Goal: Task Accomplishment & Management: Manage account settings

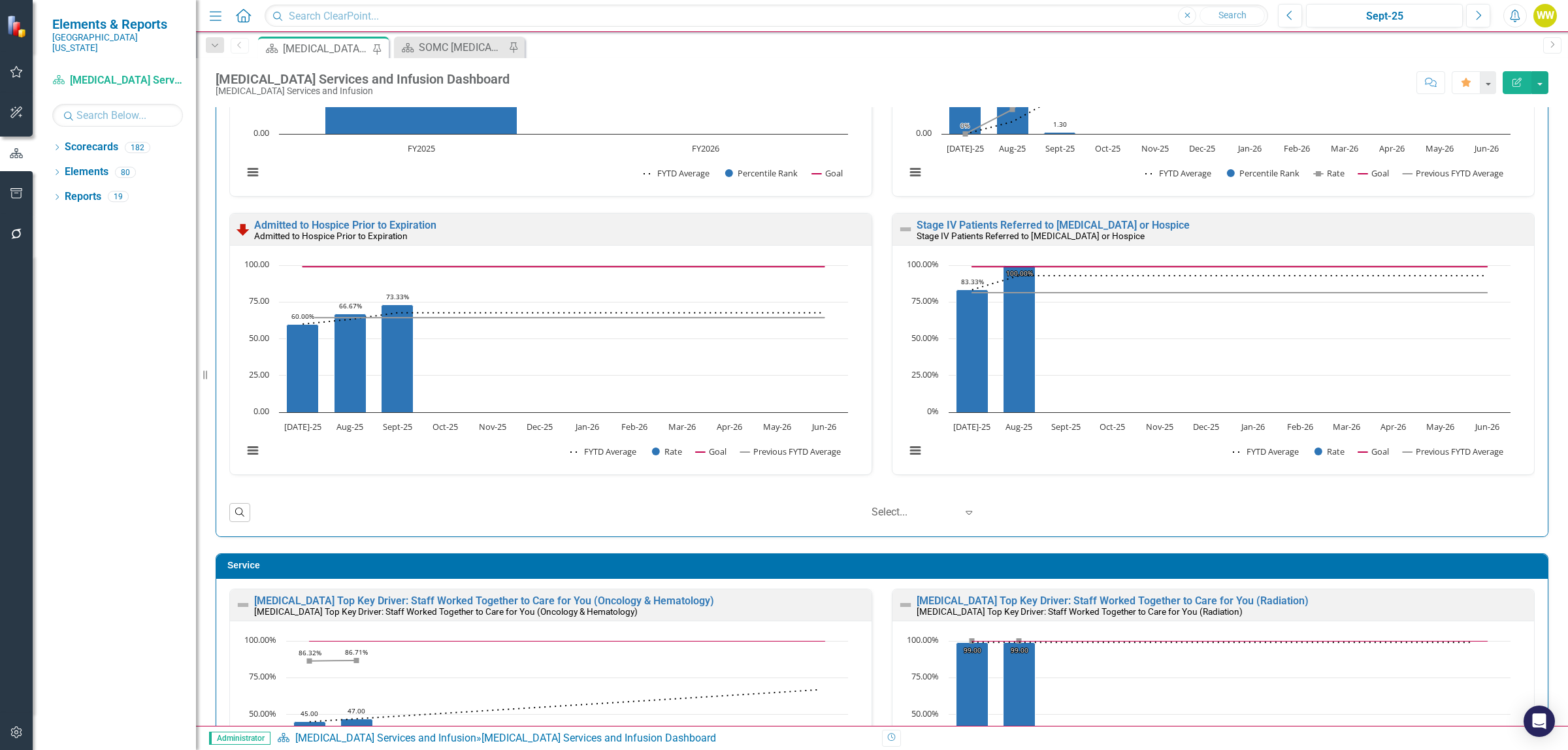
scroll to position [1061, 0]
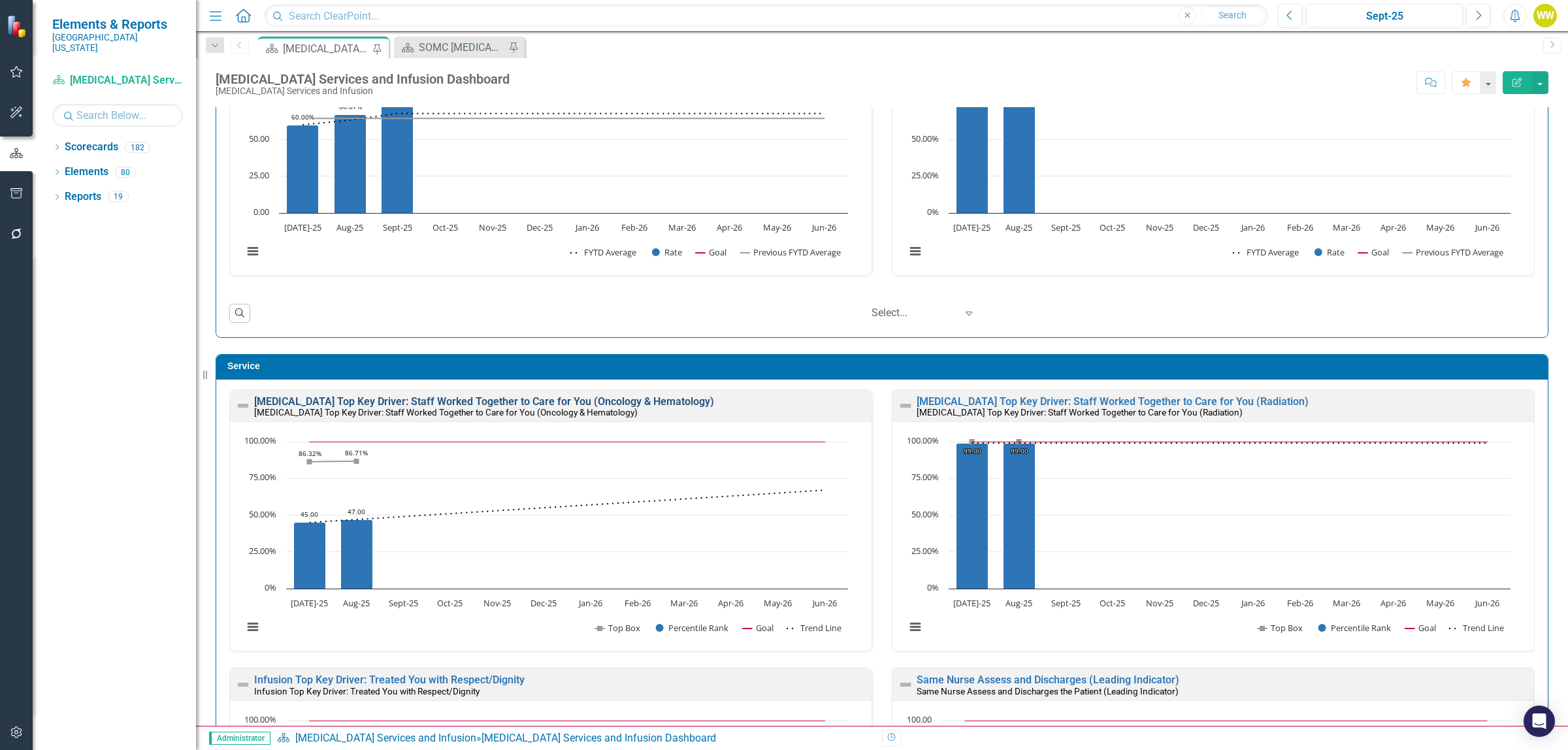
click at [563, 400] on link "[MEDICAL_DATA] Top Key Driver: Staff Worked Together to Care for You (Oncology …" at bounding box center [484, 401] width 460 height 13
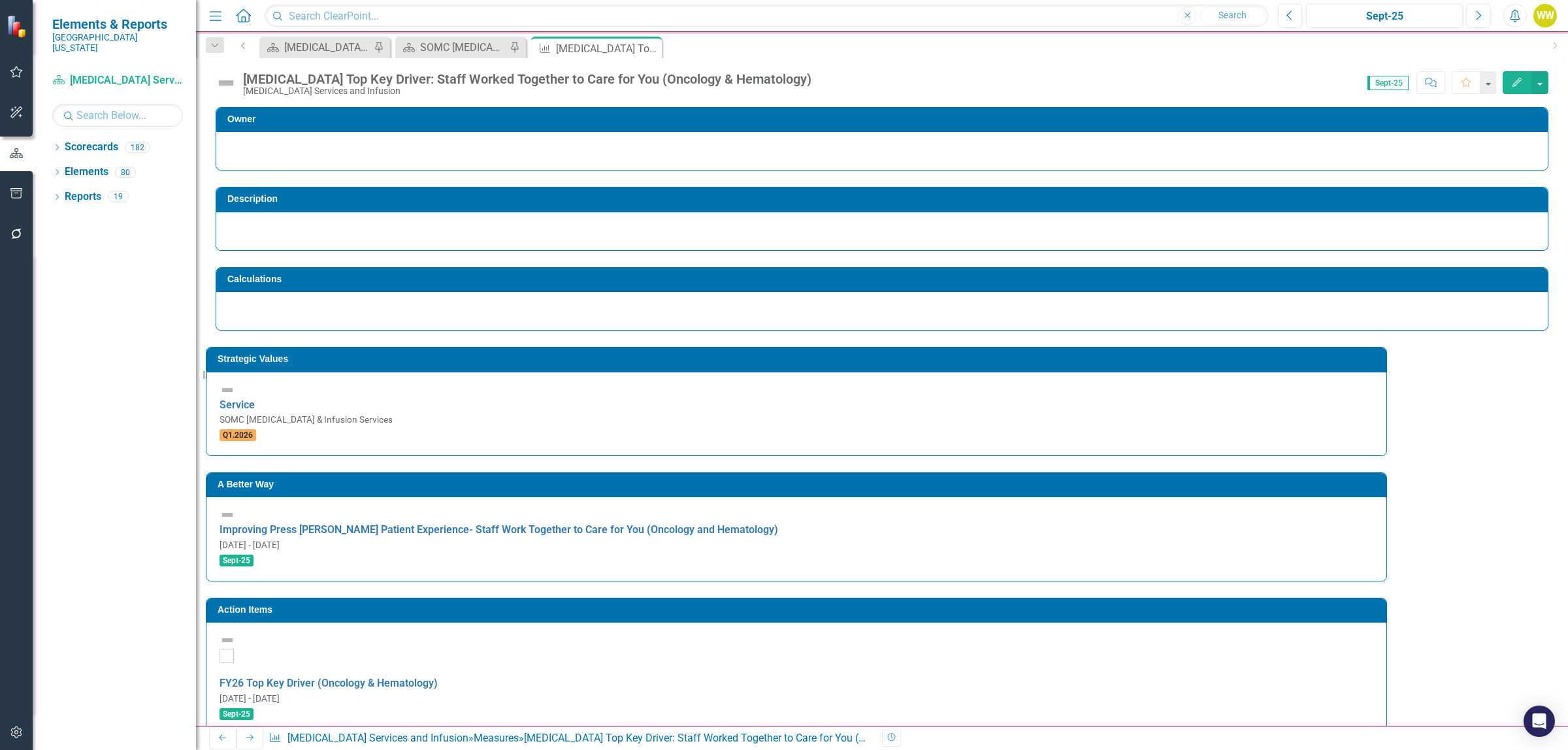
click at [517, 79] on div "[MEDICAL_DATA] Top Key Driver: Staff Worked Together to Care for You (Oncology …" at bounding box center [527, 79] width 568 height 14
click at [659, 82] on div "[MEDICAL_DATA] Top Key Driver: Staff Worked Together to Care for You (Oncology …" at bounding box center [527, 79] width 568 height 14
click at [1518, 78] on icon "Edit" at bounding box center [1517, 82] width 12 height 9
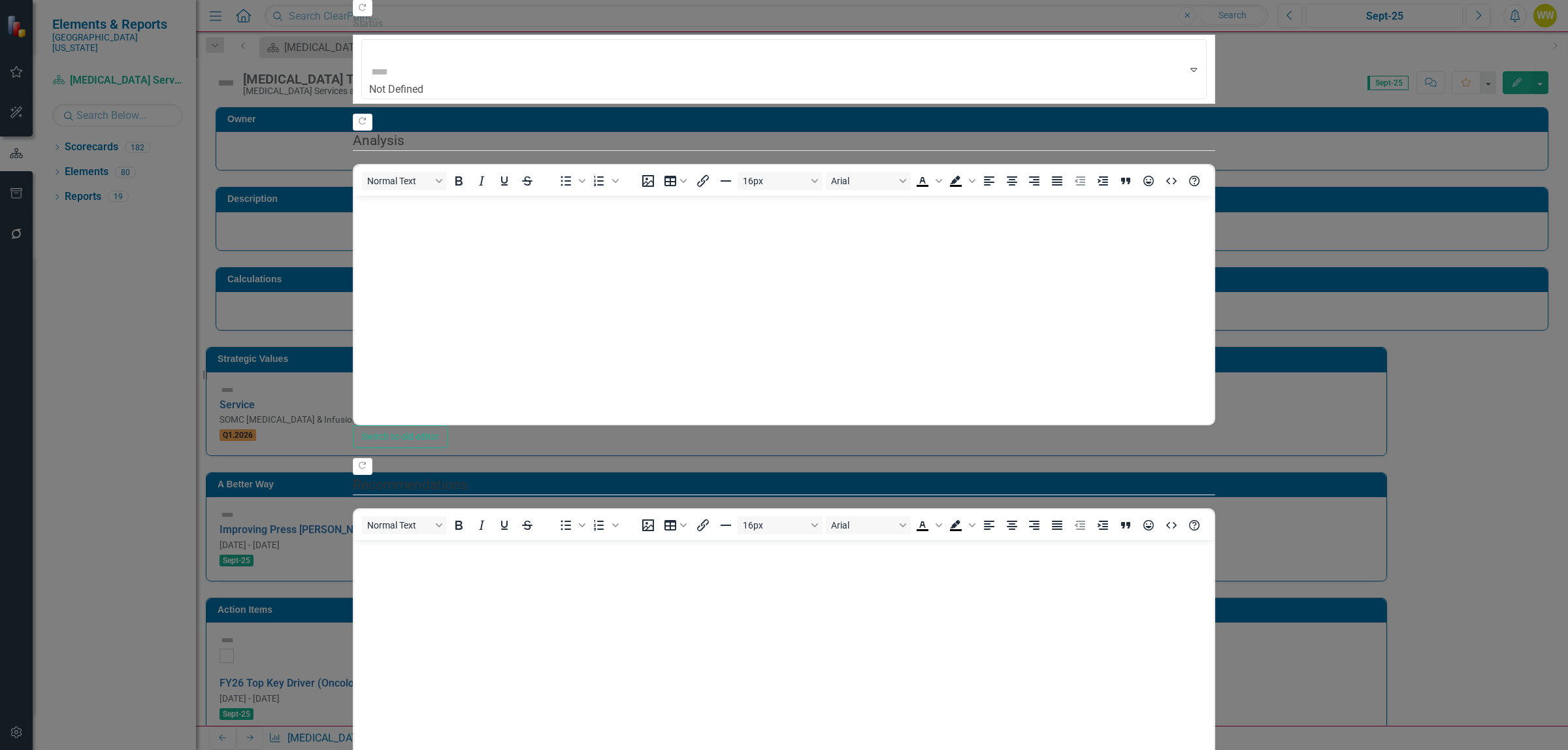
drag, startPoint x: 298, startPoint y: 15, endPoint x: 306, endPoint y: 14, distance: 8.1
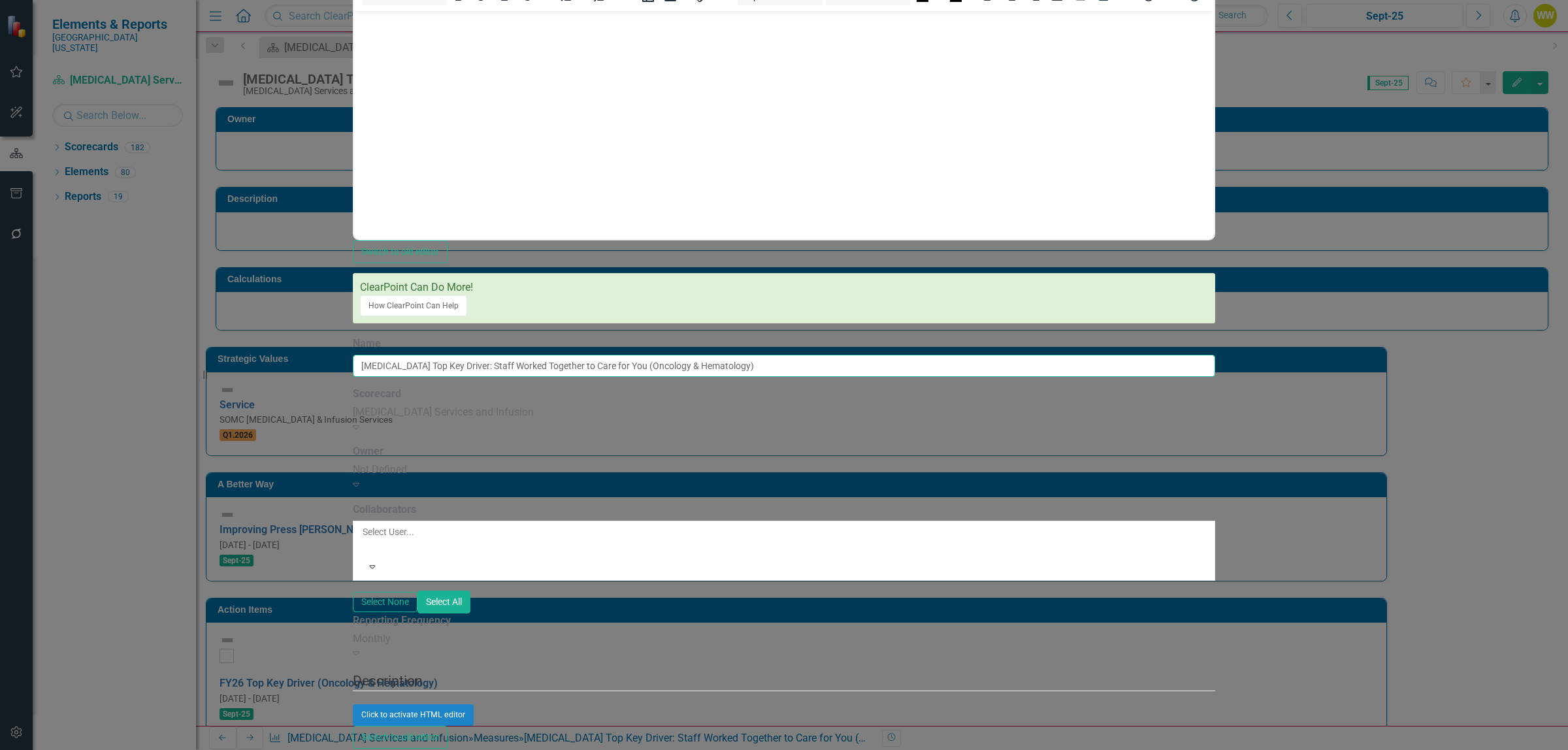
click at [456, 354] on input "[MEDICAL_DATA] Top Key Driver: Staff Worked Together to Care for You (Oncology …" at bounding box center [784, 366] width 862 height 22
drag, startPoint x: 457, startPoint y: 119, endPoint x: 526, endPoint y: 119, distance: 69.0
click at [526, 354] on input "[MEDICAL_DATA] Top Key Driver: Staff Worked Together to Care for You (Oncology …" at bounding box center [784, 366] width 862 height 22
click at [771, 354] on input "Top Key Driver: Staff Worked Together to Care for You (Oncology & Hematology)" at bounding box center [784, 366] width 862 height 22
click at [820, 354] on input "Top Key Driver: Staff Worked Together to Care for You (Oncology/Hematology)" at bounding box center [784, 366] width 862 height 22
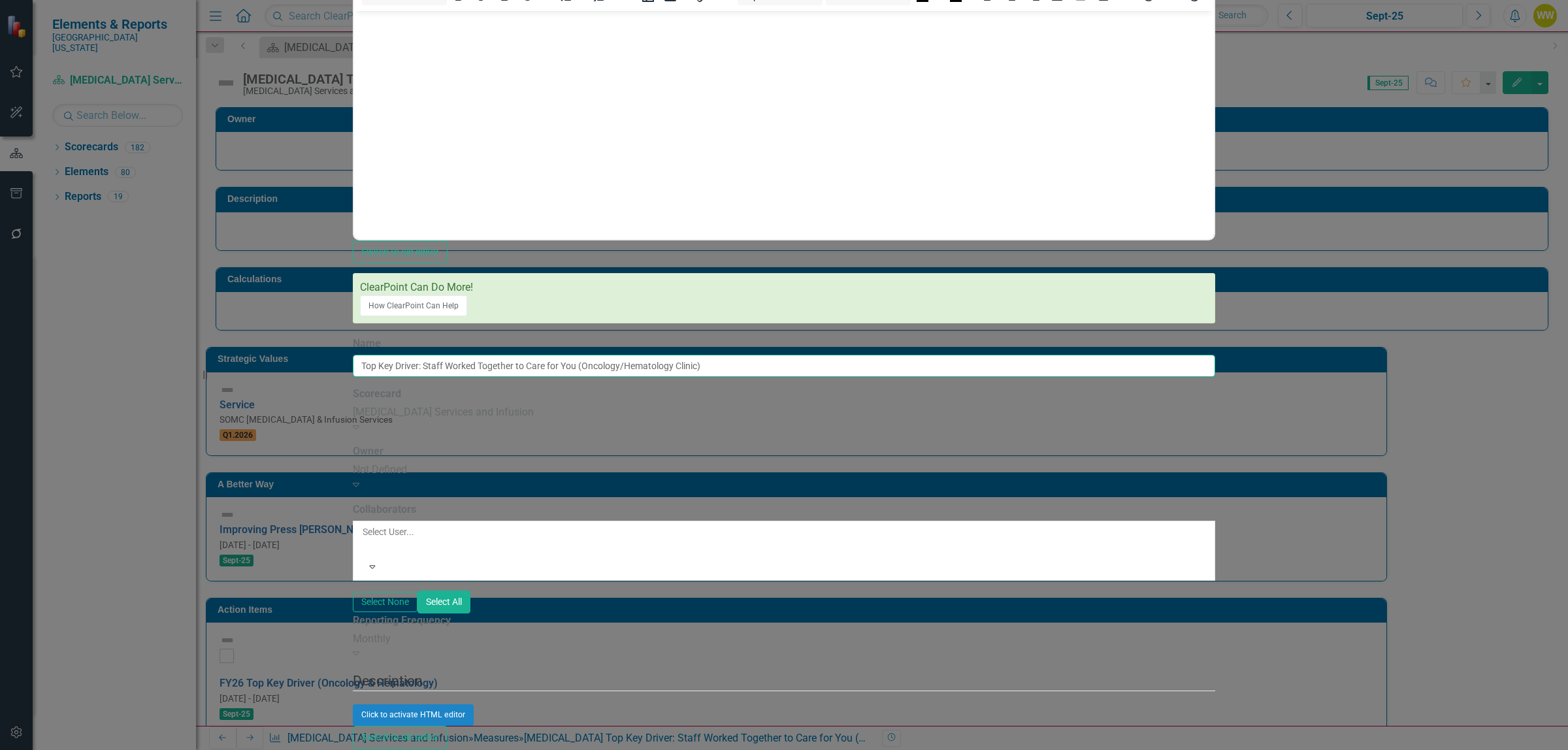
type input "Top Key Driver: Staff Worked Together to Care for You (Oncology/Hematology Clin…"
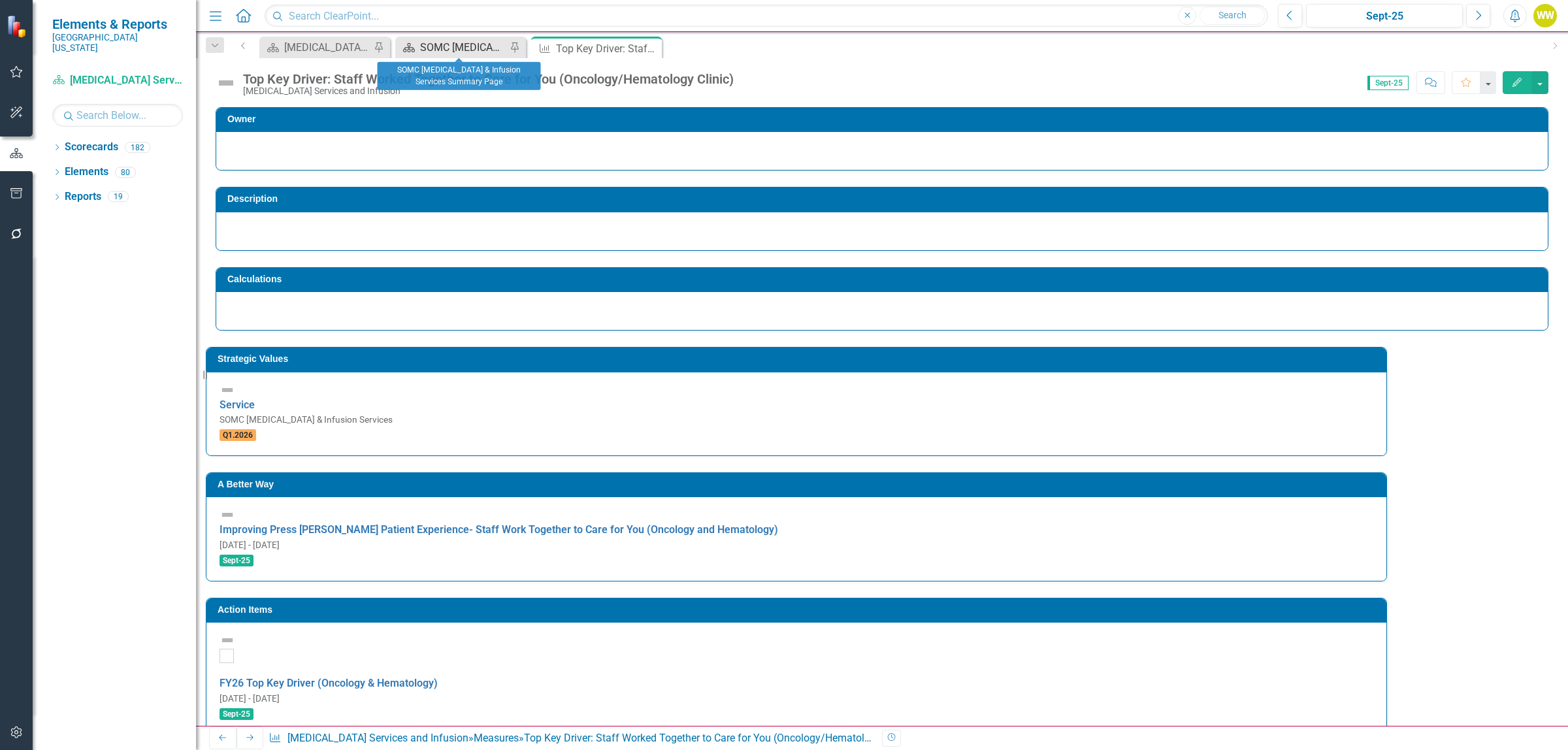
click at [426, 47] on div "SOMC [MEDICAL_DATA] & Infusion Services Summary Page" at bounding box center [462, 47] width 86 height 16
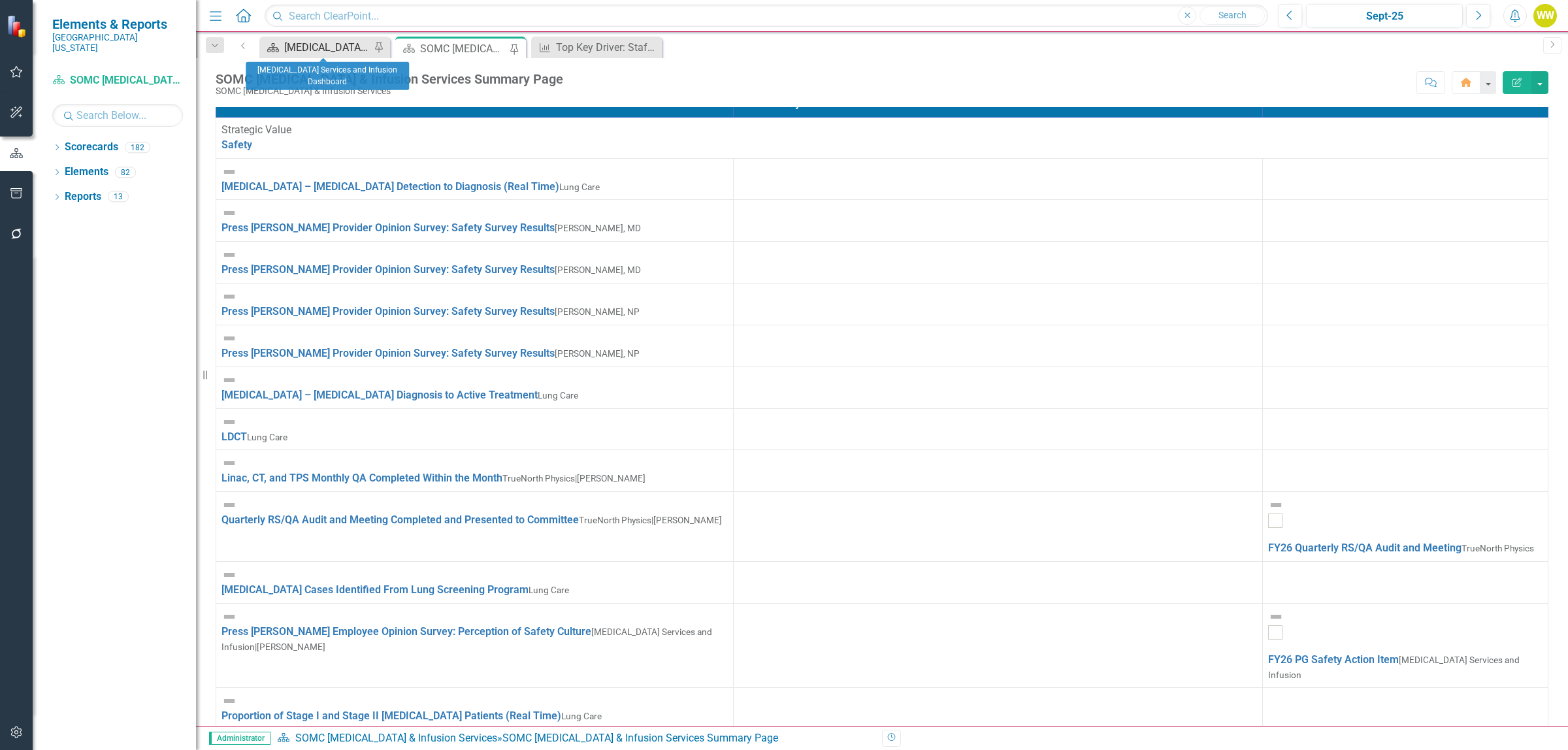
click at [330, 46] on div "[MEDICAL_DATA] Services and Infusion Dashboard" at bounding box center [327, 47] width 86 height 16
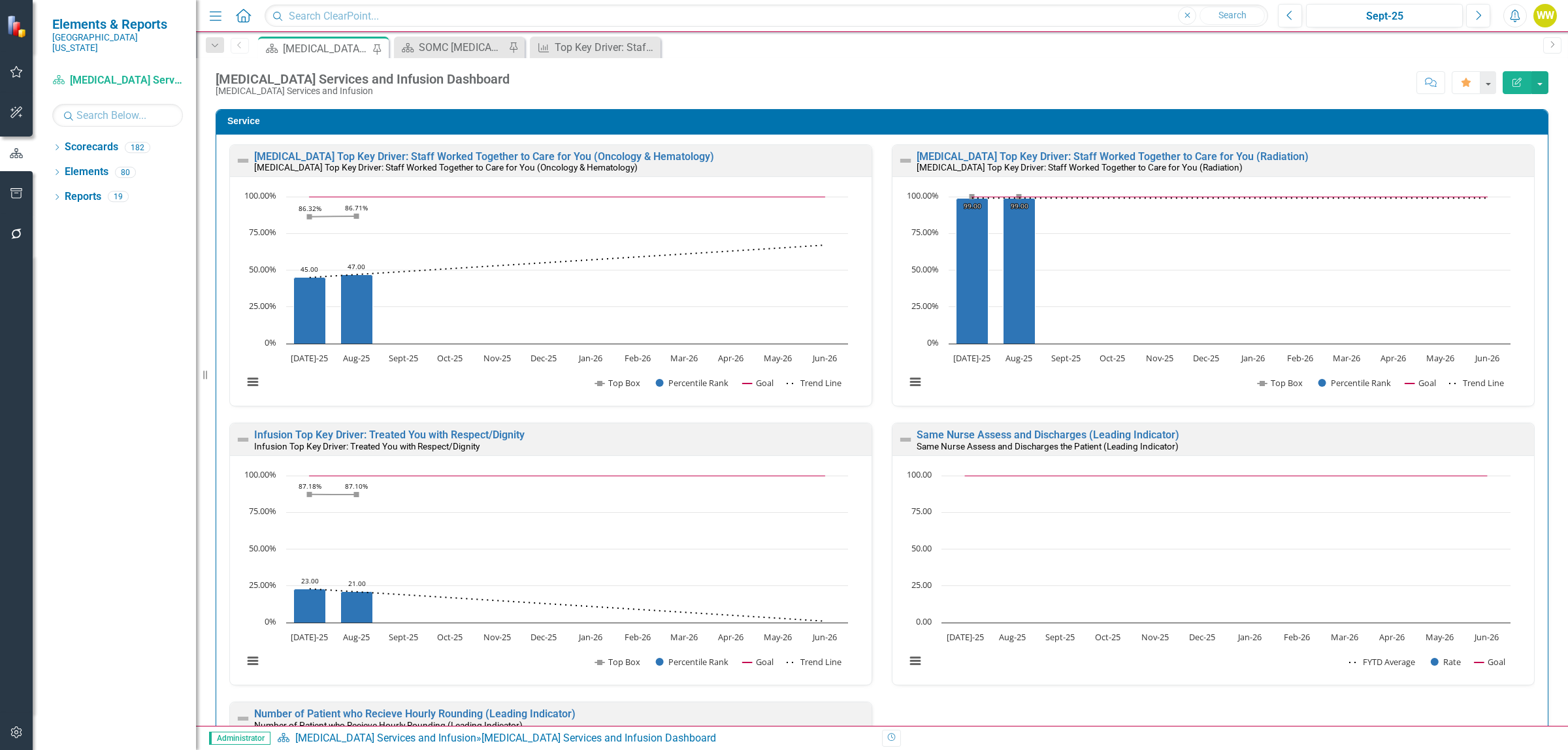
scroll to position [1224, 0]
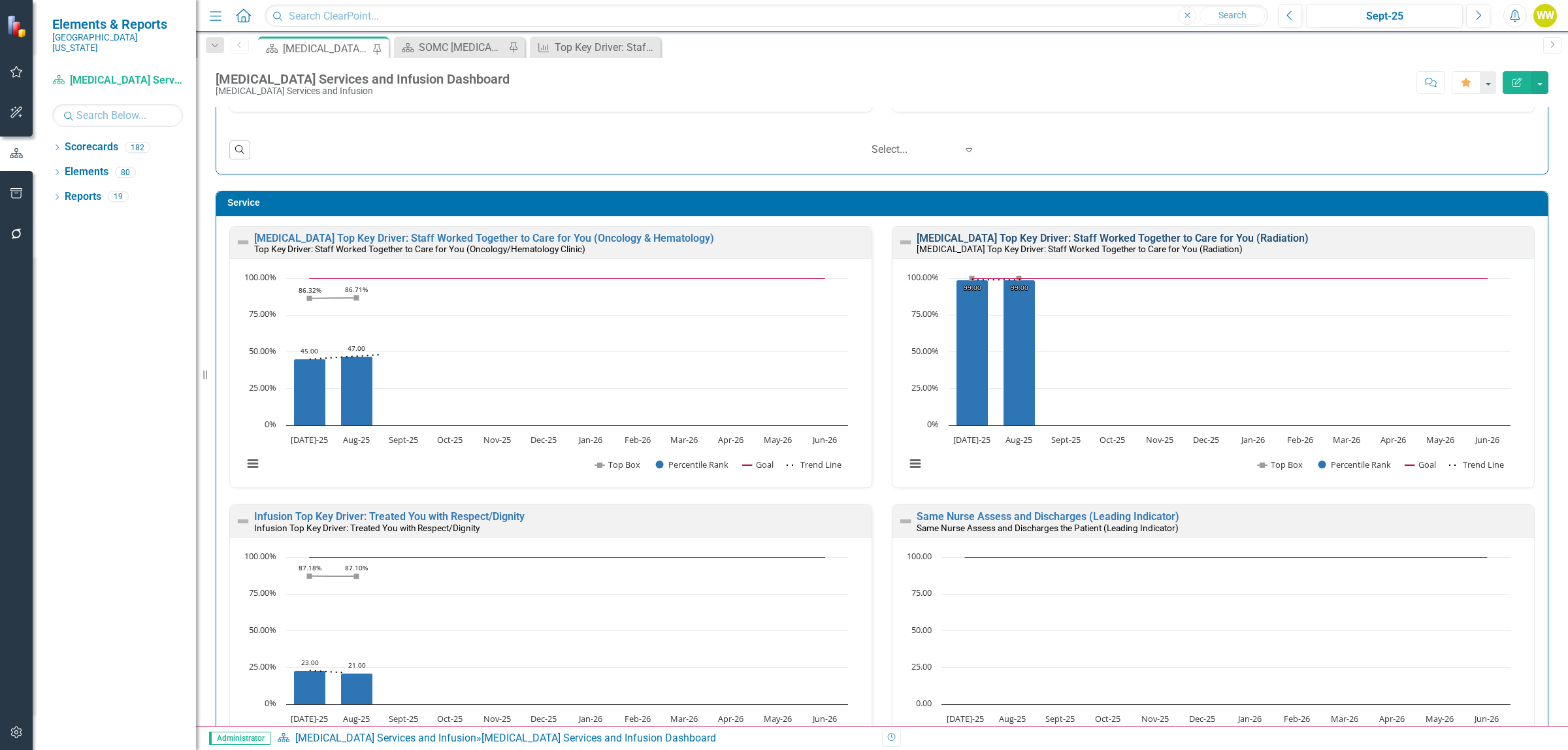
click at [1016, 241] on link "[MEDICAL_DATA] Top Key Driver: Staff Worked Together to Care for You (Radiation)" at bounding box center [1112, 238] width 392 height 13
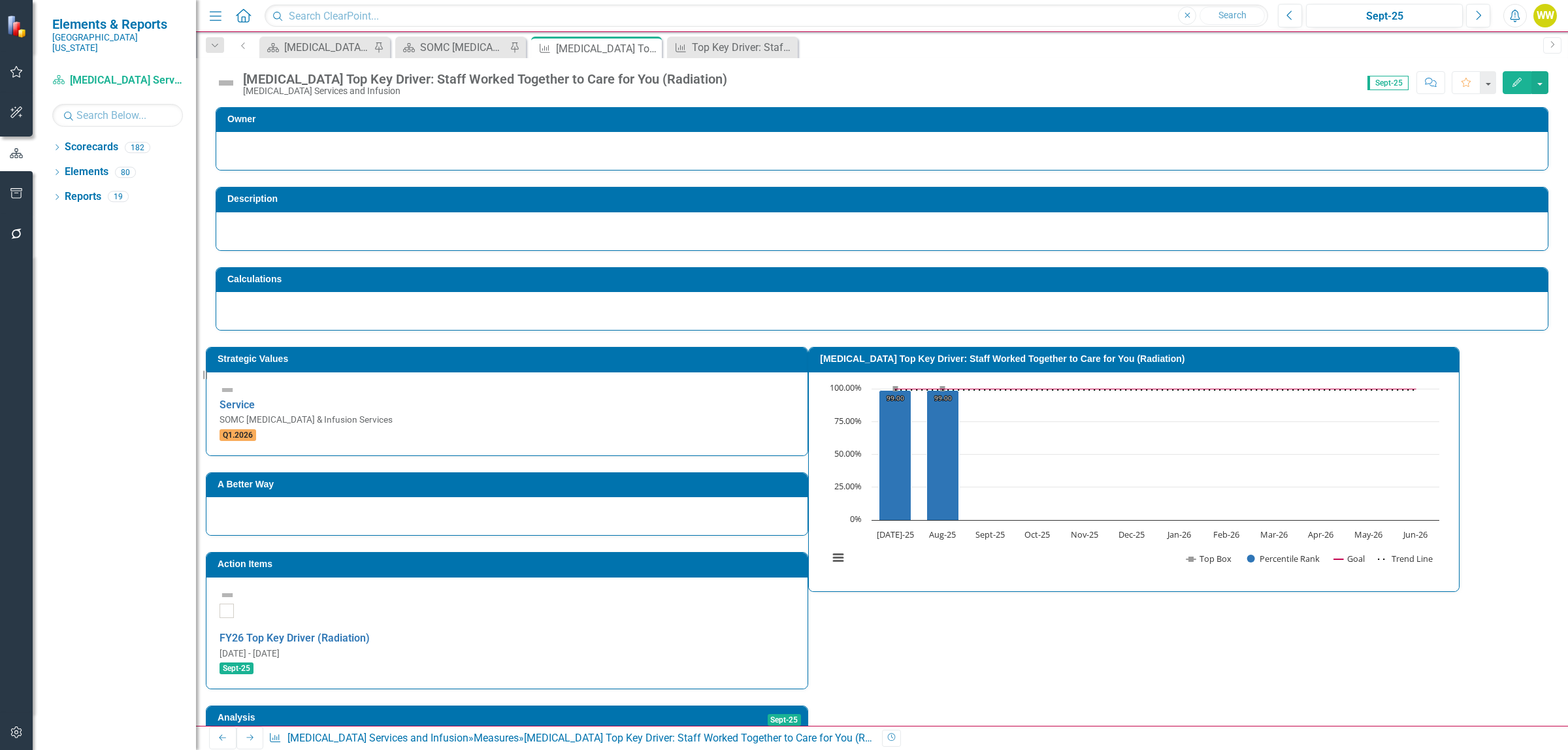
click at [1511, 79] on icon "Edit" at bounding box center [1517, 82] width 12 height 9
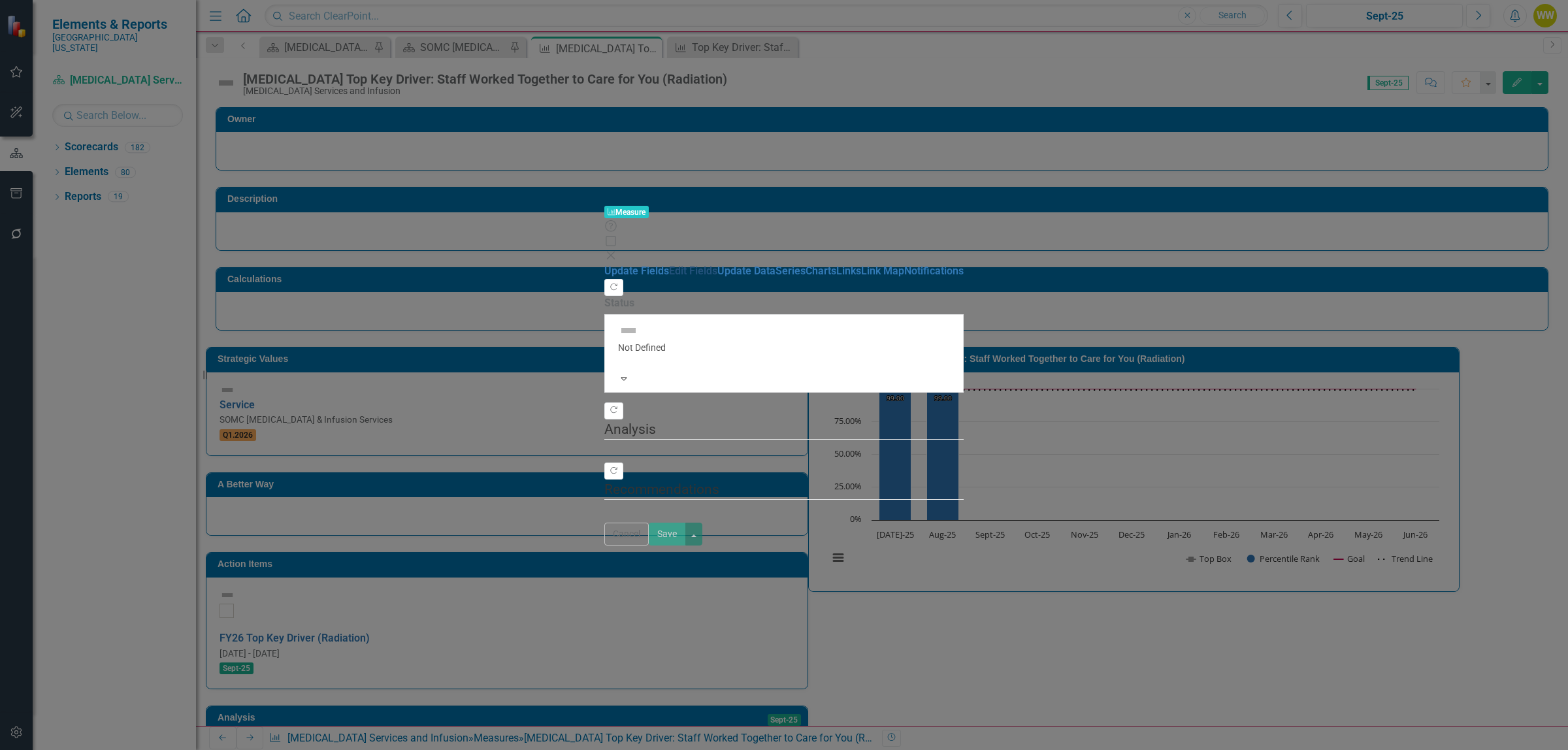
click at [669, 264] on link "Edit Fields" at bounding box center [693, 270] width 49 height 13
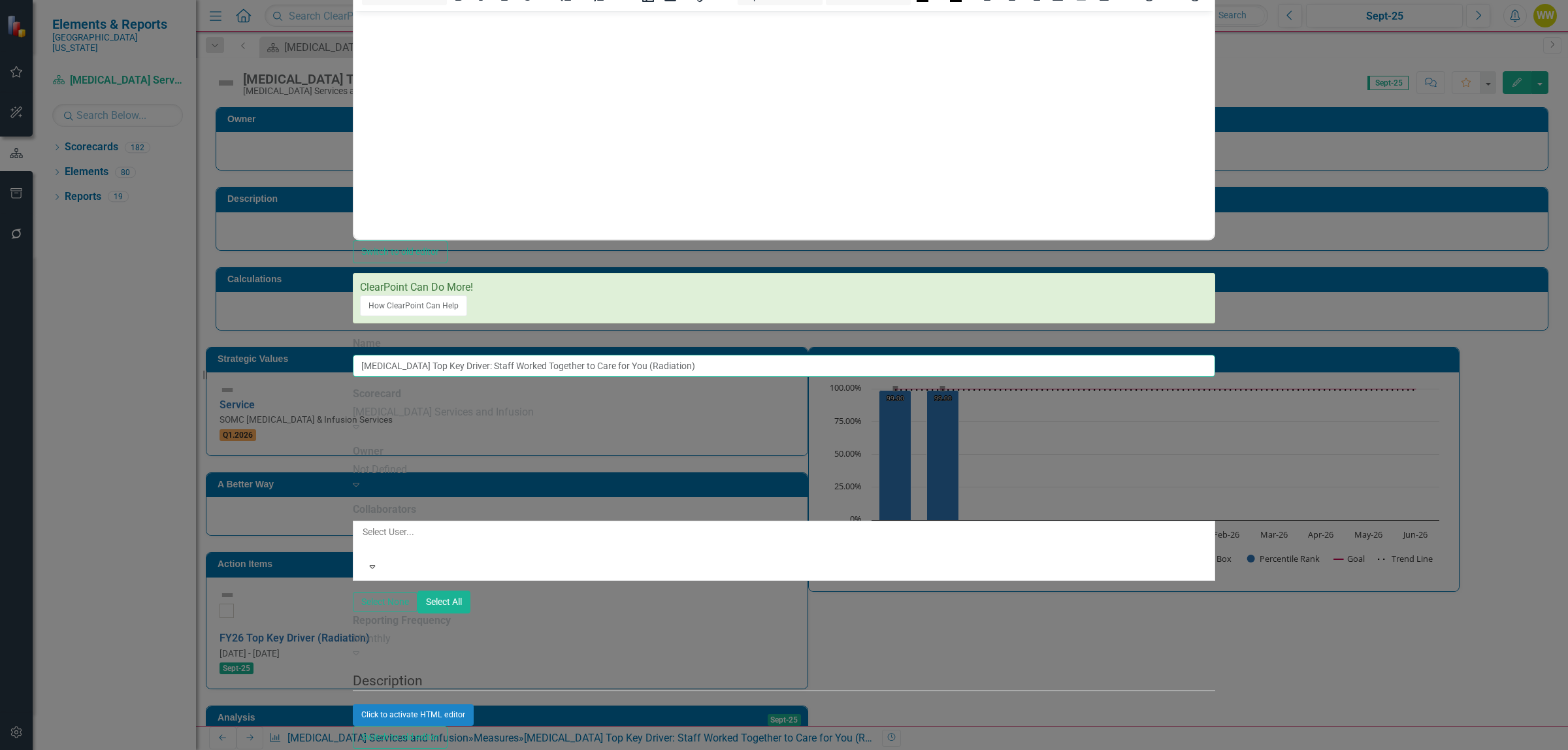
drag, startPoint x: 528, startPoint y: 119, endPoint x: 420, endPoint y: 115, distance: 108.1
click at [420, 115] on div "Update Fields Edit Fields Update Data Series Charts Links Link Map Notification…" at bounding box center [784, 388] width 863 height 1865
type input "Top Key Driver: Staff Worked Together to Care for You (Radiation)"
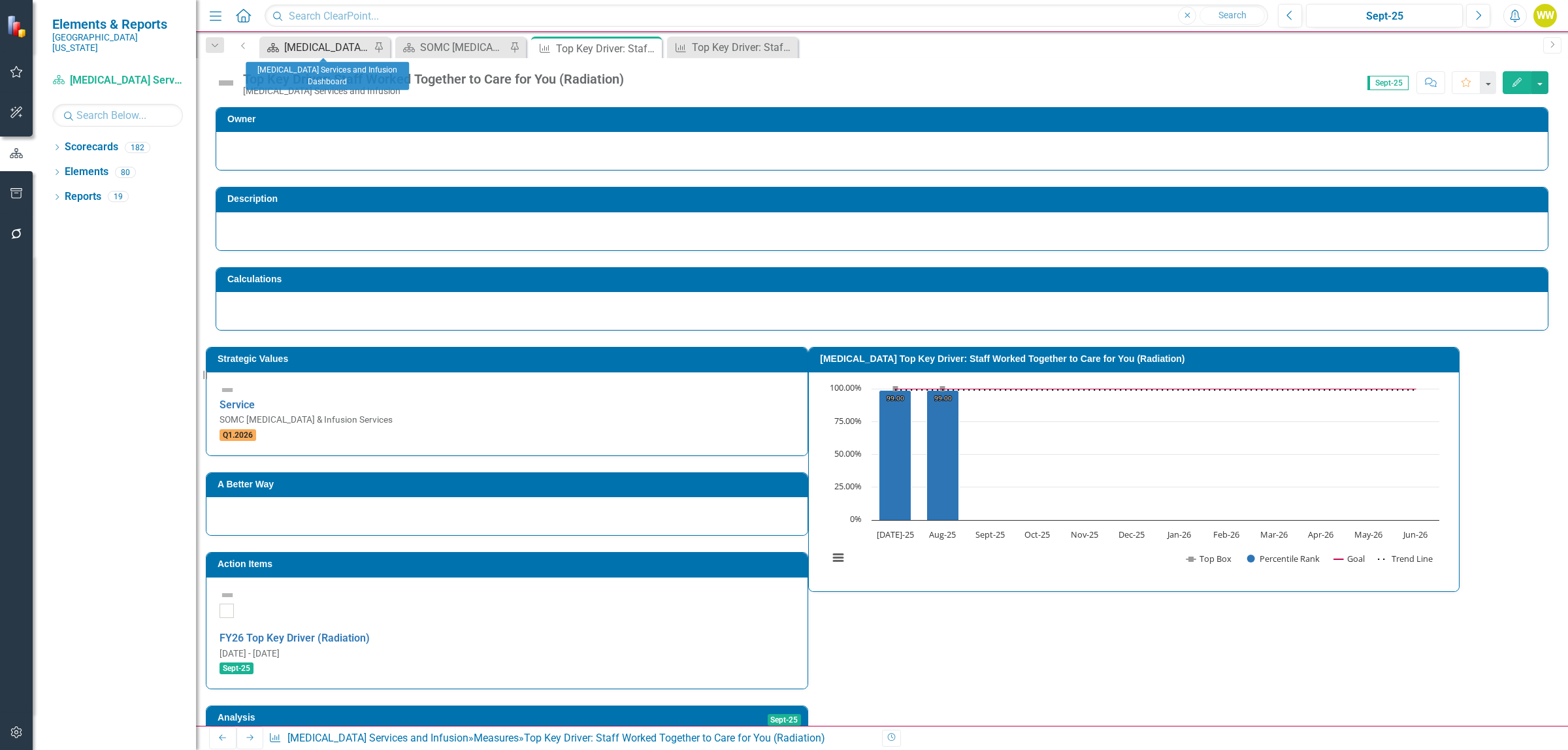
click at [334, 44] on div "[MEDICAL_DATA] Services and Infusion Dashboard" at bounding box center [327, 47] width 86 height 16
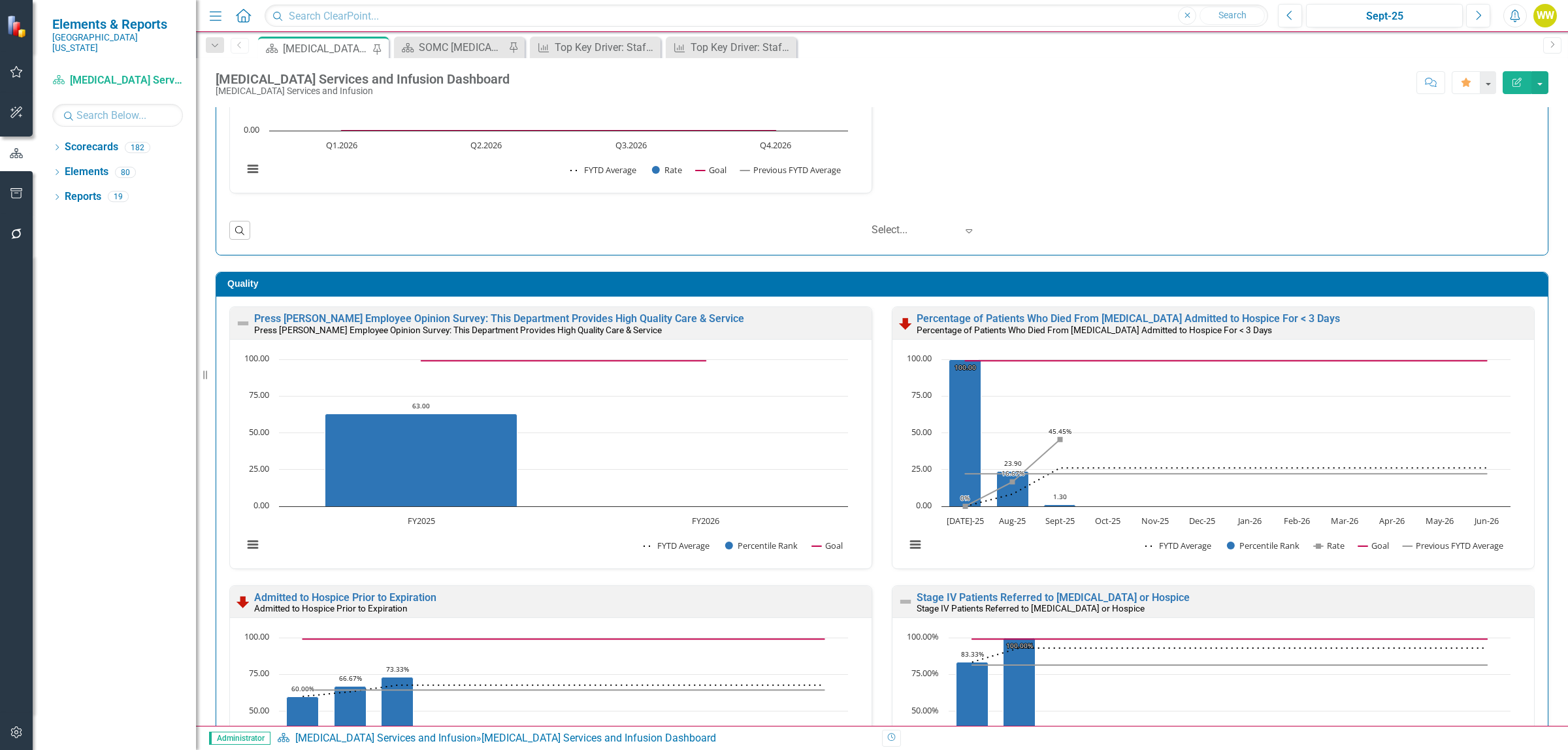
scroll to position [1306, 0]
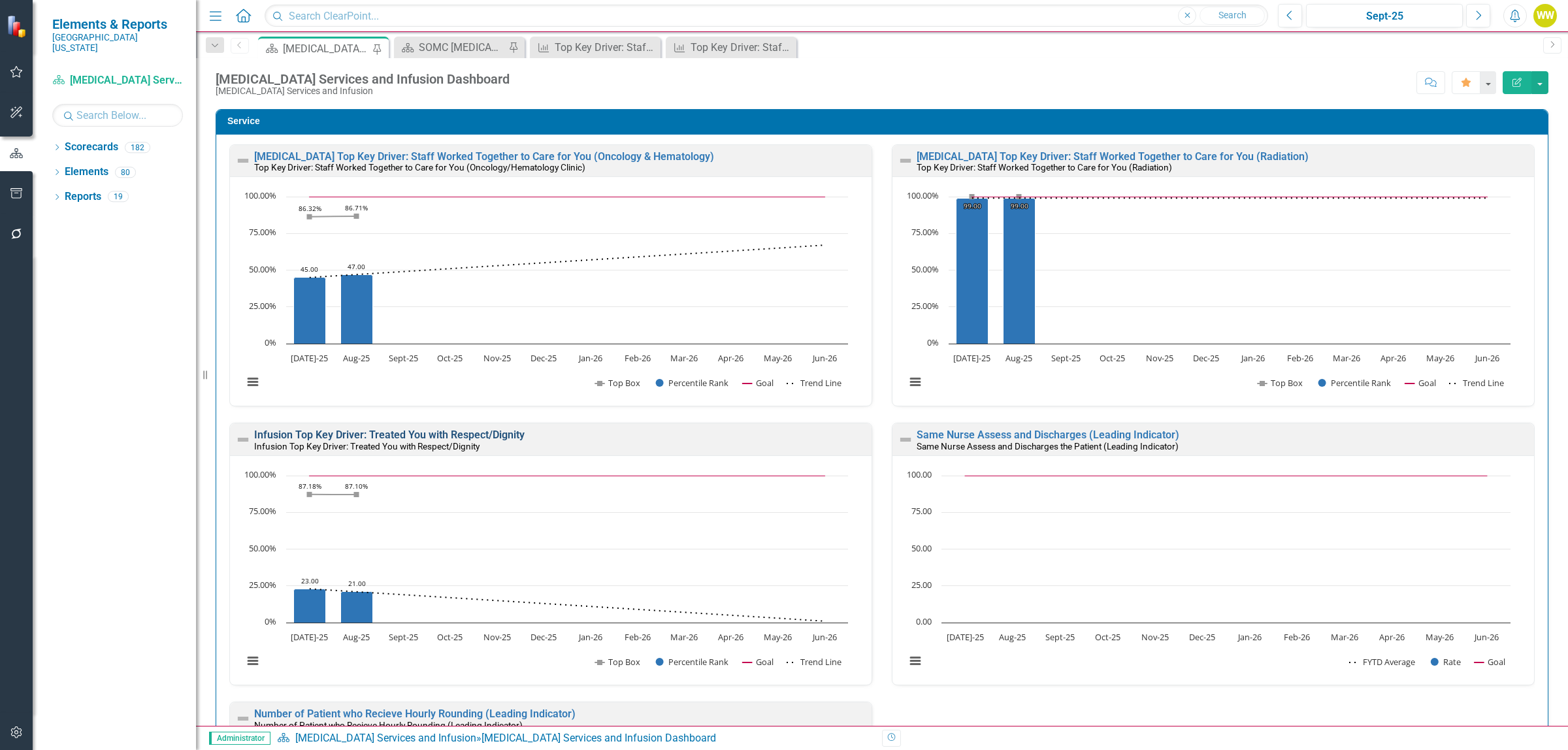
click at [413, 436] on link "Infusion Top Key Driver: Treated You with Respect/Dignity" at bounding box center [389, 435] width 271 height 13
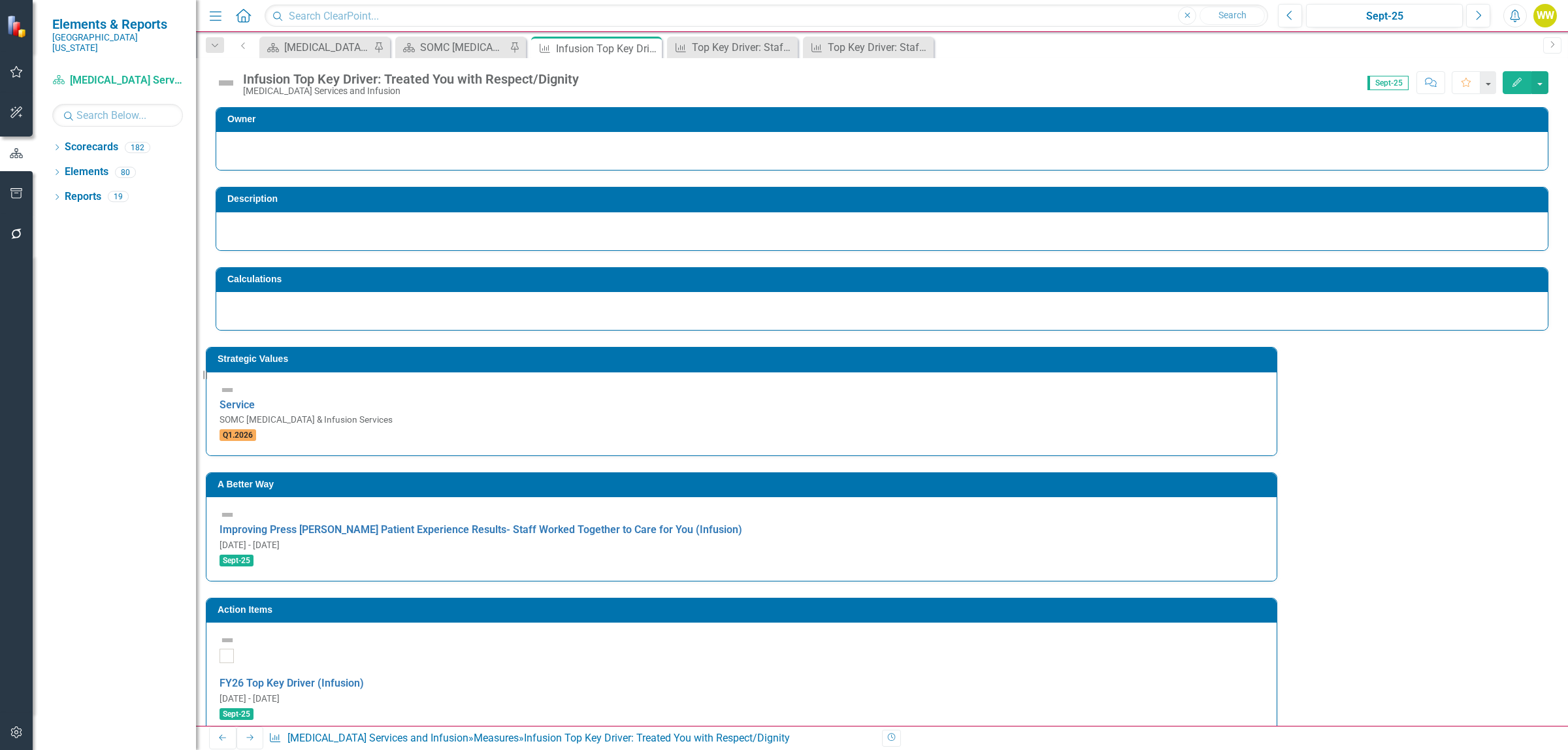
click at [1513, 82] on icon "Edit" at bounding box center [1517, 82] width 12 height 9
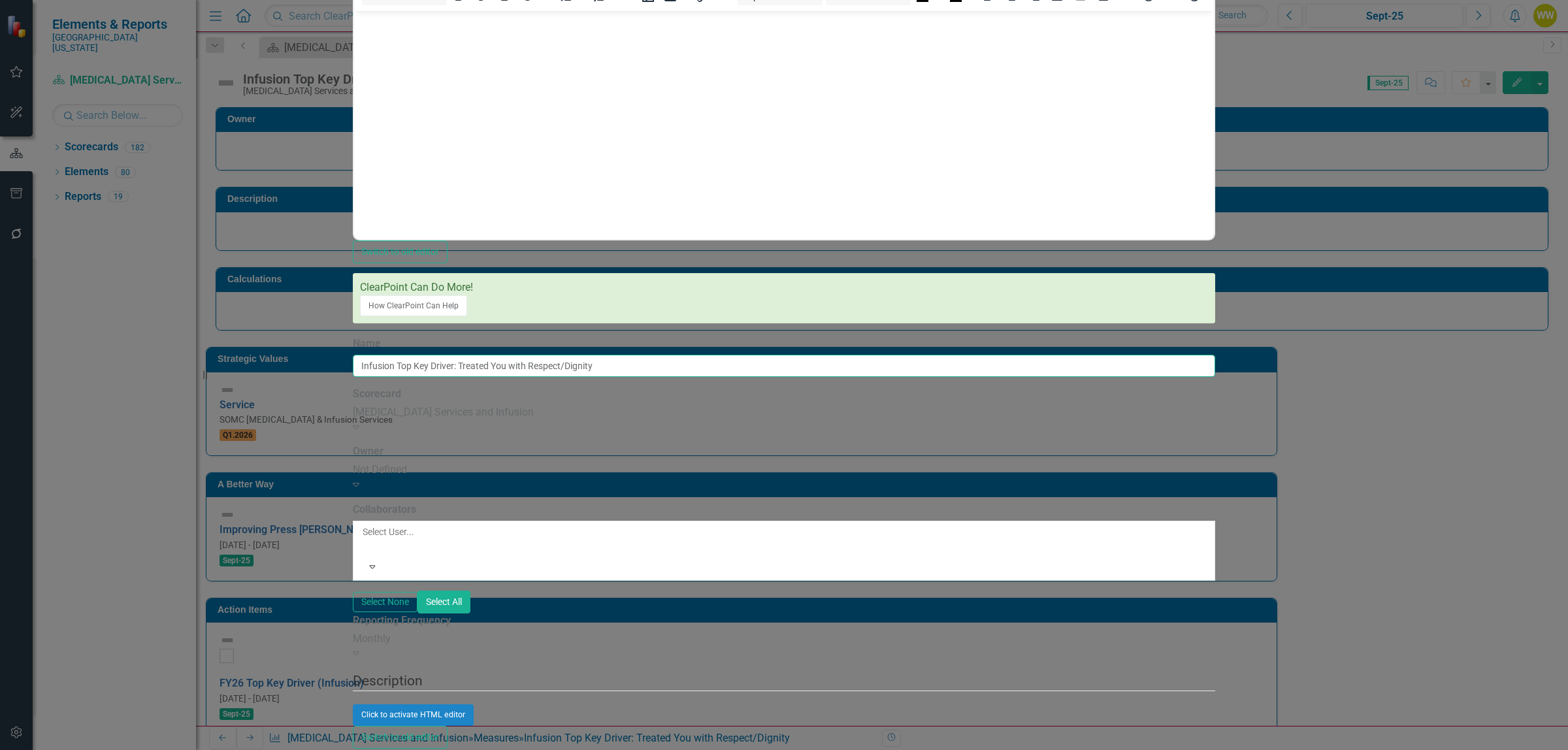
click at [501, 354] on input "Infusion Top Key Driver: Treated You with Respect/Dignity" at bounding box center [784, 366] width 862 height 22
click at [695, 354] on input "Top Key Driver: Treated You with Respect/Dignity" at bounding box center [784, 366] width 862 height 22
type input "Top Key Driver: Treated You with Respect/Dignity (Infusion)"
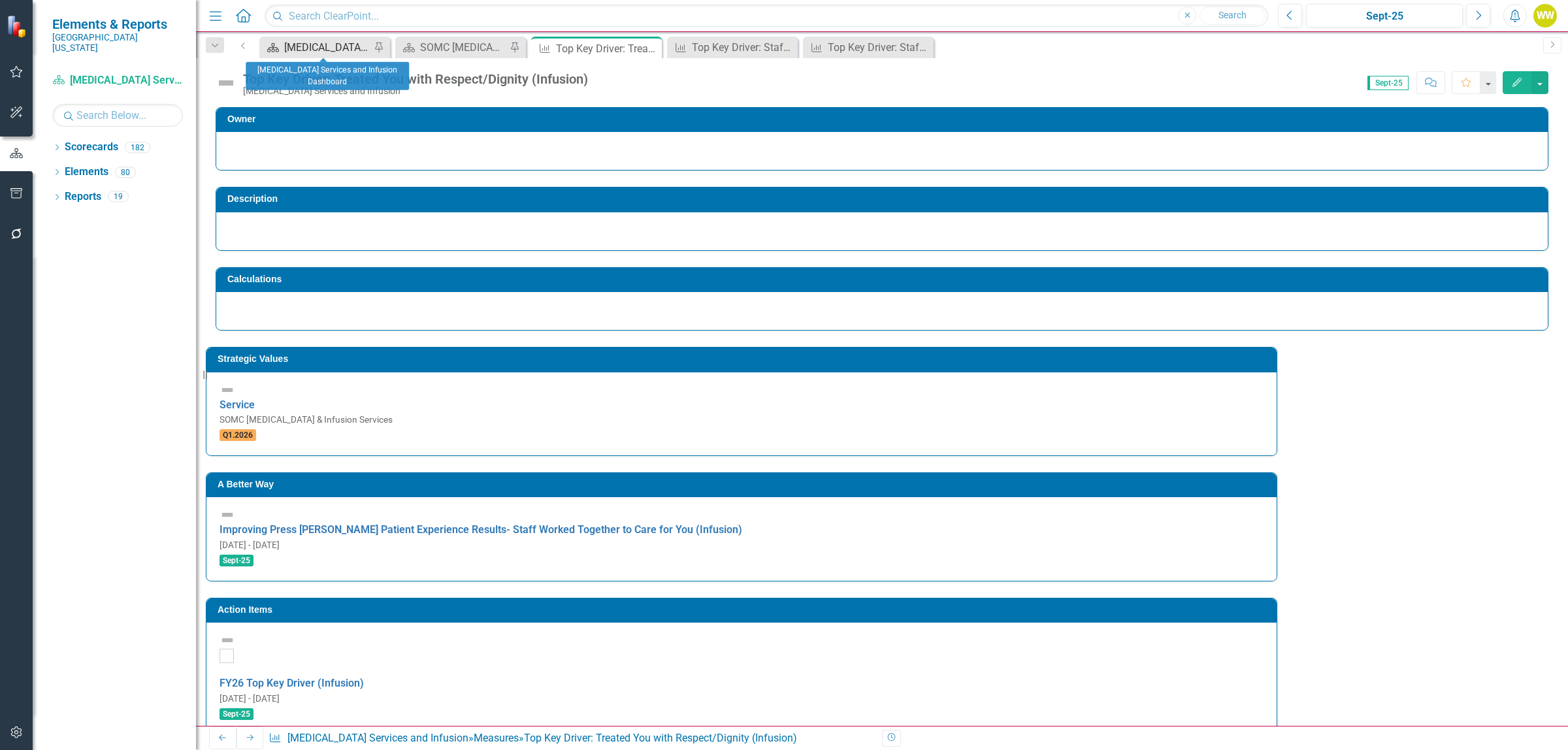
click at [288, 43] on div "[MEDICAL_DATA] Services and Infusion Dashboard" at bounding box center [327, 47] width 86 height 16
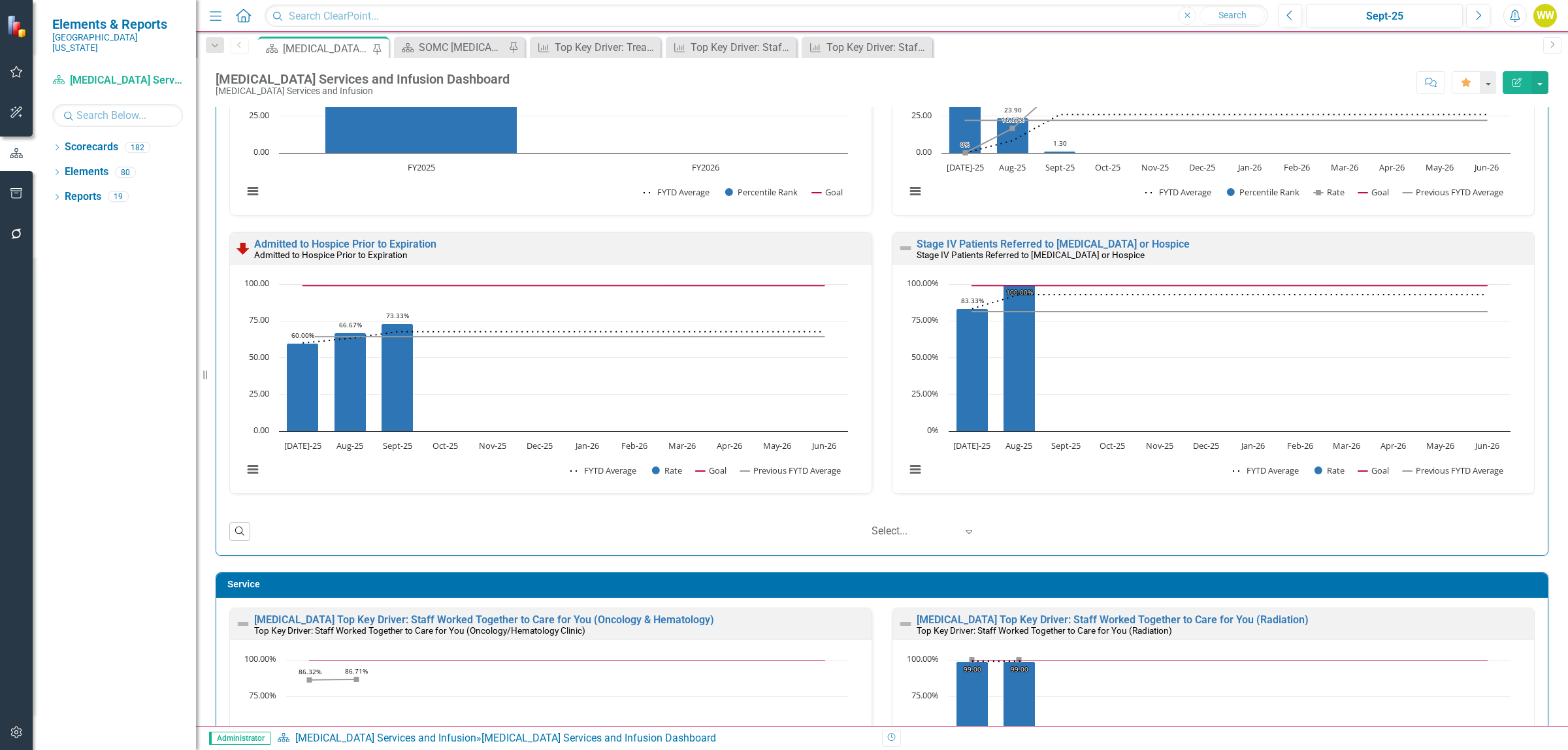
scroll to position [1388, 0]
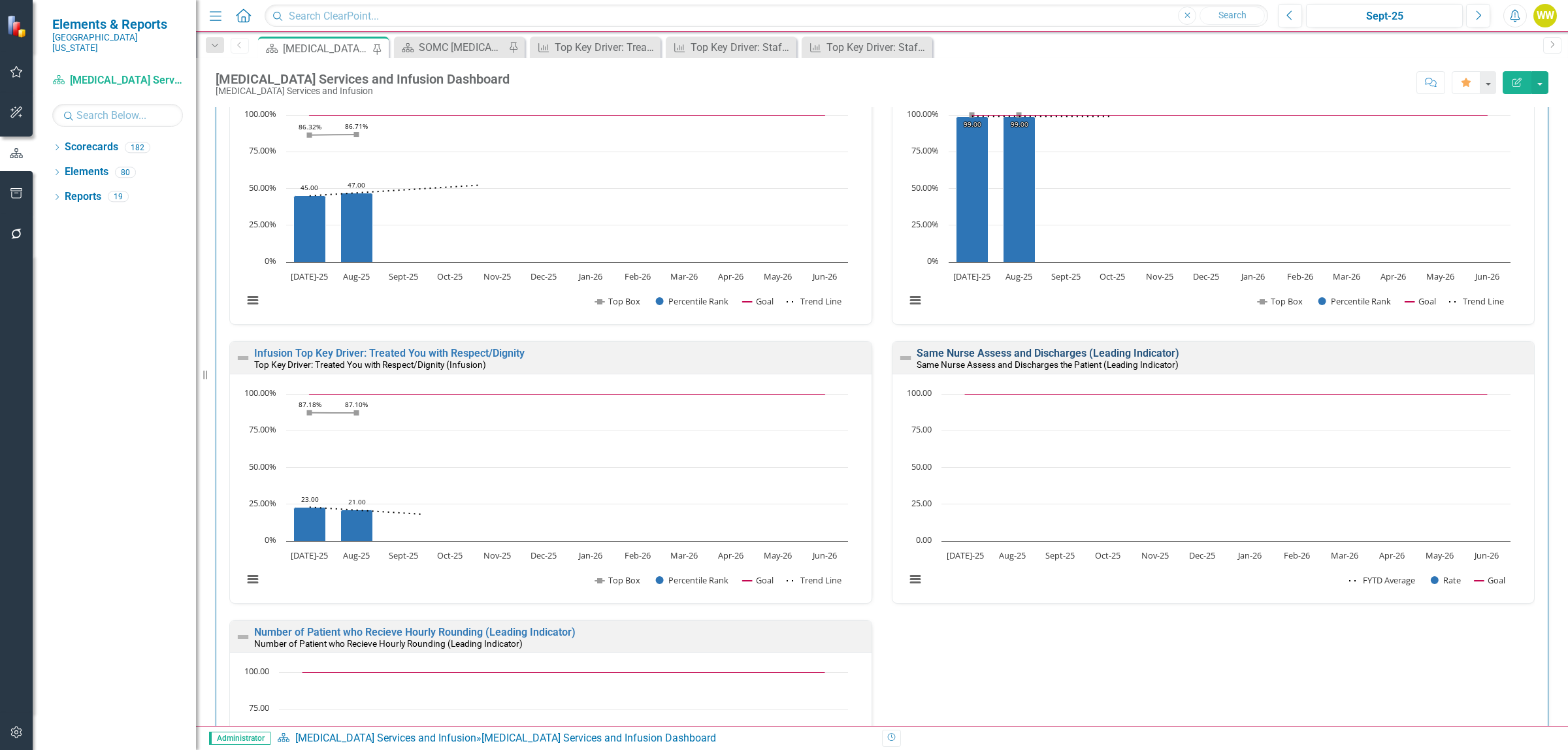
click at [997, 358] on link "Same Nurse Assess and Discharges (Leading Indicator)" at bounding box center [1048, 353] width 262 height 13
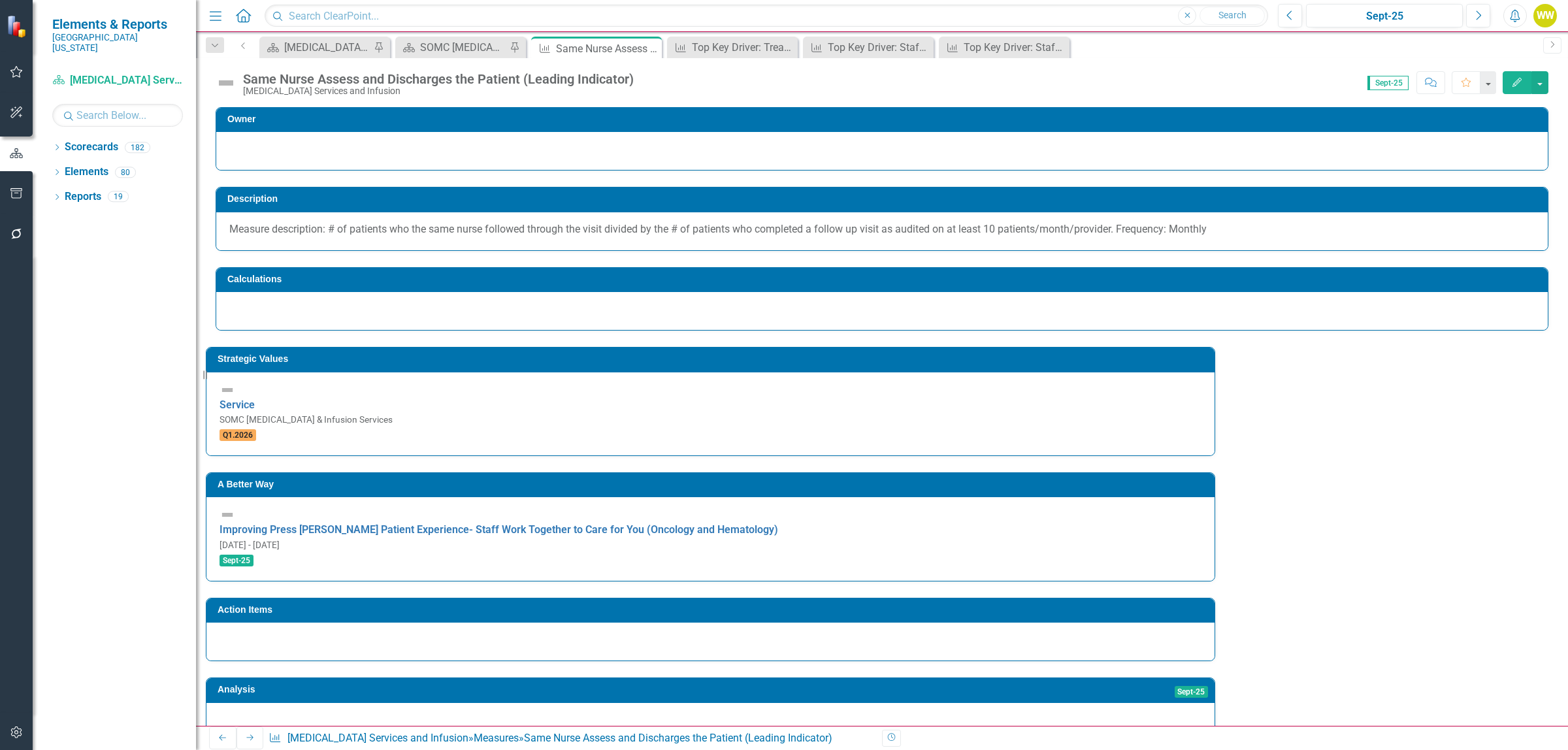
click at [1511, 82] on icon "Edit" at bounding box center [1517, 82] width 12 height 9
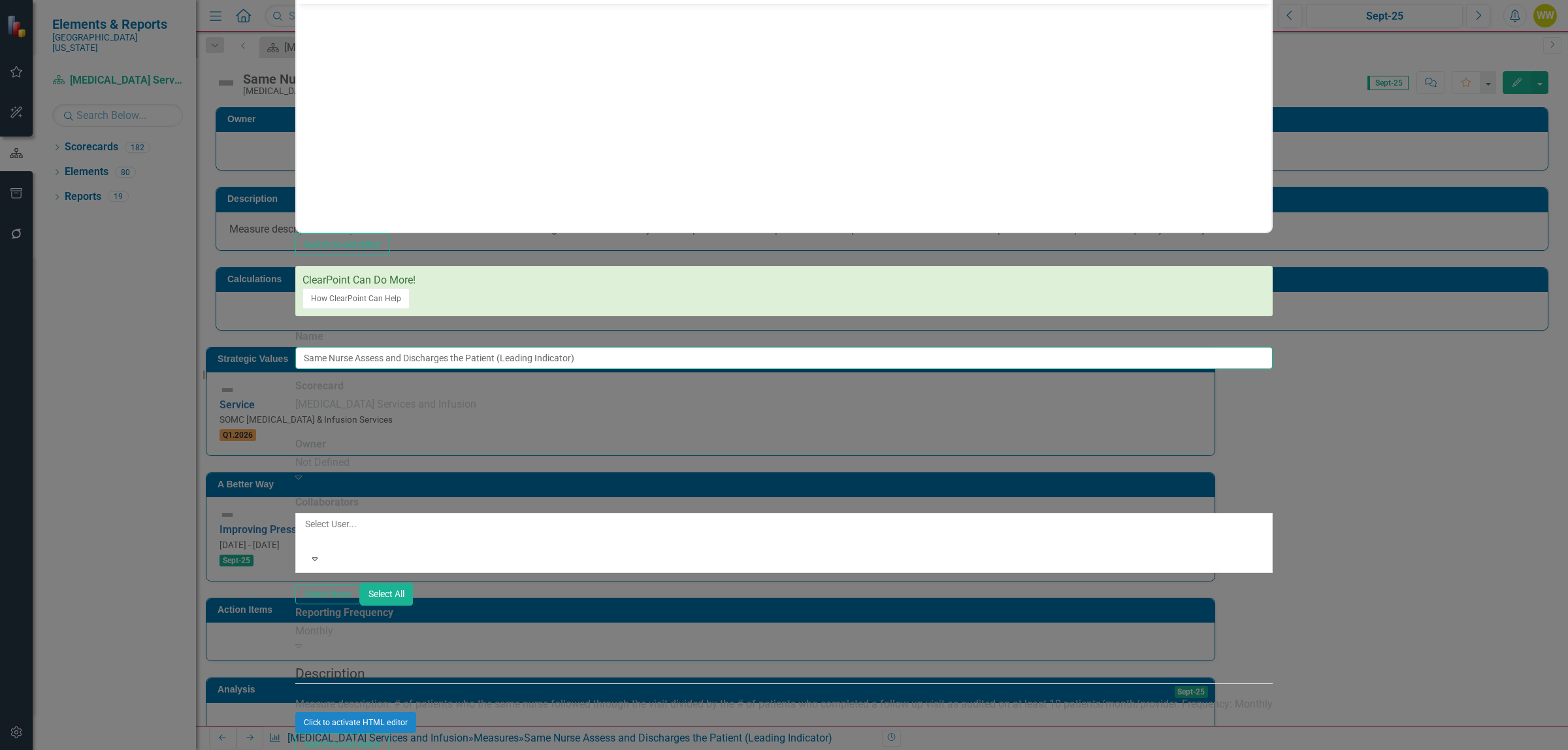
click at [703, 347] on input "Same Nurse Assess and Discharges the Patient (Leading Indicator)" at bounding box center [784, 358] width 977 height 22
click at [768, 347] on input "Same Nurse Assess and Discharges the Patient (Leading Indicator)" at bounding box center [784, 358] width 977 height 22
type input "Same Nurse Assess and Discharges the Patient (Leading Indicator Oncology/Hemato…"
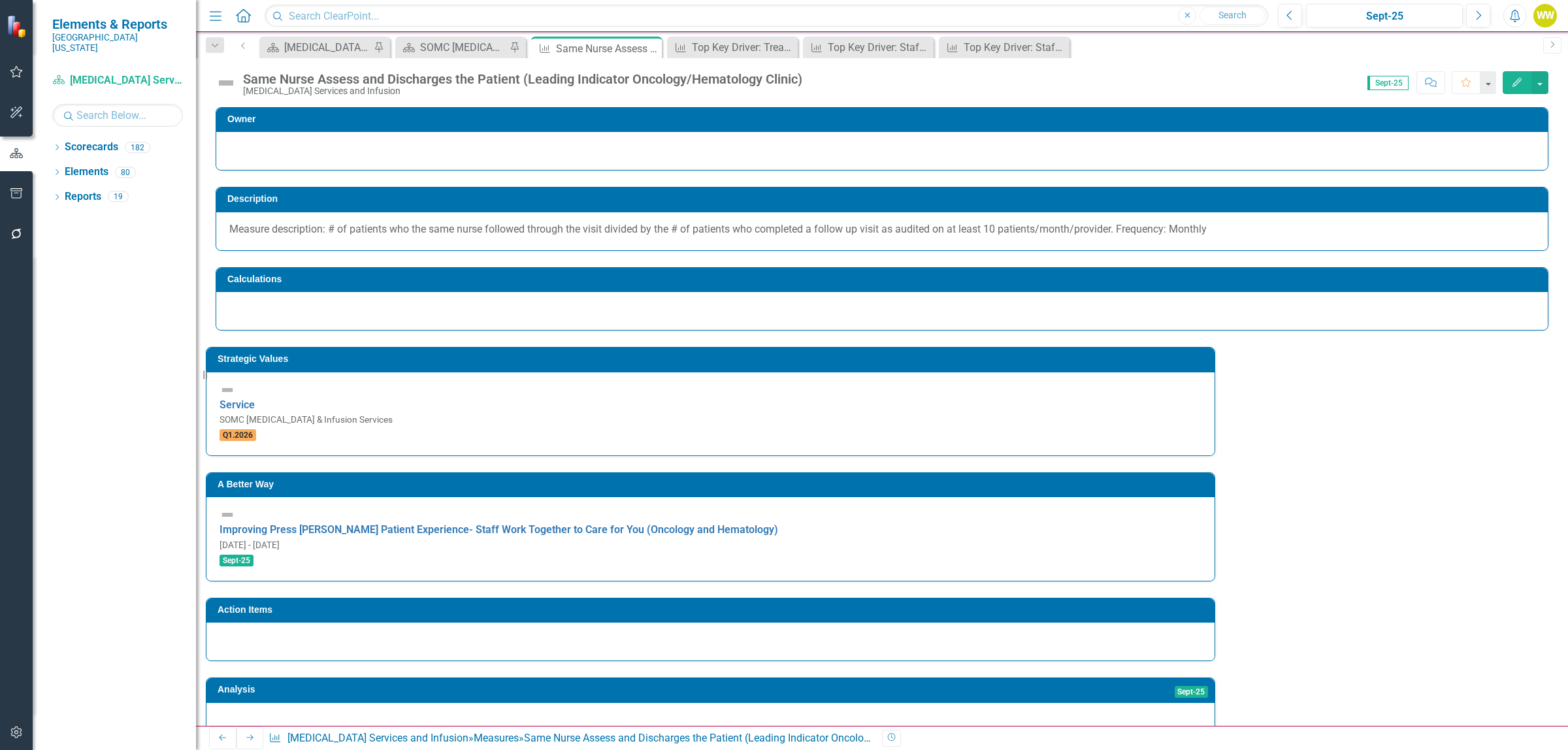
drag, startPoint x: 1017, startPoint y: 363, endPoint x: 1004, endPoint y: 364, distance: 13.0
click at [1515, 79] on icon "Edit" at bounding box center [1517, 82] width 12 height 9
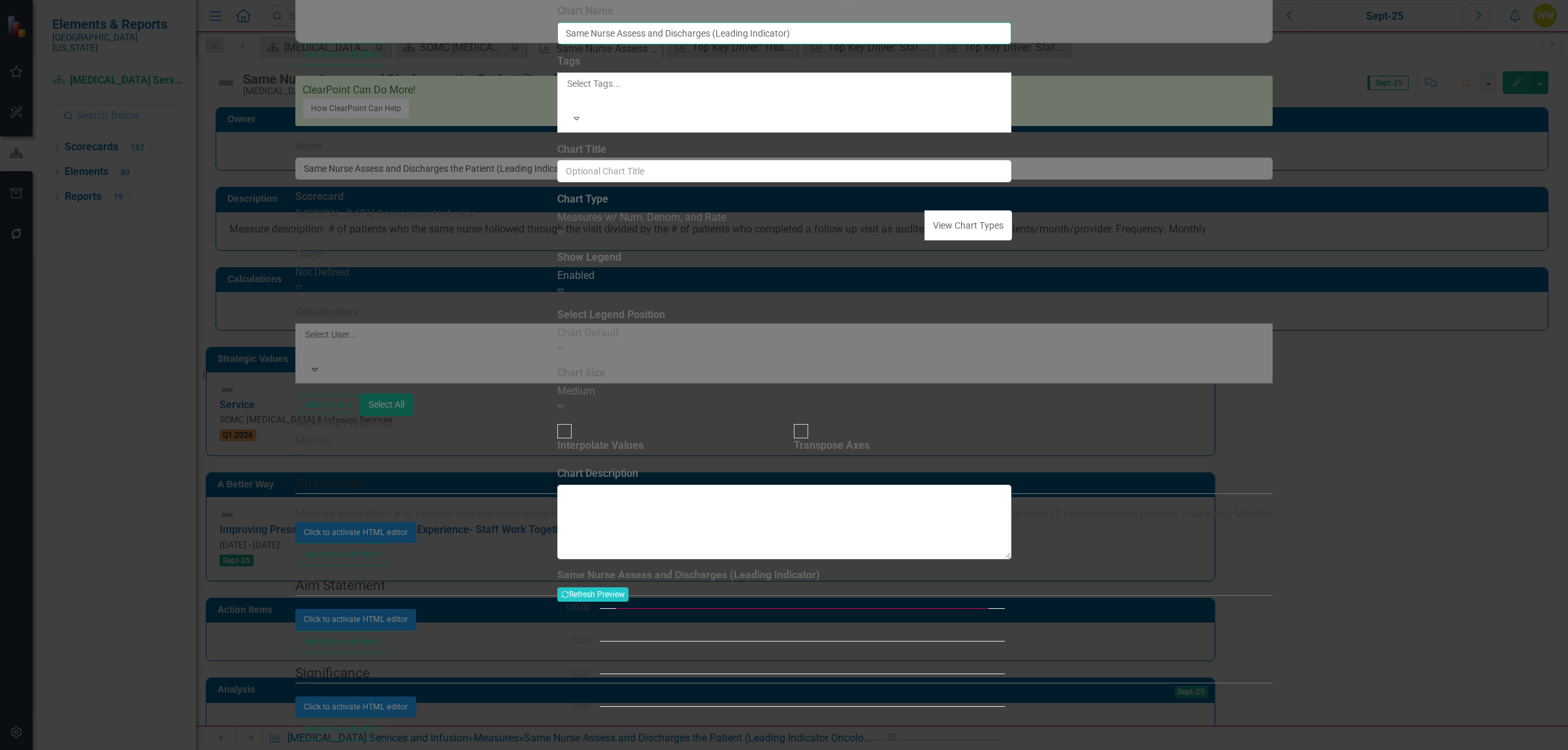
click at [680, 44] on input "Same Nurse Assess and Discharges (Leading Indicator)" at bounding box center [785, 34] width 454 height 22
click at [850, 44] on input "Same Nurse Assesses and Discharges (Leading Indicator)" at bounding box center [785, 34] width 454 height 22
type input "Same Nurse Assesses and Discharges (Leading Indicator Oncology/Hematology Clini…"
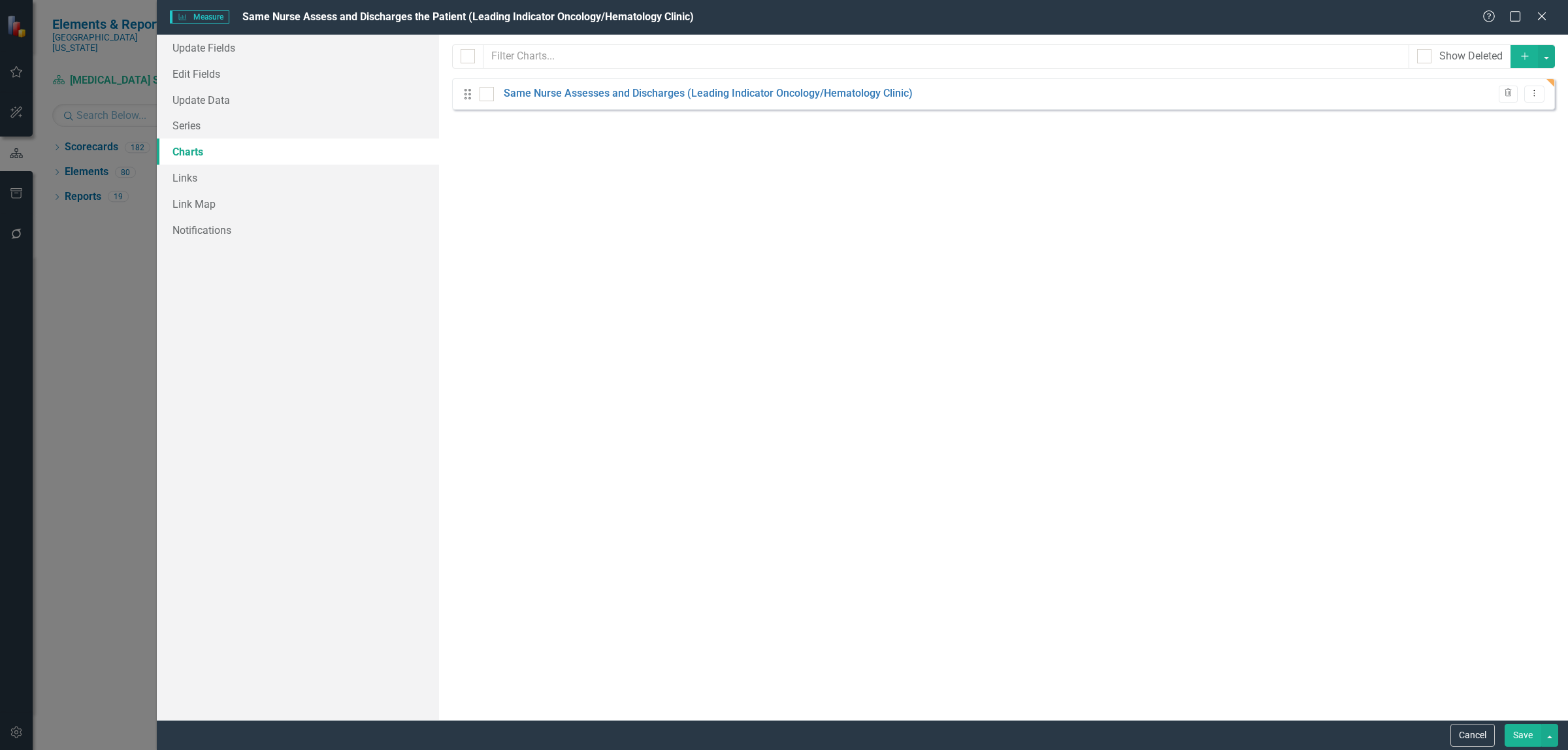
click at [1519, 733] on button "Save" at bounding box center [1522, 735] width 37 height 23
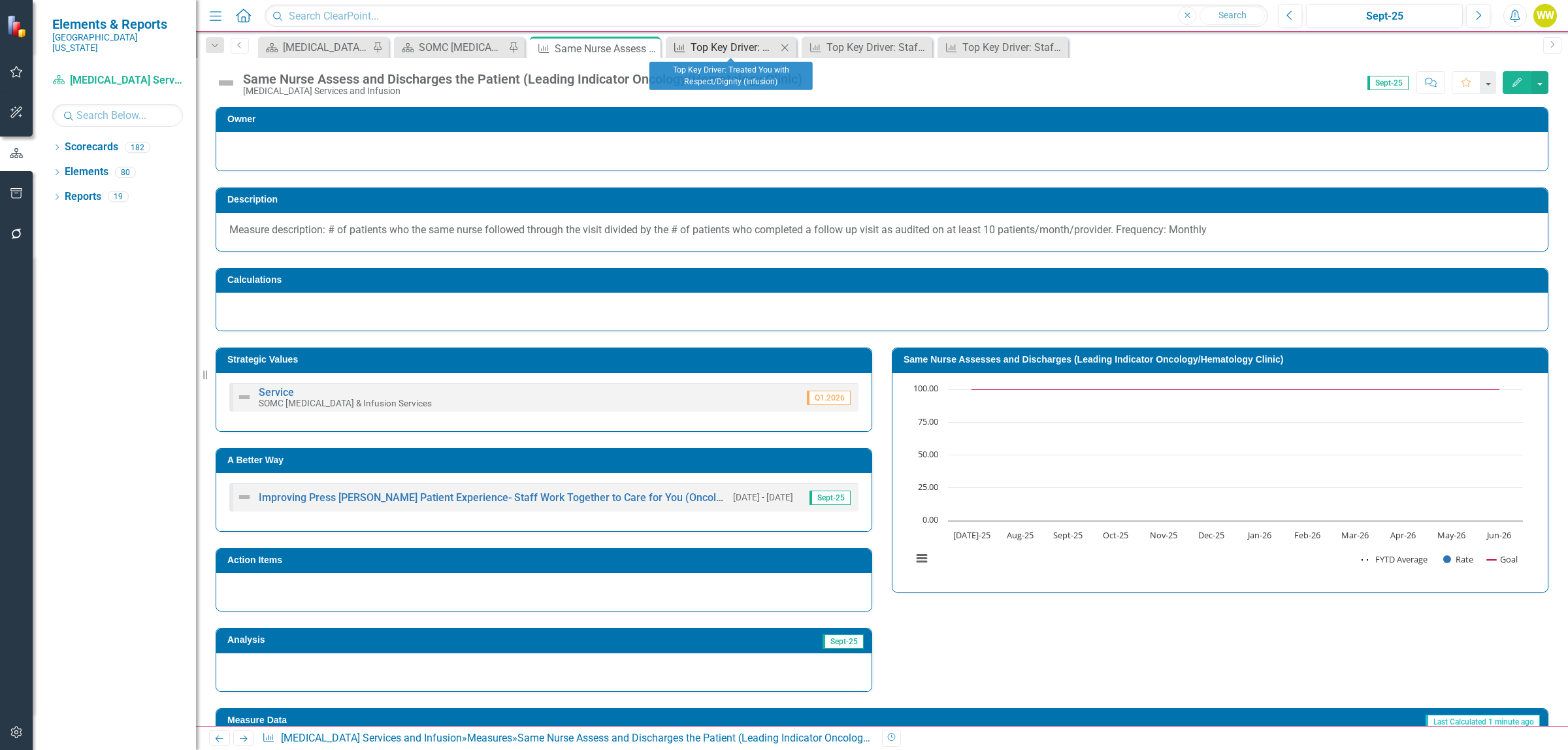
click at [693, 43] on div "Top Key Driver: Treated You with Respect/Dignity (Infusion)" at bounding box center [733, 47] width 86 height 16
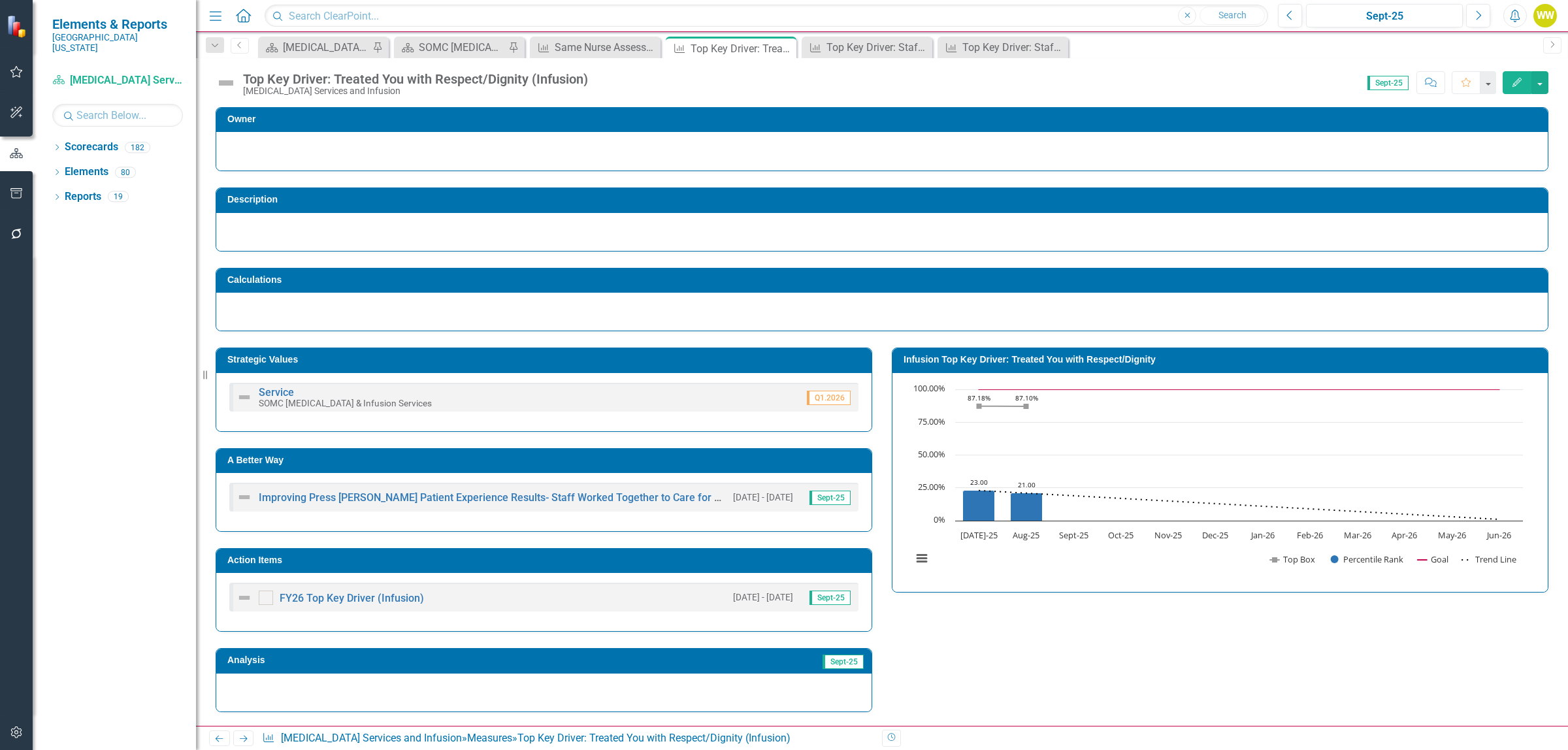
click at [1511, 79] on icon "Edit" at bounding box center [1517, 82] width 12 height 9
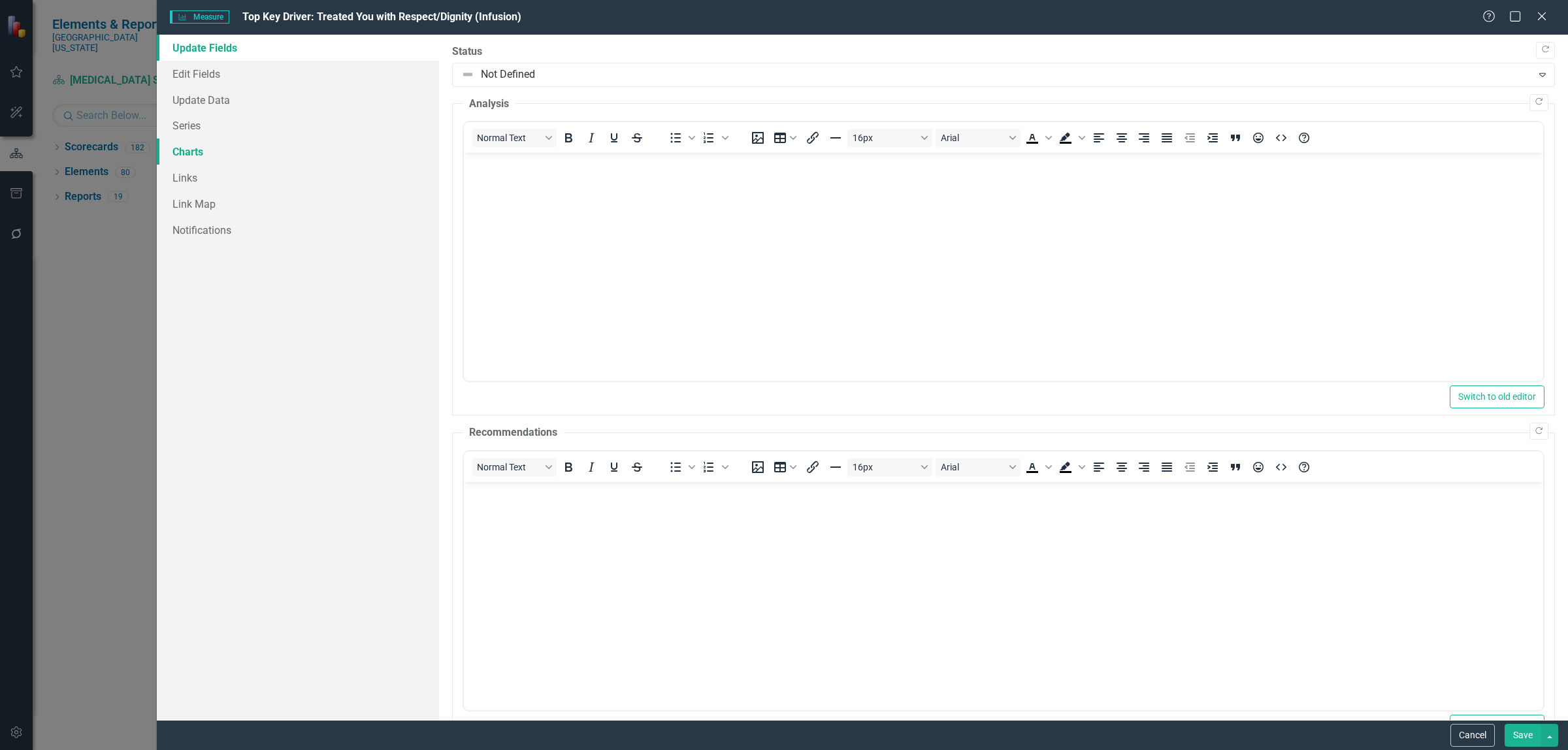
click at [198, 149] on link "Charts" at bounding box center [298, 151] width 283 height 26
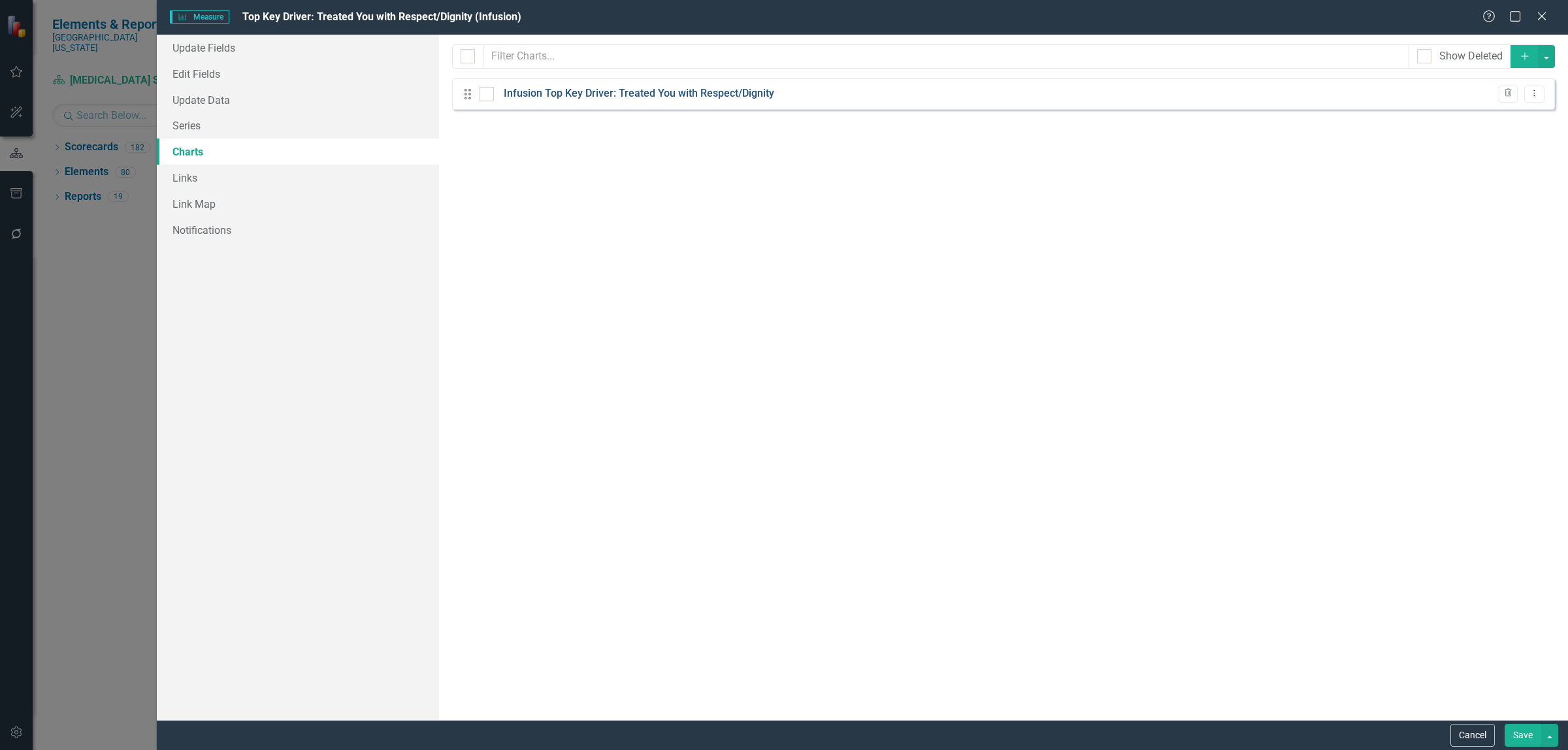
click at [587, 93] on link "Infusion Top Key Driver: Treated You with Respect/Dignity" at bounding box center [639, 94] width 271 height 15
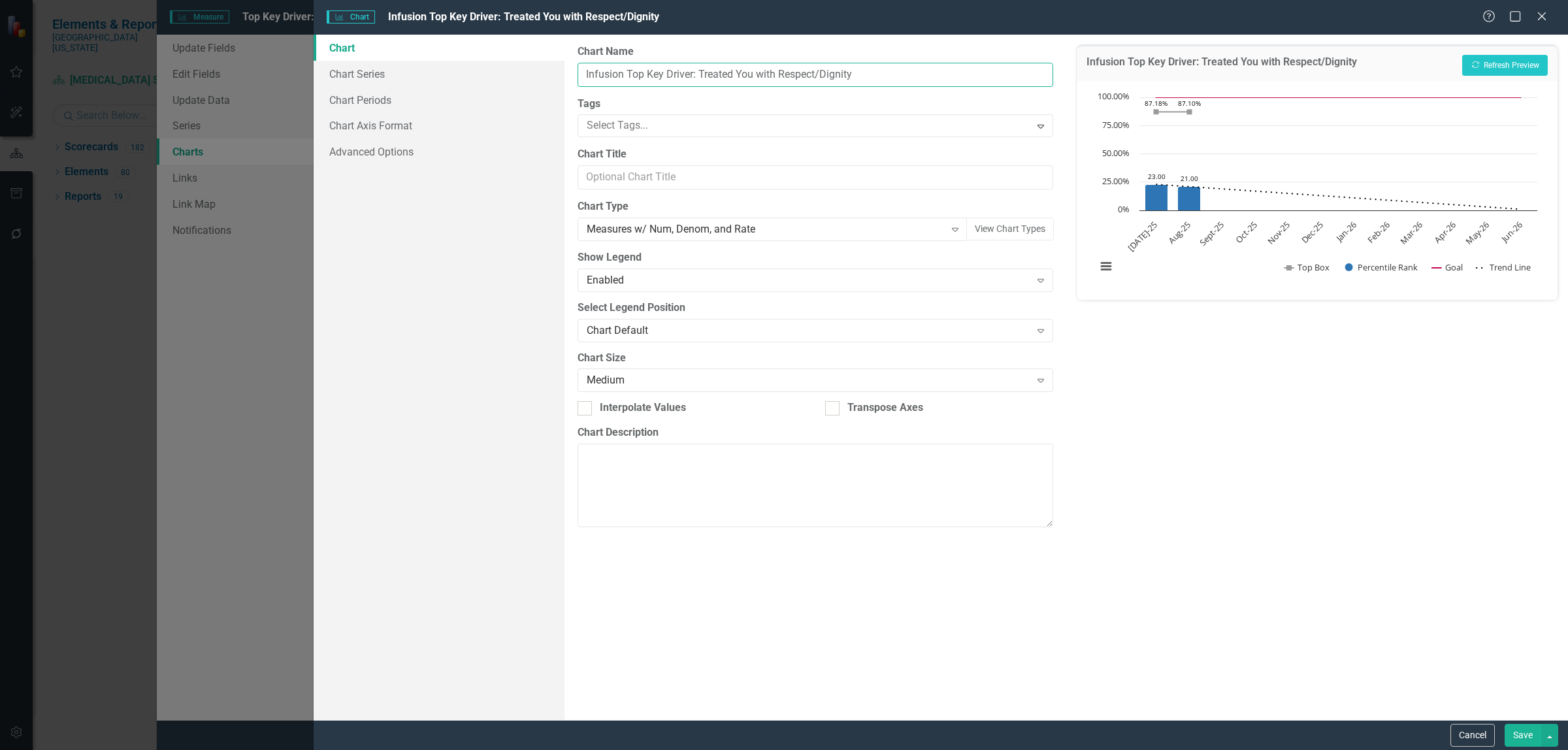
drag, startPoint x: 625, startPoint y: 73, endPoint x: 576, endPoint y: 69, distance: 49.2
click at [576, 69] on div "From this page, you can define the name, type, and size of the chart. You can a…" at bounding box center [815, 377] width 501 height 685
click at [818, 73] on input "Top Key Driver: Treated You with Respect/Dignity" at bounding box center [815, 75] width 476 height 24
type input "Top Key Driver: Treated You with Respect/Dignity (Infusion)"
click at [1516, 735] on button "Save" at bounding box center [1522, 735] width 37 height 23
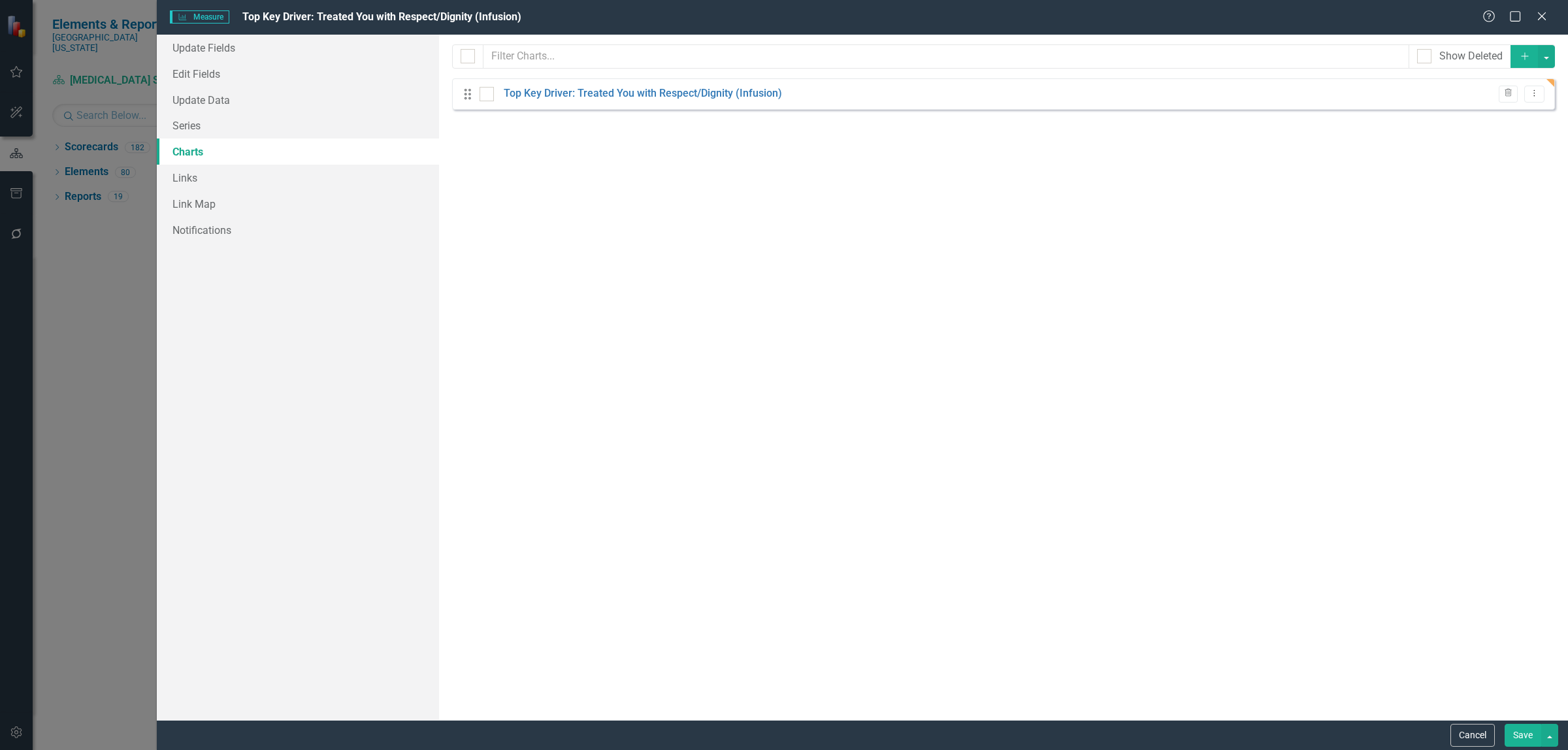
click at [1523, 731] on button "Save" at bounding box center [1522, 735] width 37 height 23
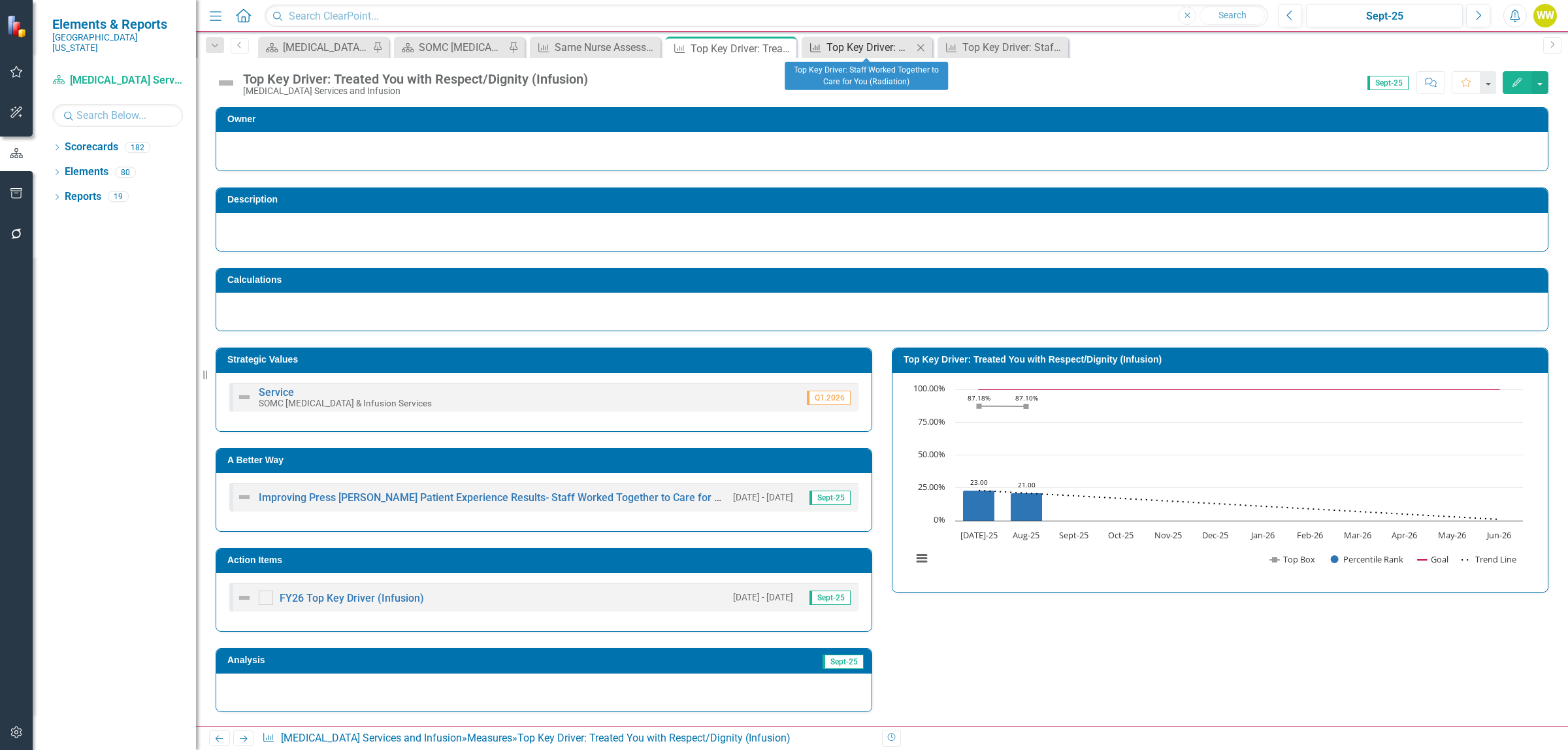
click at [860, 49] on div "Top Key Driver: Staff Worked Together to Care for You (Radiation)" at bounding box center [869, 47] width 86 height 16
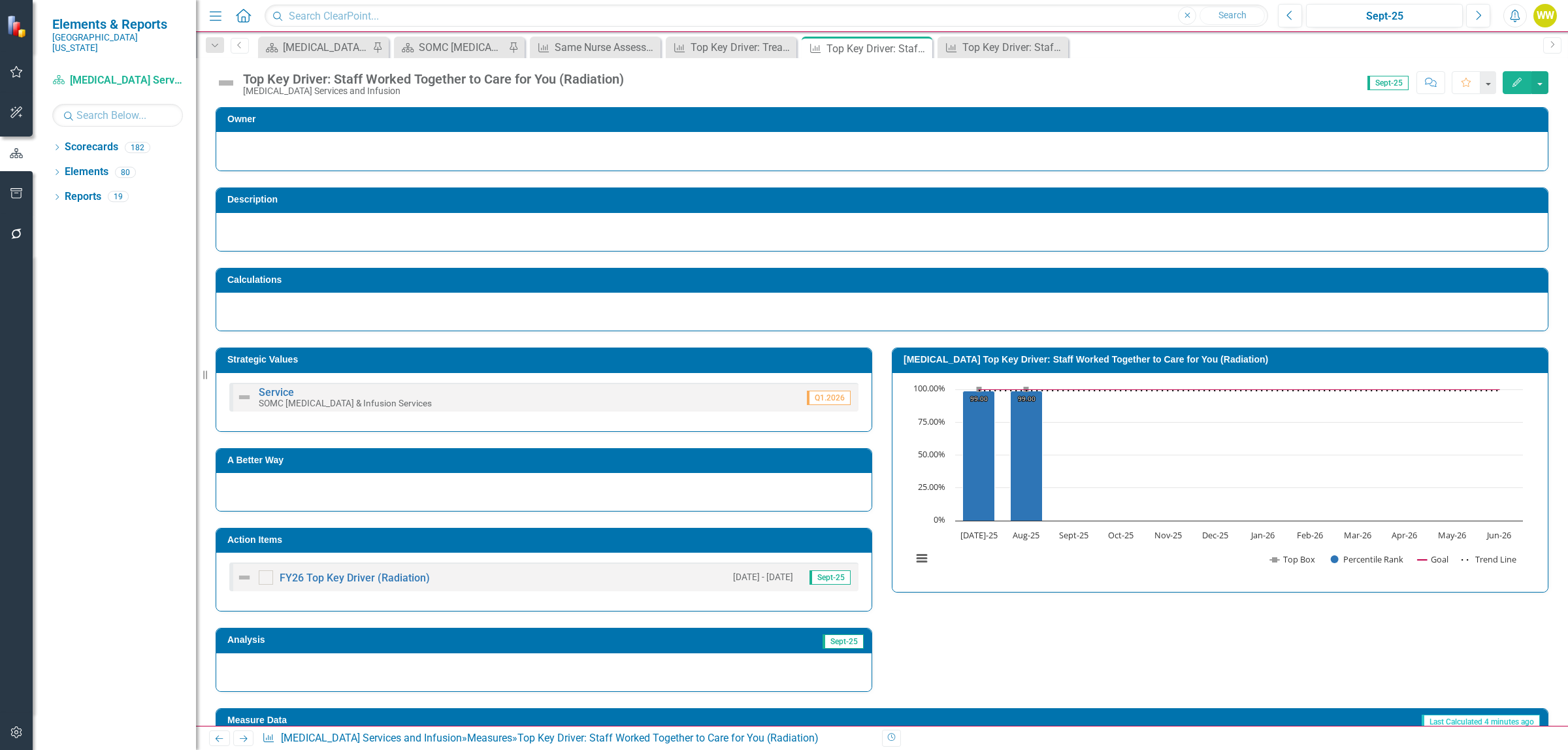
click at [1518, 87] on button "Edit" at bounding box center [1517, 82] width 28 height 23
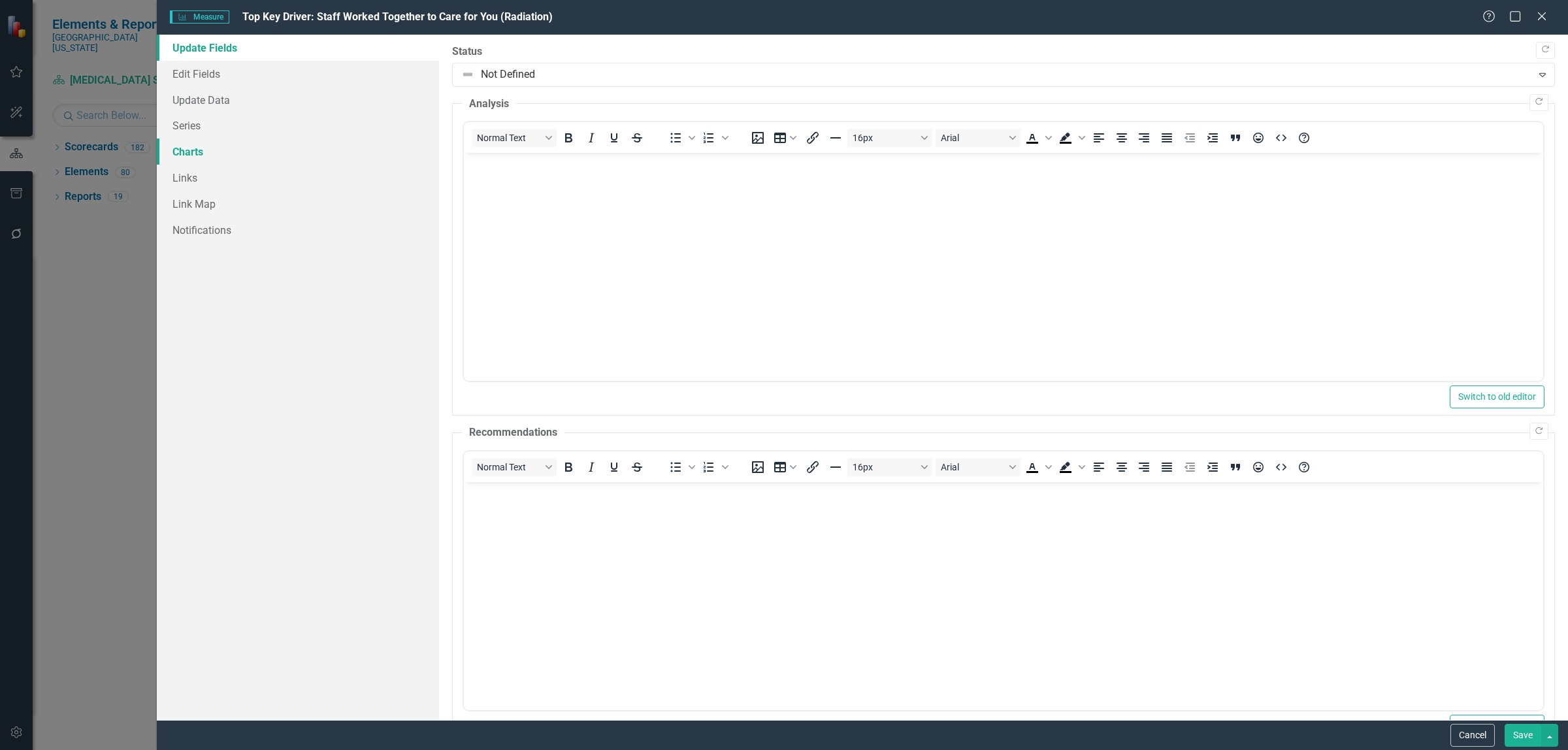
click at [193, 154] on link "Charts" at bounding box center [298, 151] width 283 height 26
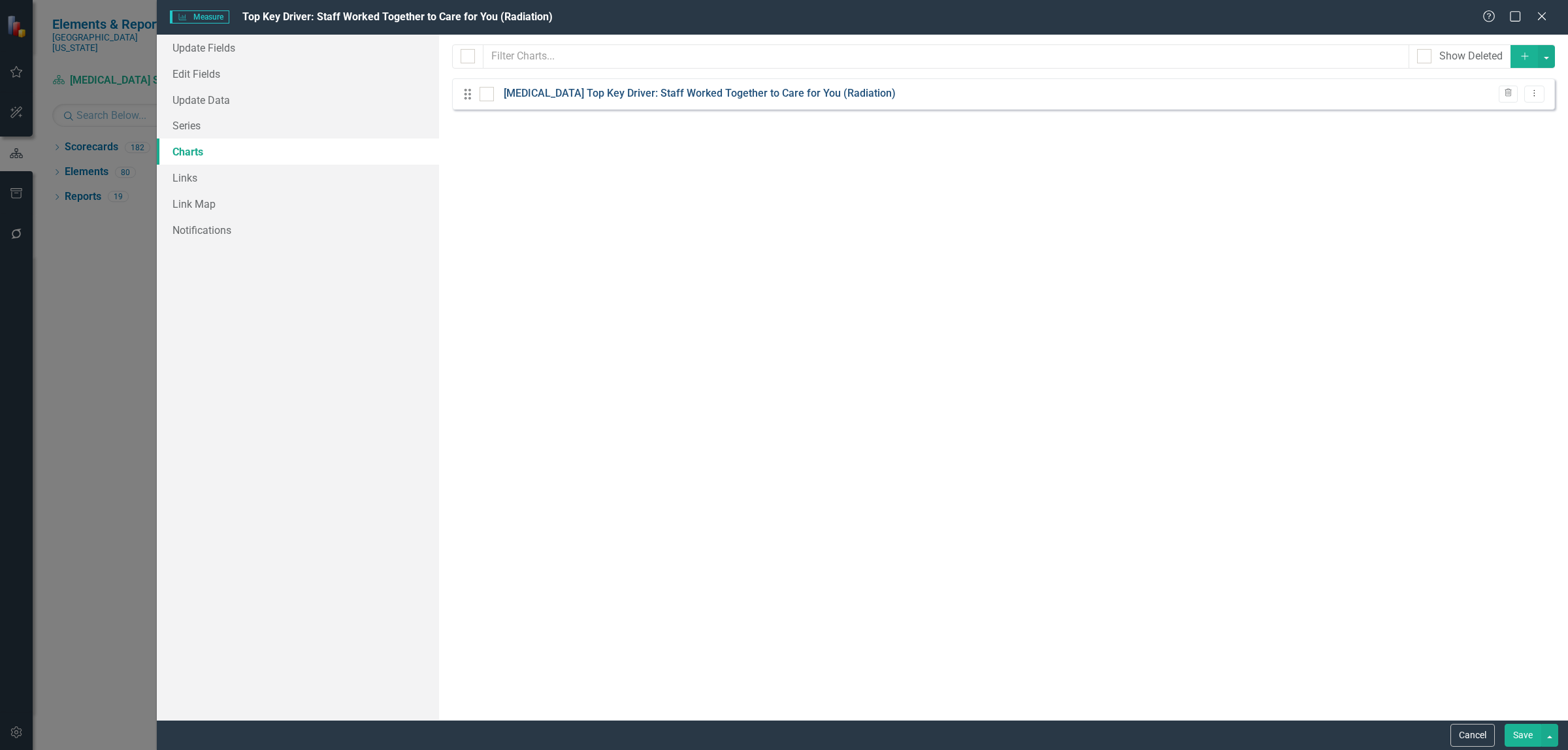
click at [670, 96] on link "[MEDICAL_DATA] Top Key Driver: Staff Worked Together to Care for You (Radiation)" at bounding box center [699, 94] width 392 height 15
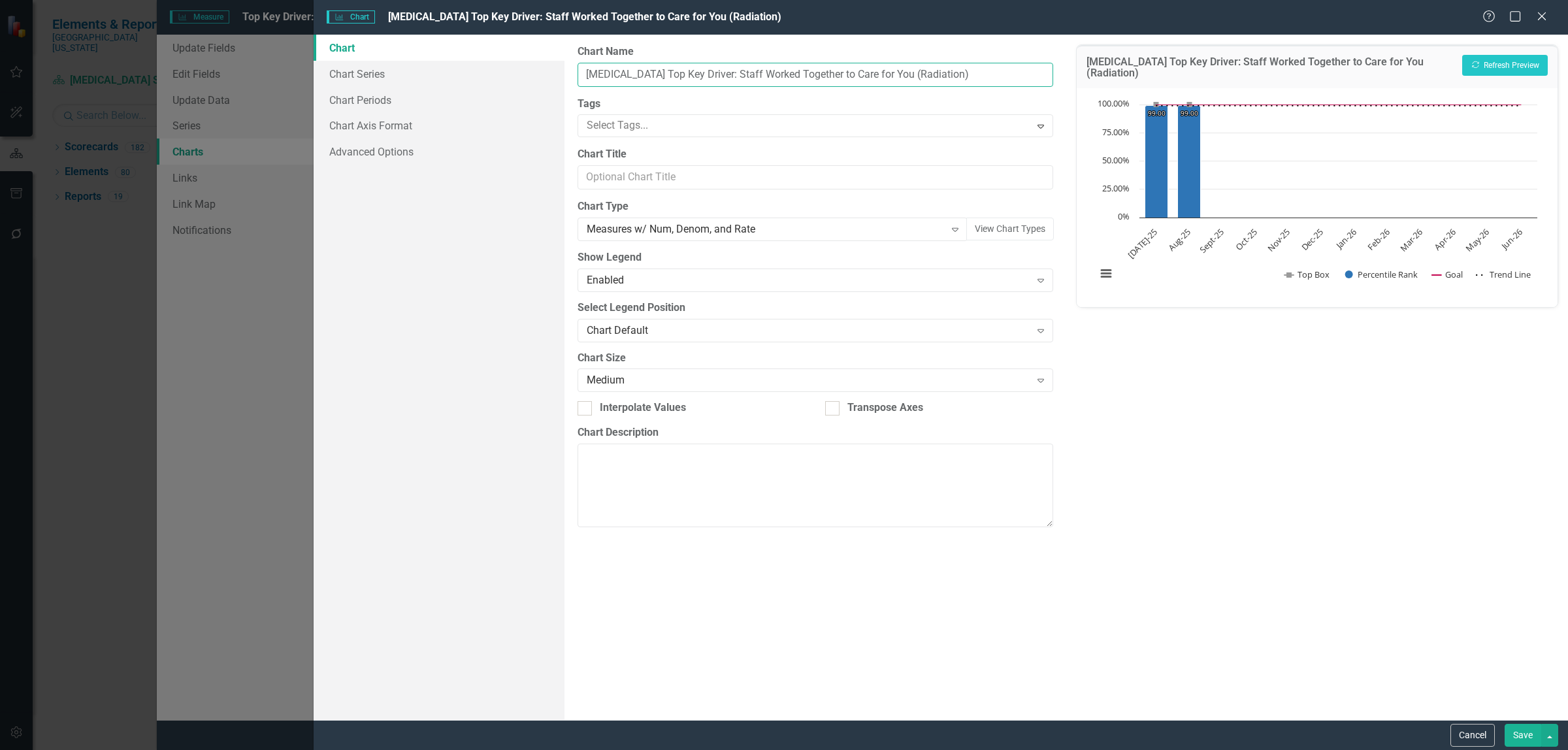
drag, startPoint x: 655, startPoint y: 73, endPoint x: 573, endPoint y: 69, distance: 82.1
click at [573, 69] on div "From this page, you can define the name, type, and size of the chart. You can a…" at bounding box center [815, 377] width 501 height 685
type input "Top Key Driver: Staff Worked Together to Care for You (Radiation)"
click at [1531, 740] on button "Save" at bounding box center [1522, 735] width 37 height 23
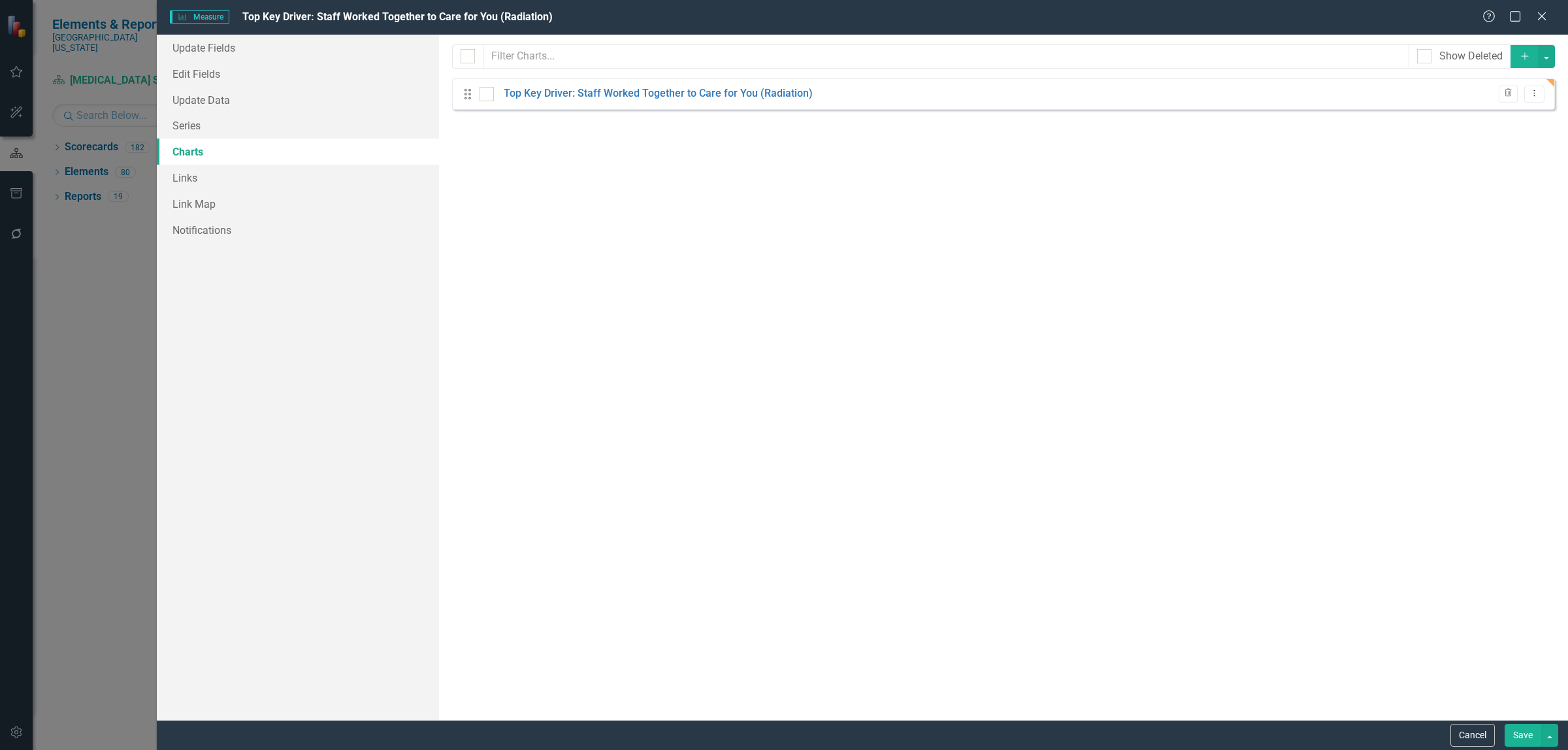
click at [1516, 736] on button "Save" at bounding box center [1522, 735] width 37 height 23
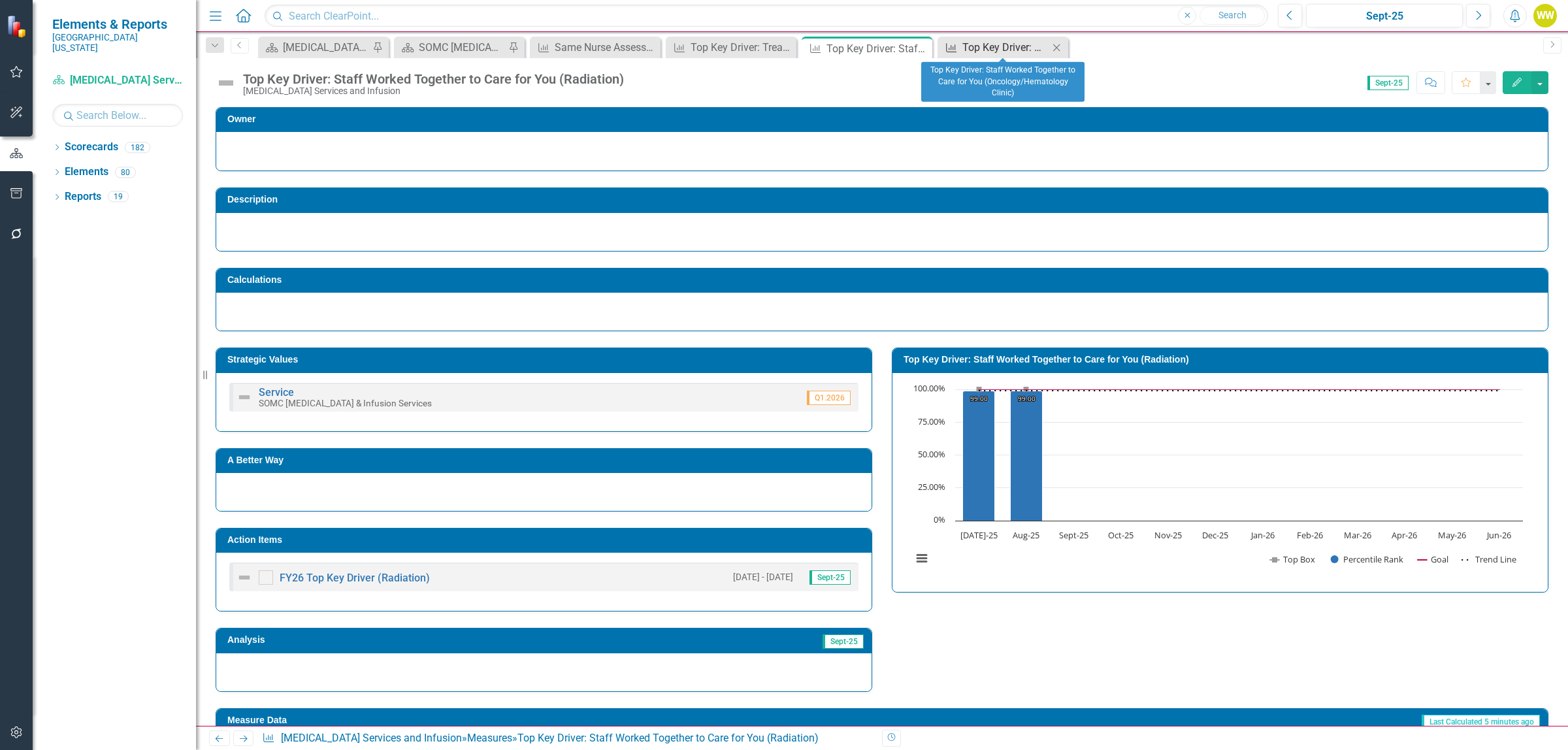
click at [975, 43] on div "Top Key Driver: Staff Worked Together to Care for You (Oncology/Hematology Clin…" at bounding box center [1005, 47] width 86 height 16
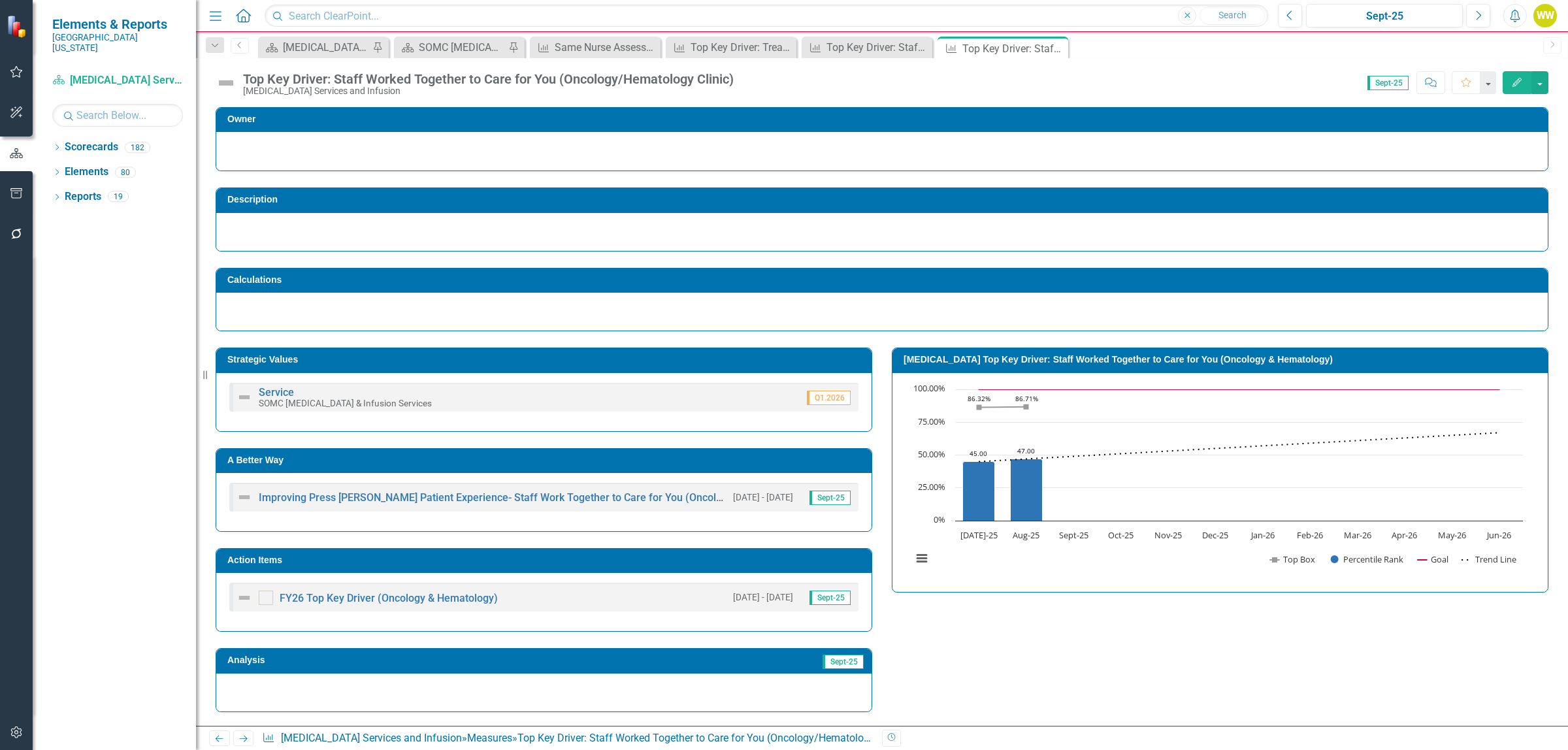
click at [1513, 83] on icon "Edit" at bounding box center [1517, 82] width 12 height 9
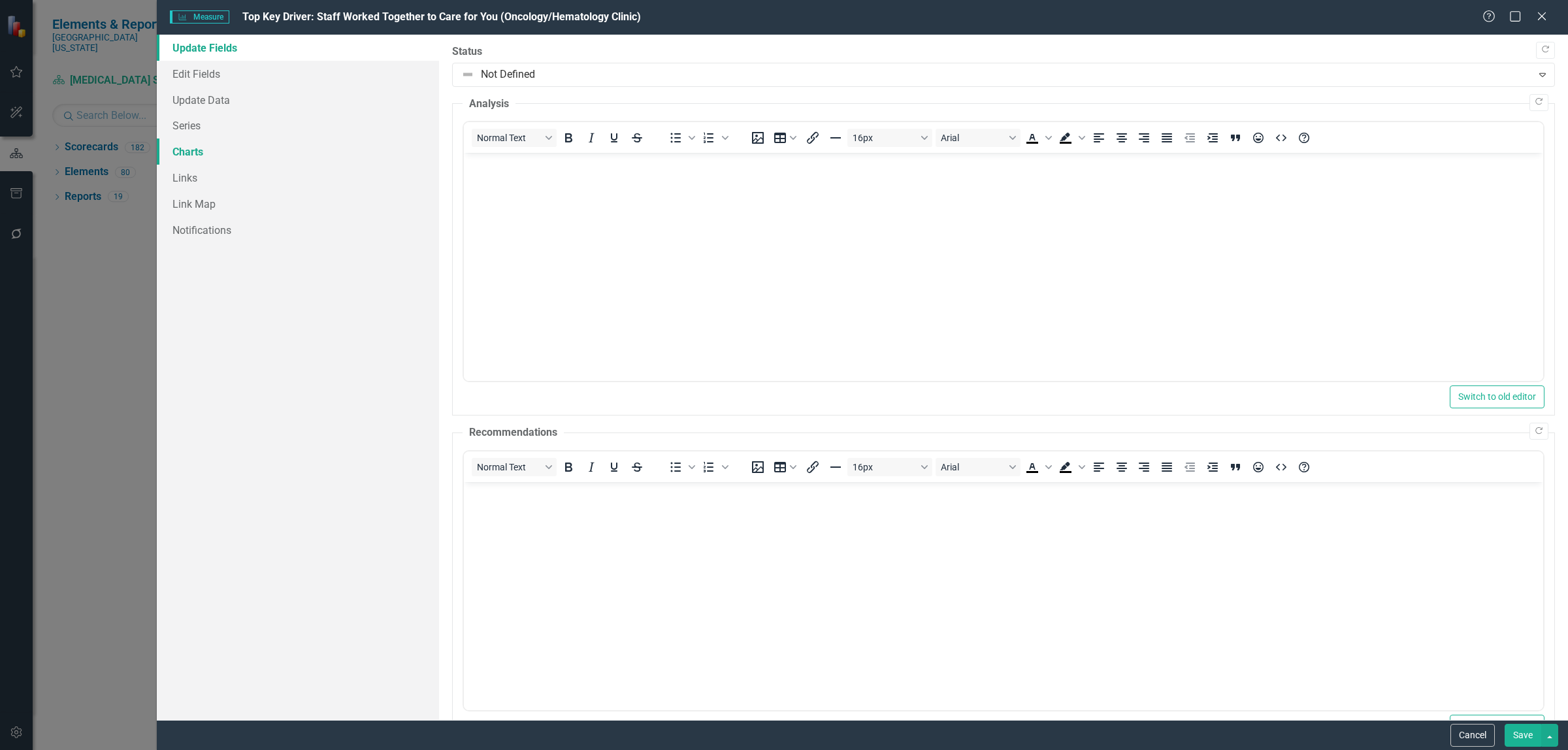
click at [188, 150] on link "Charts" at bounding box center [298, 151] width 283 height 26
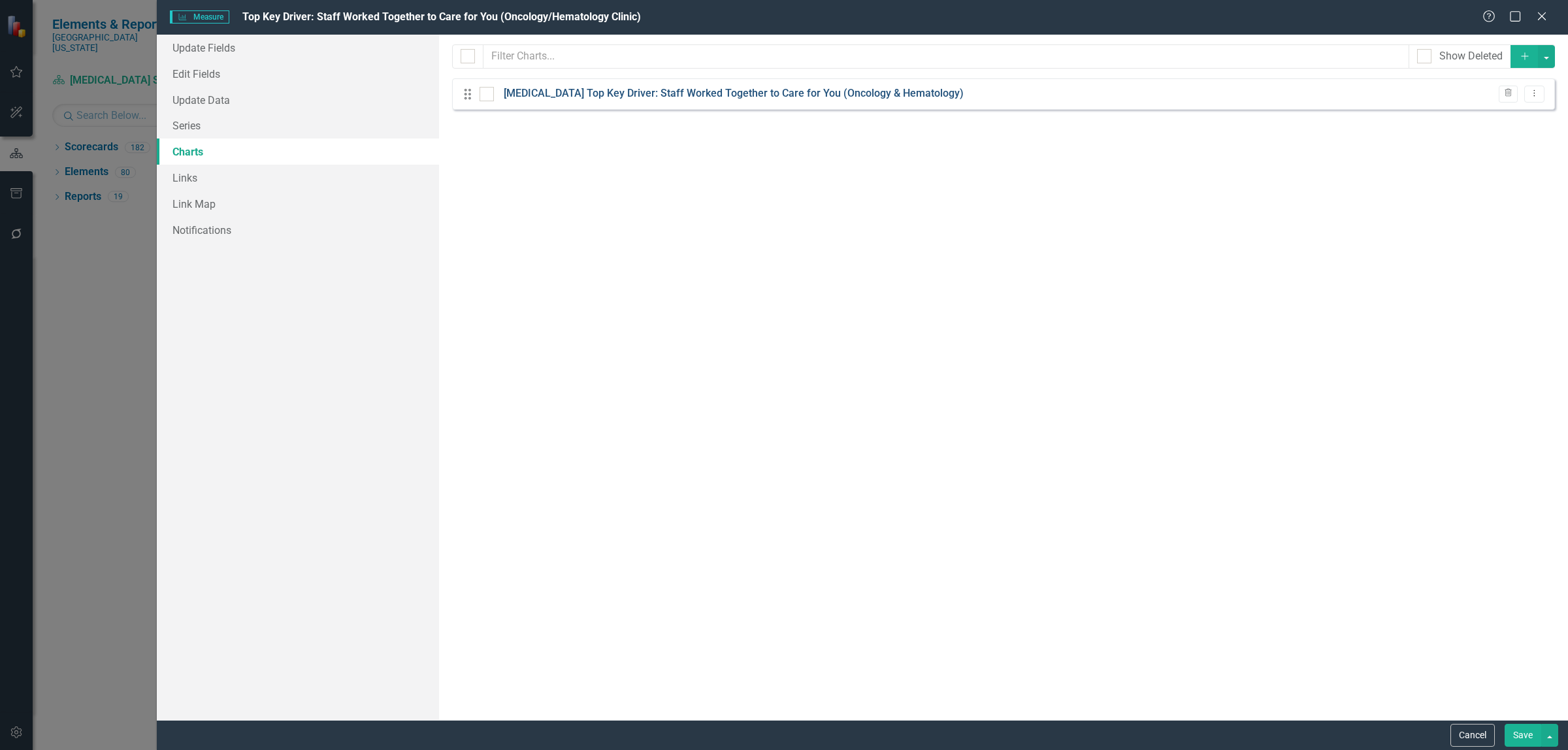
click at [696, 95] on link "[MEDICAL_DATA] Top Key Driver: Staff Worked Together to Care for You (Oncology …" at bounding box center [734, 94] width 460 height 15
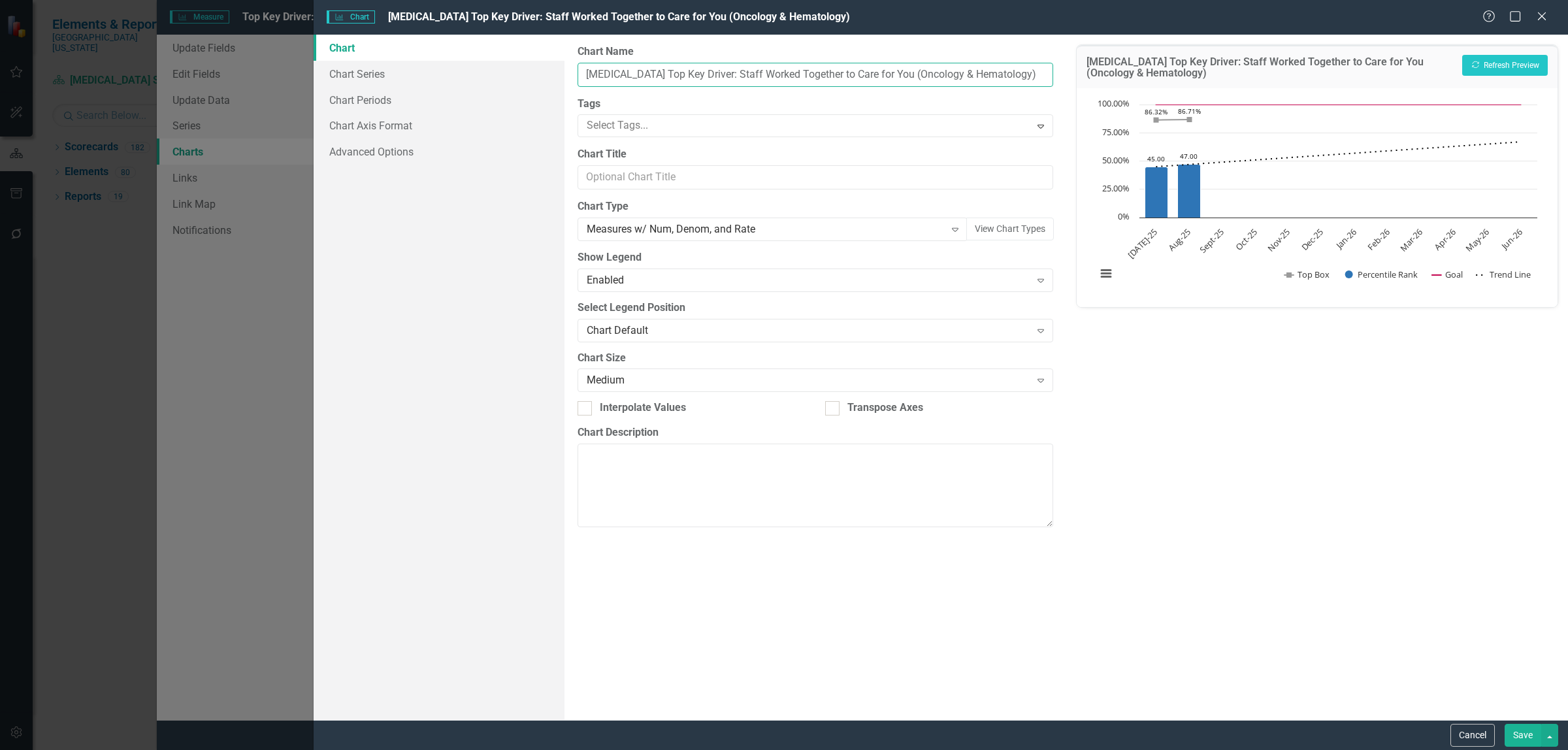
drag, startPoint x: 654, startPoint y: 76, endPoint x: 578, endPoint y: 70, distance: 76.2
click at [578, 70] on input "[MEDICAL_DATA] Top Key Driver: Staff Worked Together to Care for You (Oncology …" at bounding box center [815, 75] width 476 height 24
click at [896, 73] on input "Top Key Driver: Staff Worked Together to Care for You (Oncology & Hematology)" at bounding box center [815, 75] width 476 height 24
click at [944, 76] on input "Top Key Driver: Staff Worked Together to Care for You (Oncology/Hematology)" at bounding box center [815, 75] width 476 height 24
type input "Top Key Driver: Staff Worked Together to Care for You (Oncology/Hematology Clin…"
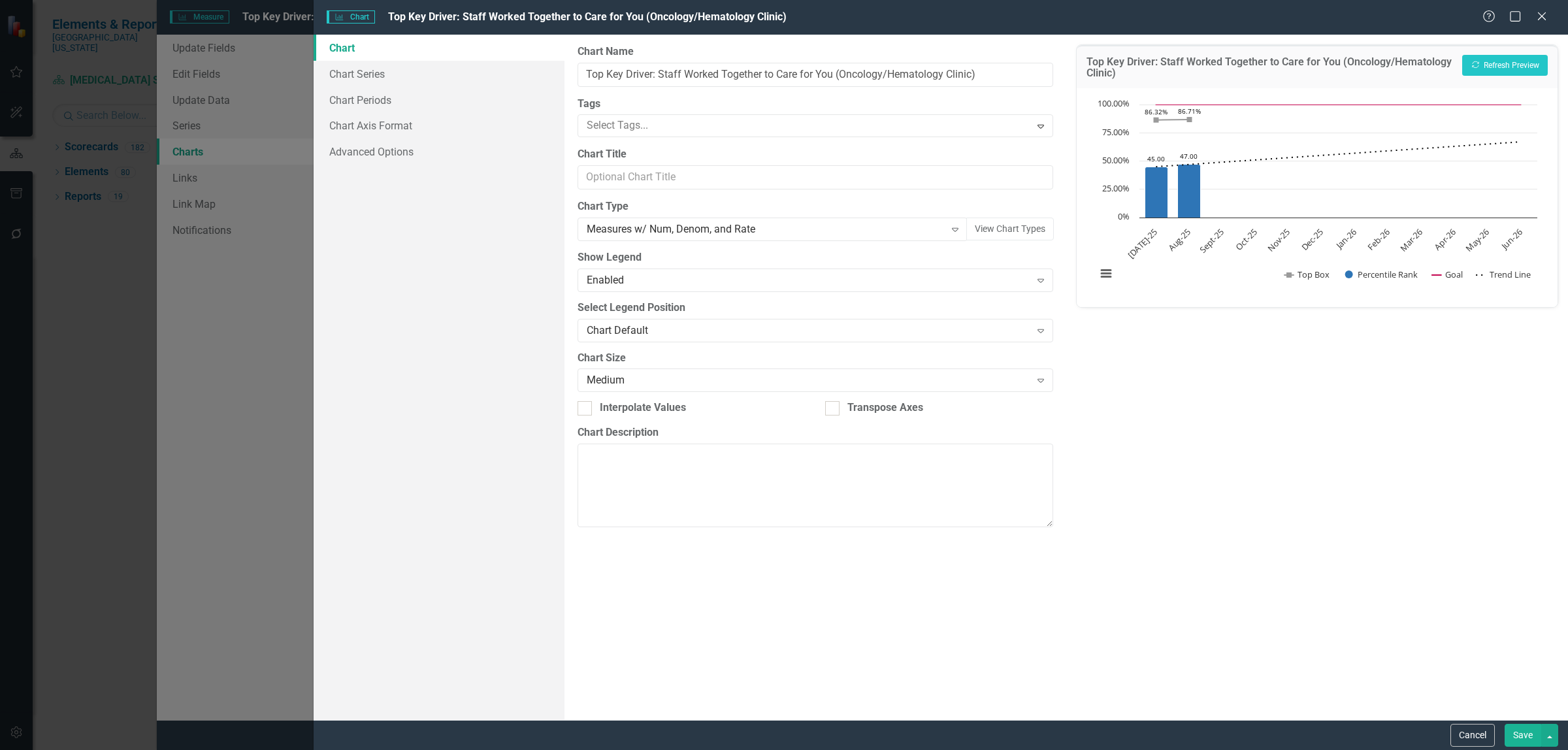
click at [1517, 727] on button "Save" at bounding box center [1522, 735] width 37 height 23
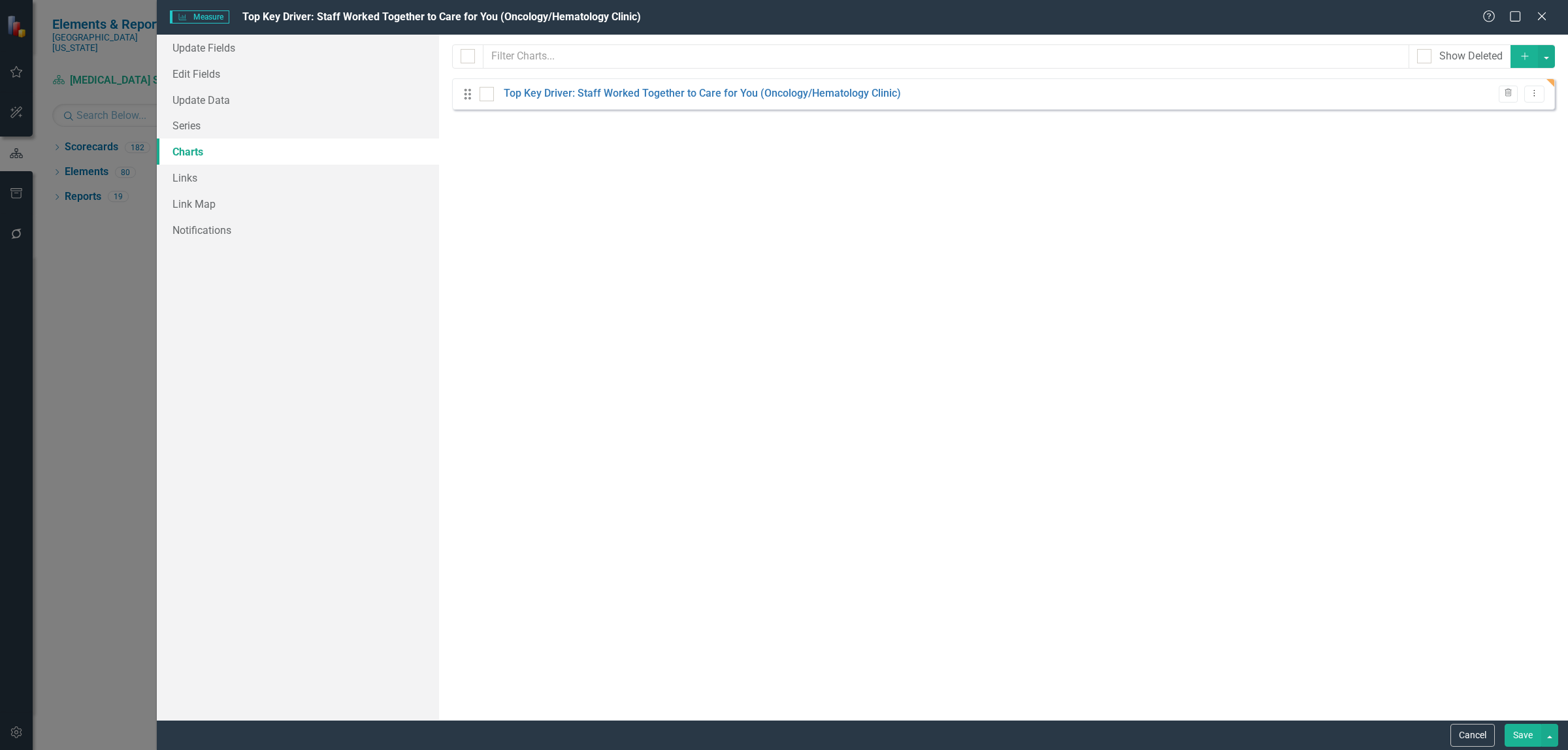
click at [1525, 739] on button "Save" at bounding box center [1522, 735] width 37 height 23
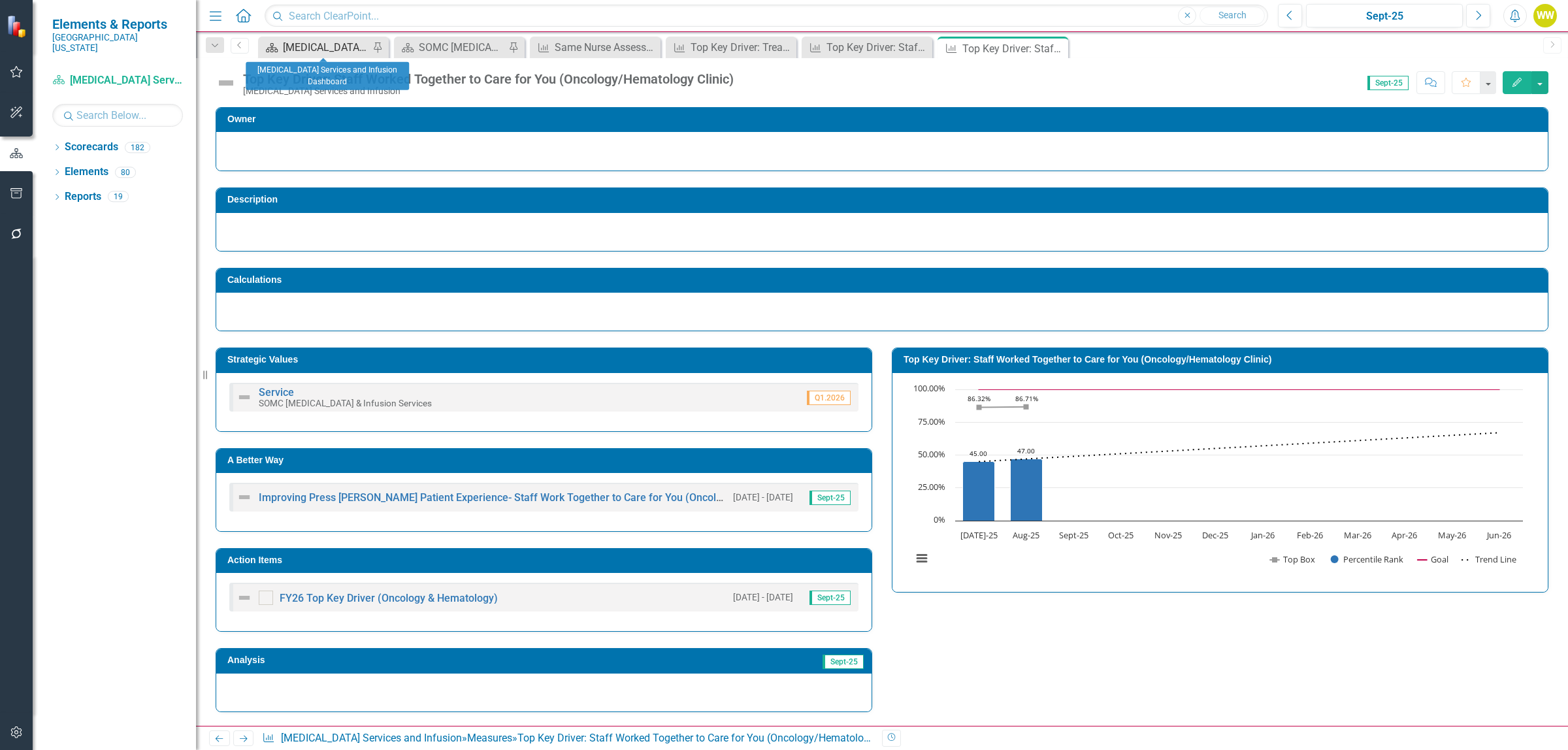
click at [339, 41] on div "[MEDICAL_DATA] Services and Infusion Dashboard" at bounding box center [325, 47] width 86 height 16
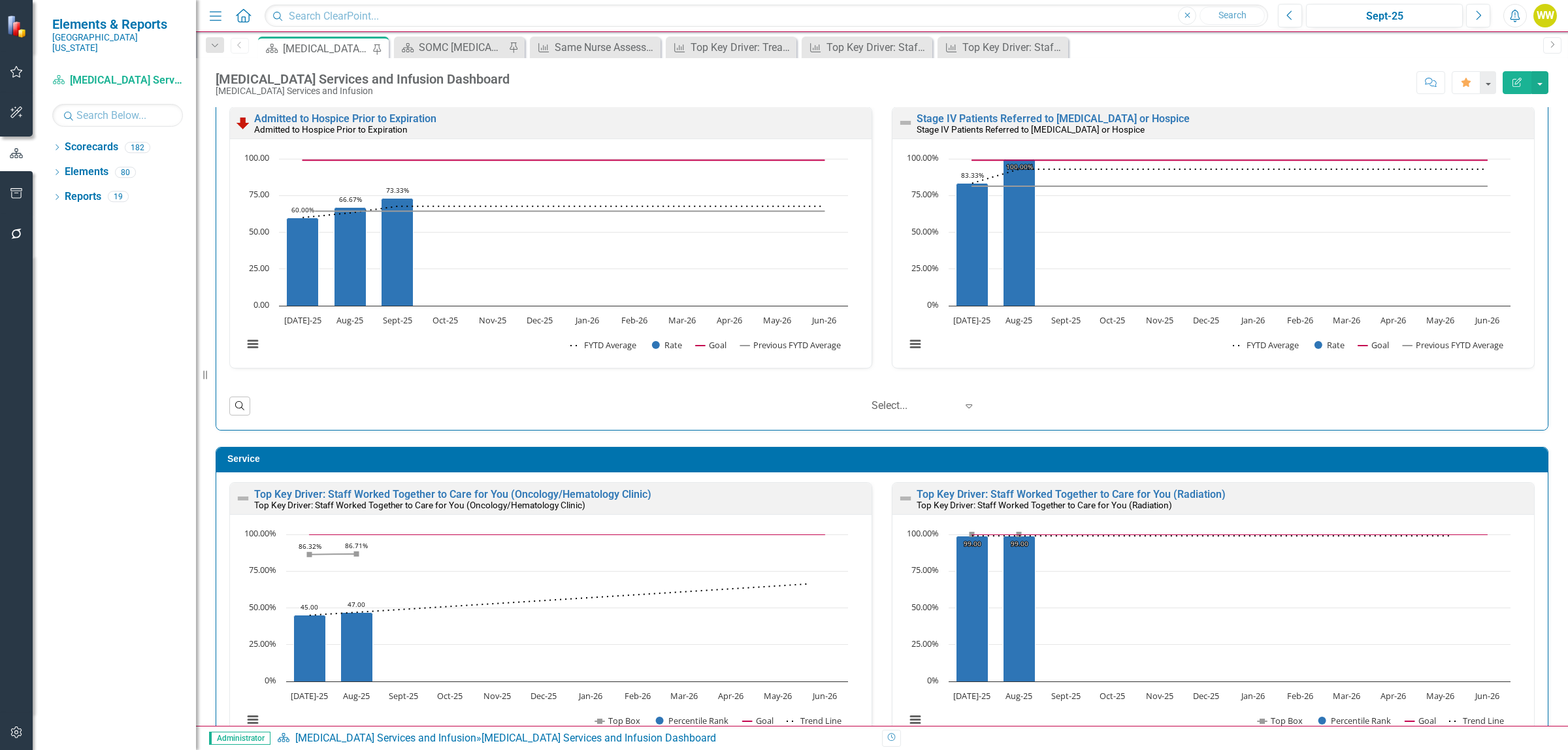
scroll to position [1633, 0]
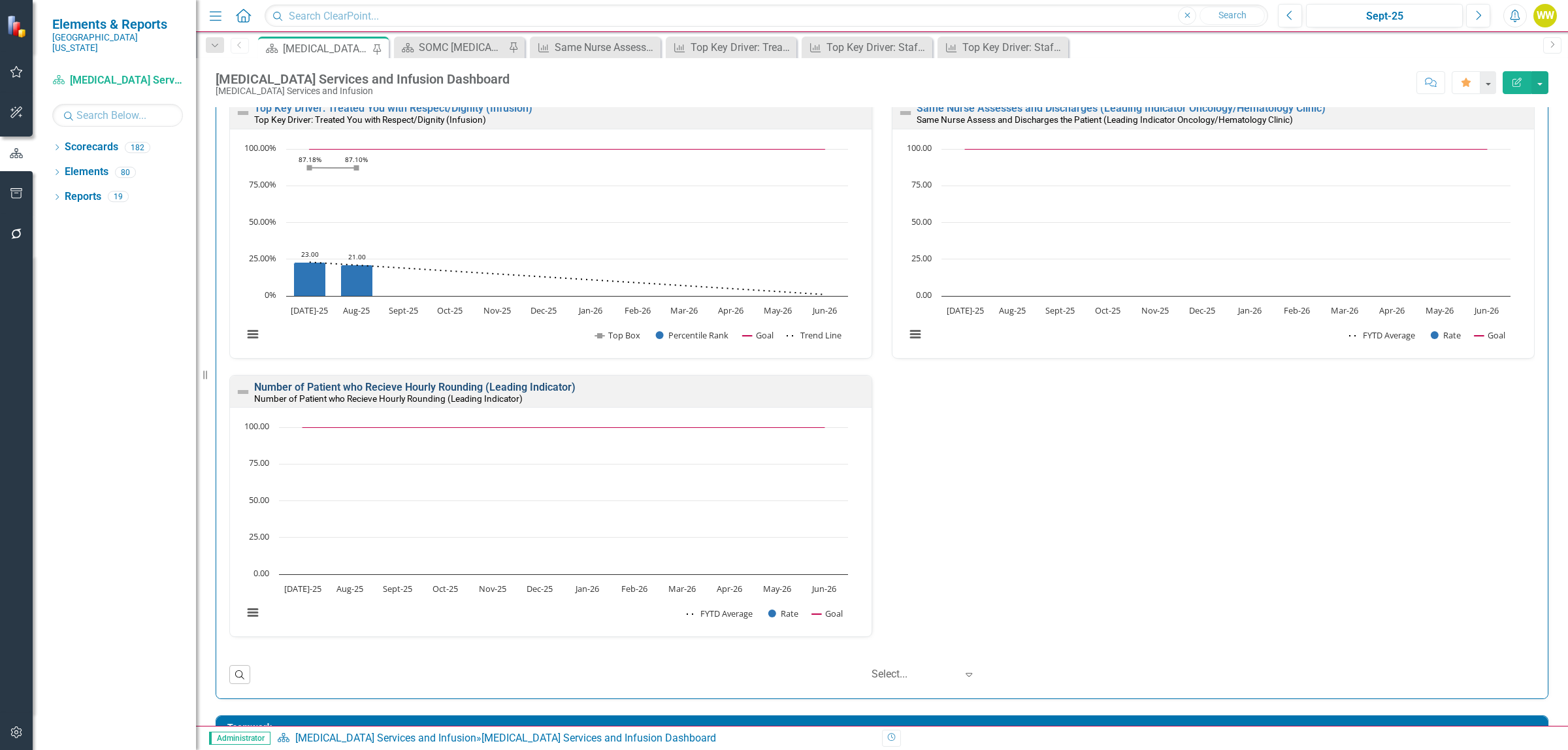
click at [458, 390] on link "Number of Patient who Recieve Hourly Rounding (Leading Indicator)" at bounding box center [414, 387] width 322 height 13
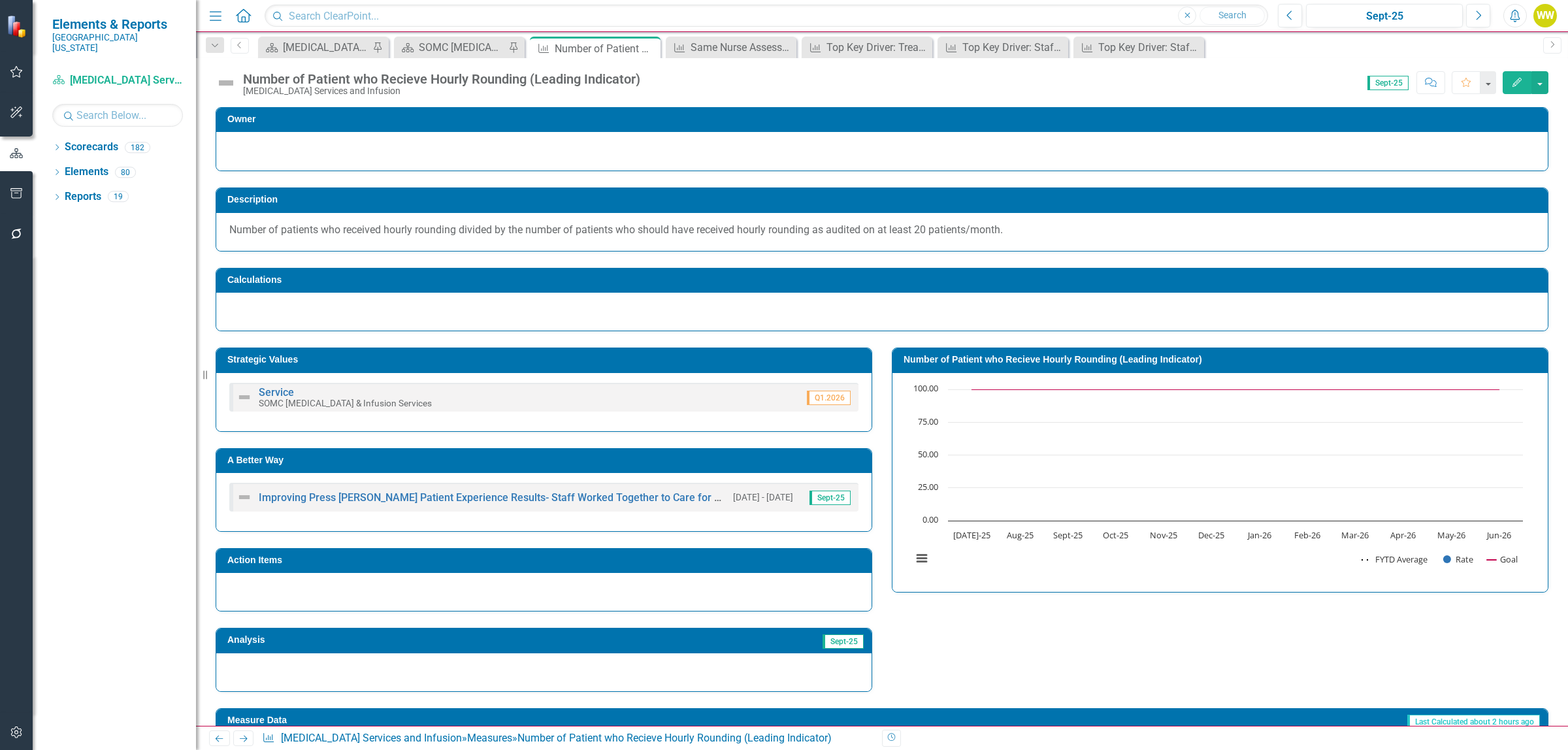
click at [1525, 86] on button "Edit" at bounding box center [1517, 82] width 28 height 23
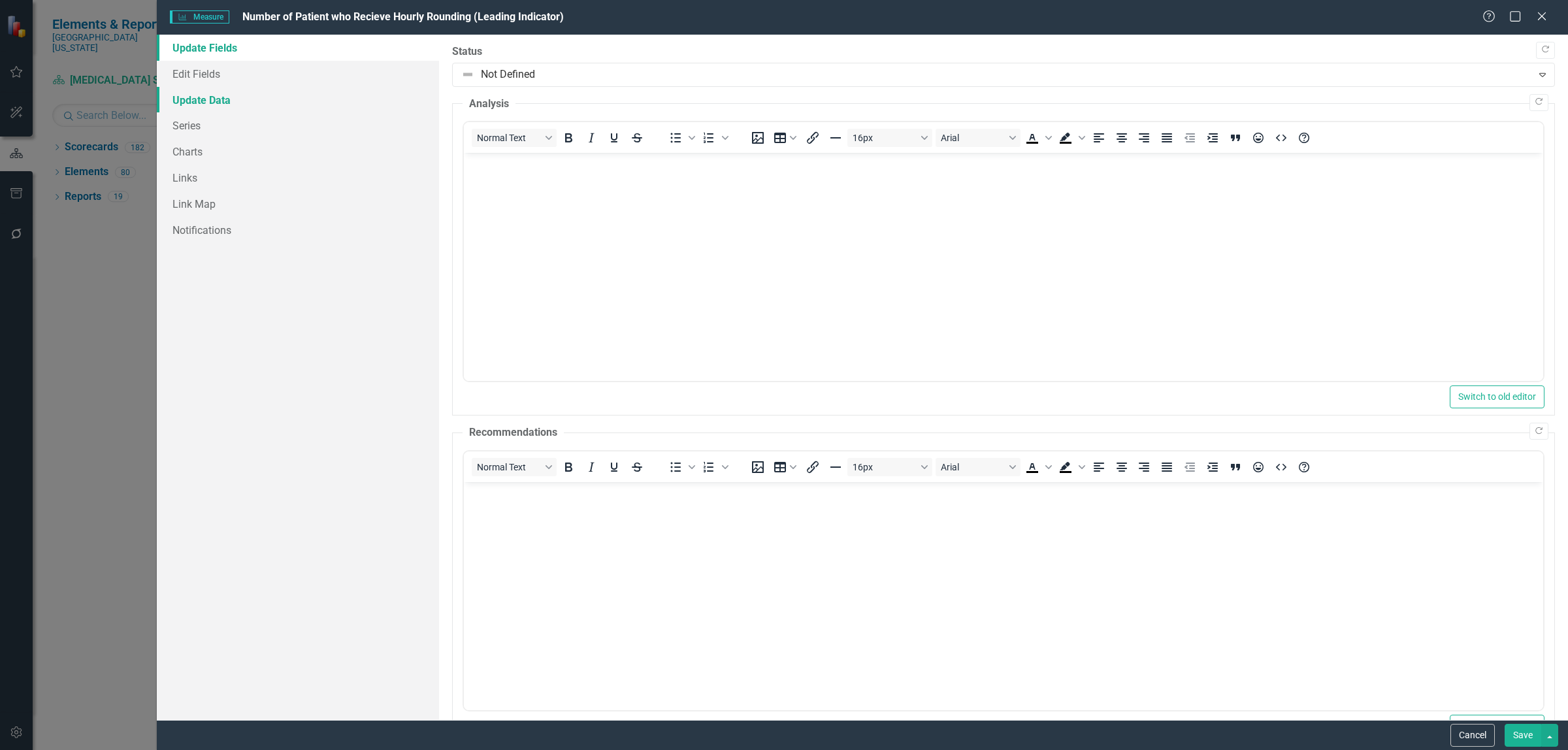
click at [207, 103] on link "Update Data" at bounding box center [298, 100] width 283 height 26
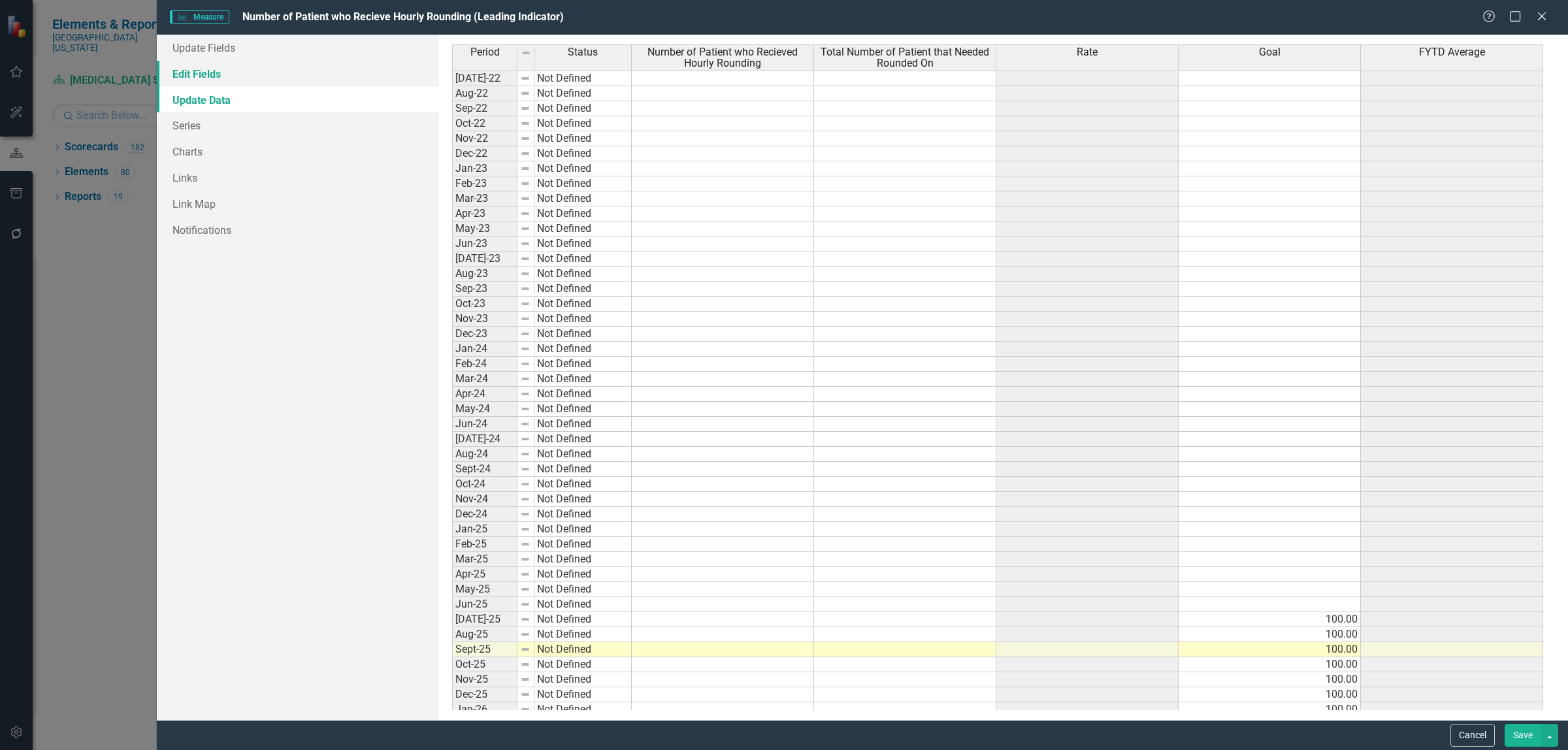
click at [201, 72] on link "Edit Fields" at bounding box center [298, 73] width 283 height 26
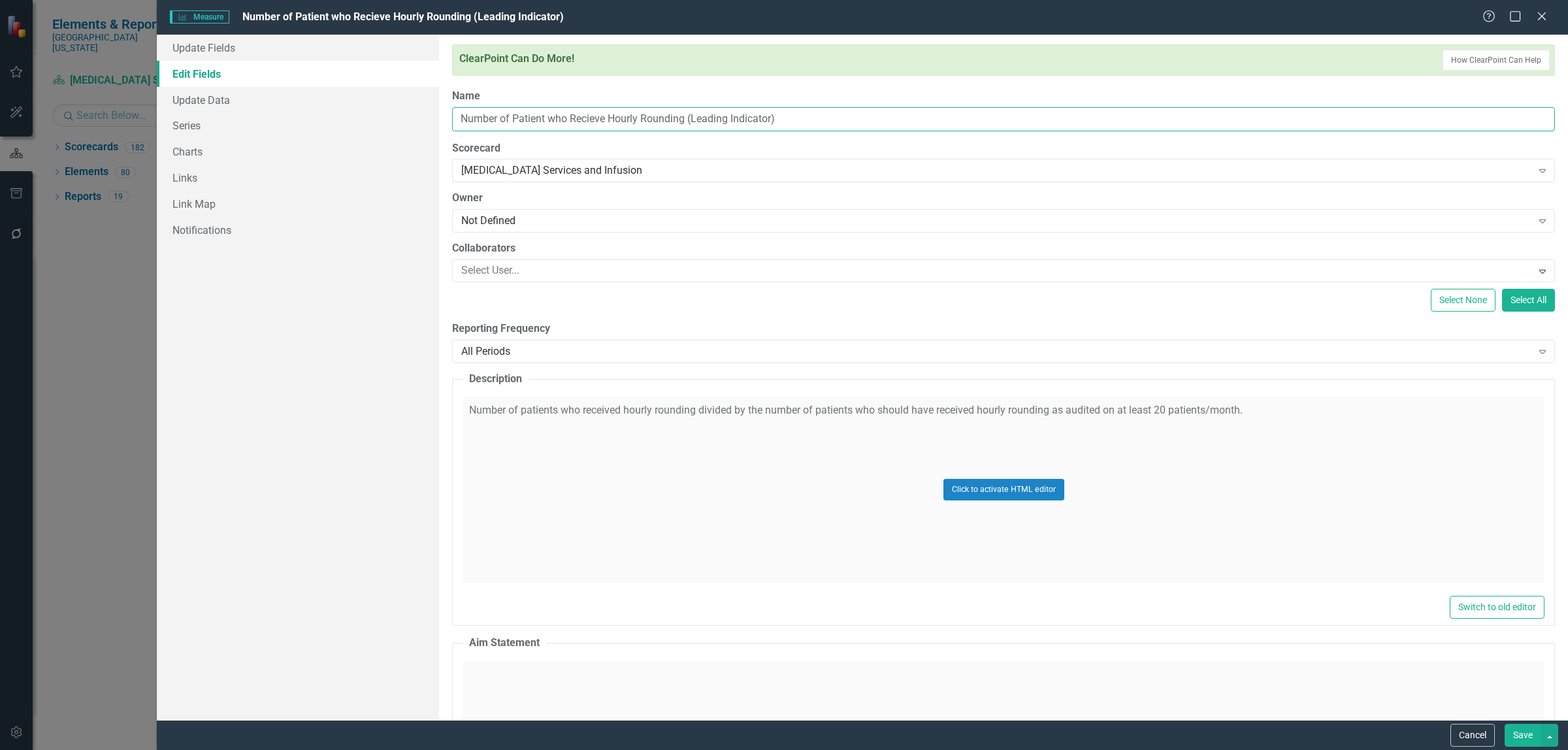
click at [544, 119] on input "Number of Patient who Recieve Hourly Rounding (Leading Indicator)" at bounding box center [1003, 119] width 1103 height 24
click at [778, 115] on input "Number of Patients who Recieve Hourly Rounding (Leading Indicator)" at bounding box center [1003, 119] width 1103 height 24
click at [698, 119] on input "Number of Patients who Recieve Hourly Rounding (Leading Indicator)" at bounding box center [1003, 119] width 1103 height 24
type input "Number of Patients who Recieve Hourly Rounding (Infusion Leading Indicator)"
click at [1531, 735] on button "Save" at bounding box center [1522, 735] width 37 height 23
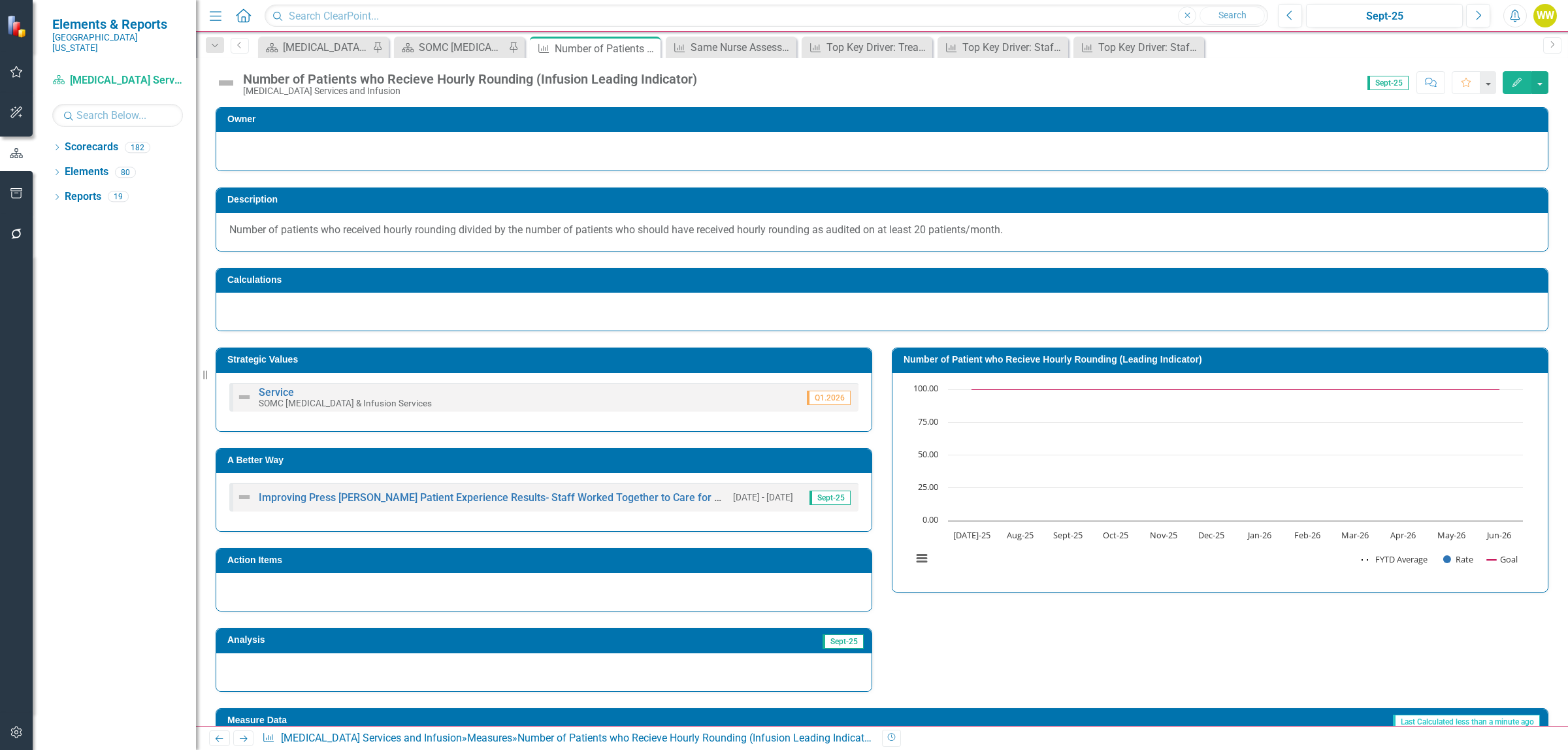
click at [1516, 84] on icon "Edit" at bounding box center [1517, 82] width 12 height 9
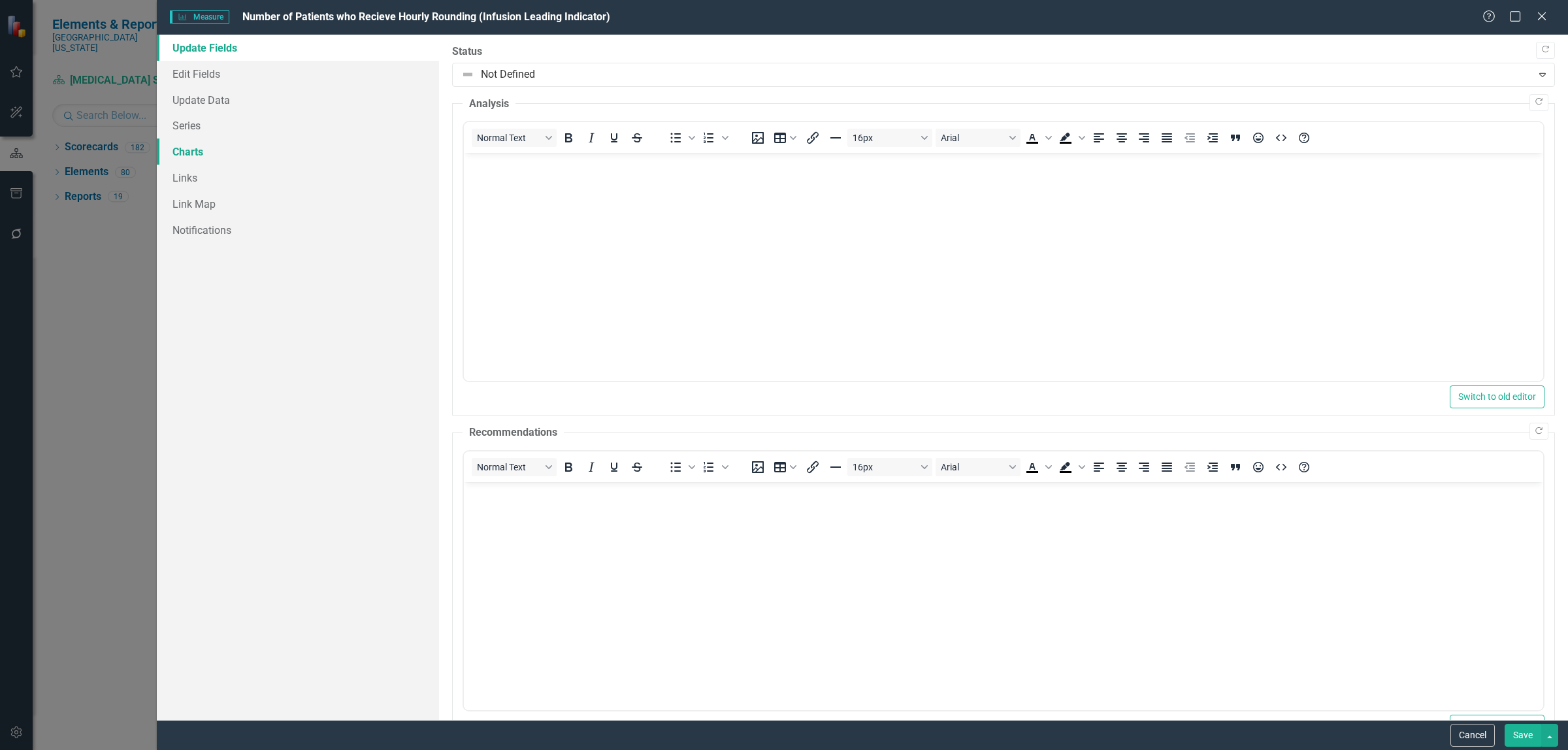
click at [175, 148] on link "Charts" at bounding box center [298, 151] width 283 height 26
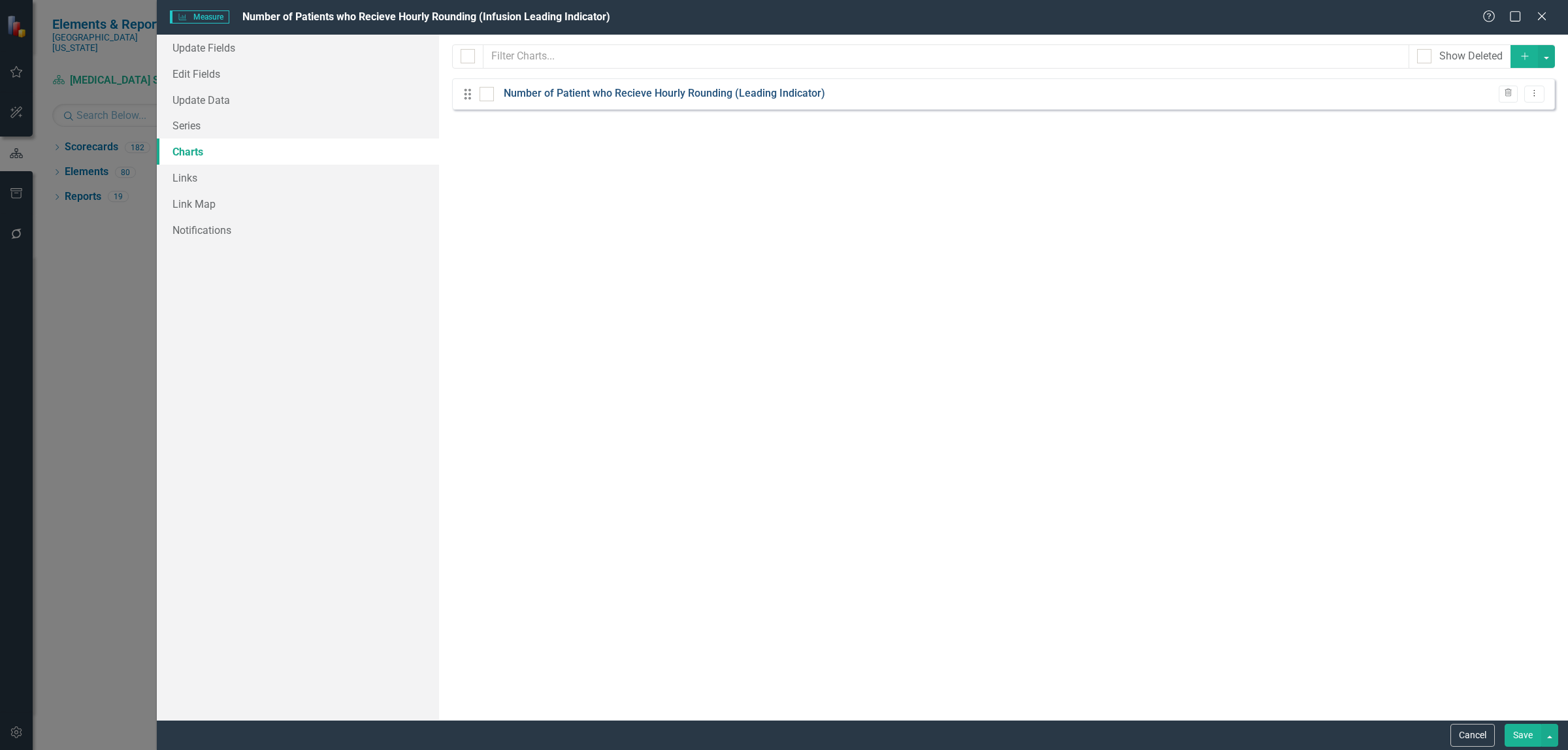
click at [661, 95] on link "Number of Patient who Recieve Hourly Rounding (Leading Indicator)" at bounding box center [664, 94] width 322 height 15
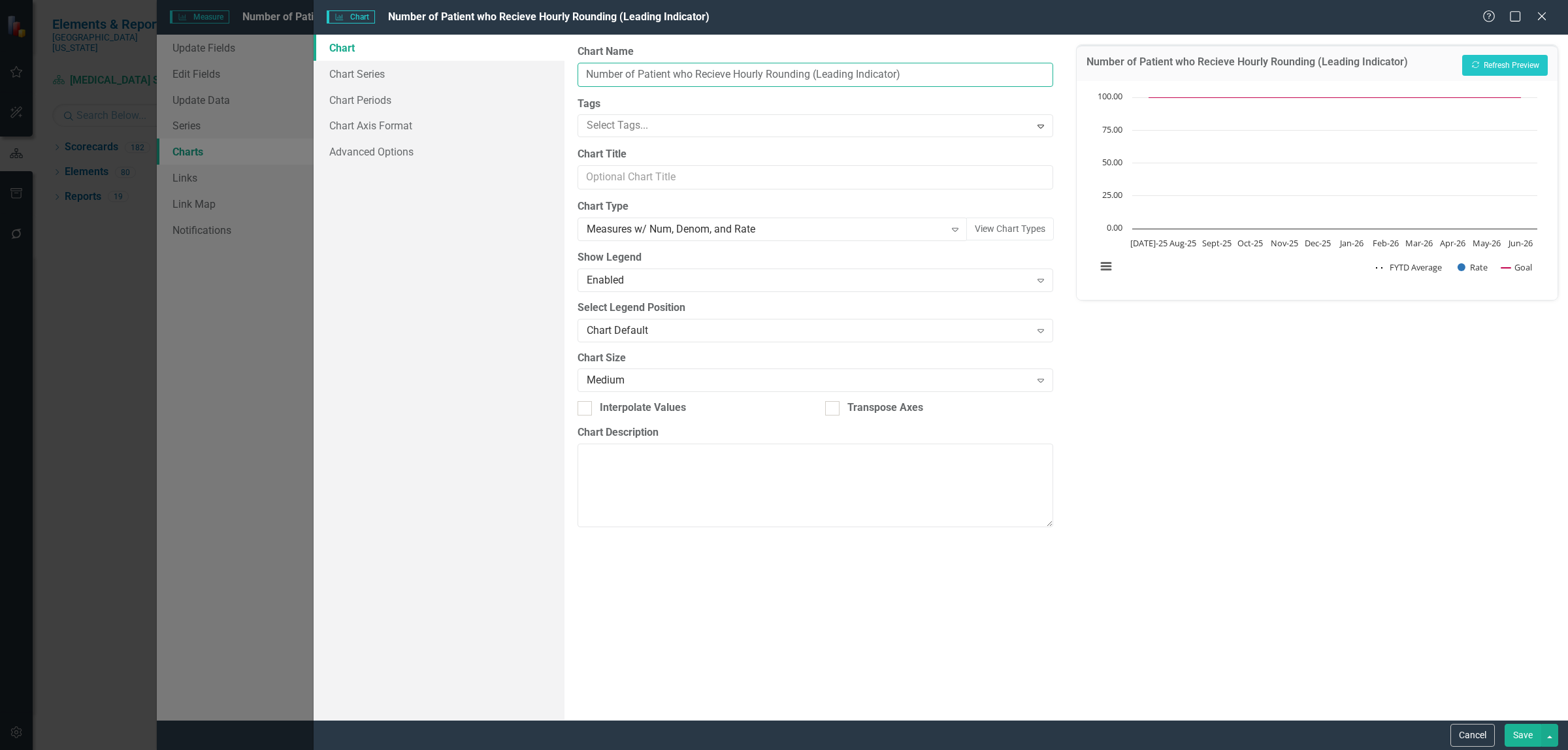
click at [671, 73] on input "Number of Patient who Recieve Hourly Rounding (Leading Indicator)" at bounding box center [815, 75] width 476 height 24
click at [822, 73] on input "Number of Patients who Recieve Hourly Rounding (Leading Indicator)" at bounding box center [815, 75] width 476 height 24
type input "Number of Patients who Recieve Hourly Rounding (Infusion Leading Indicator)"
click at [1523, 738] on button "Save" at bounding box center [1522, 735] width 37 height 23
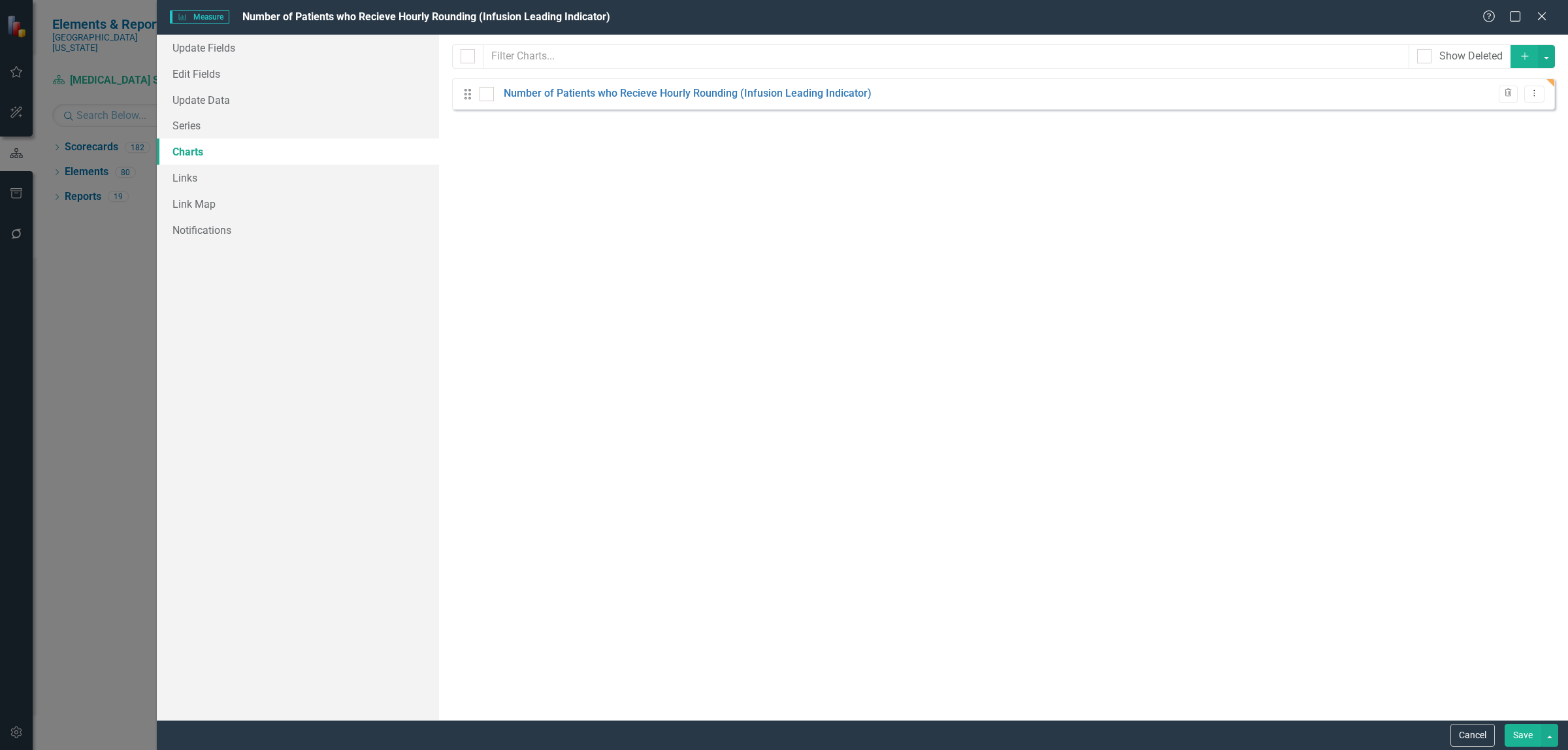
click at [1521, 734] on button "Save" at bounding box center [1522, 735] width 37 height 23
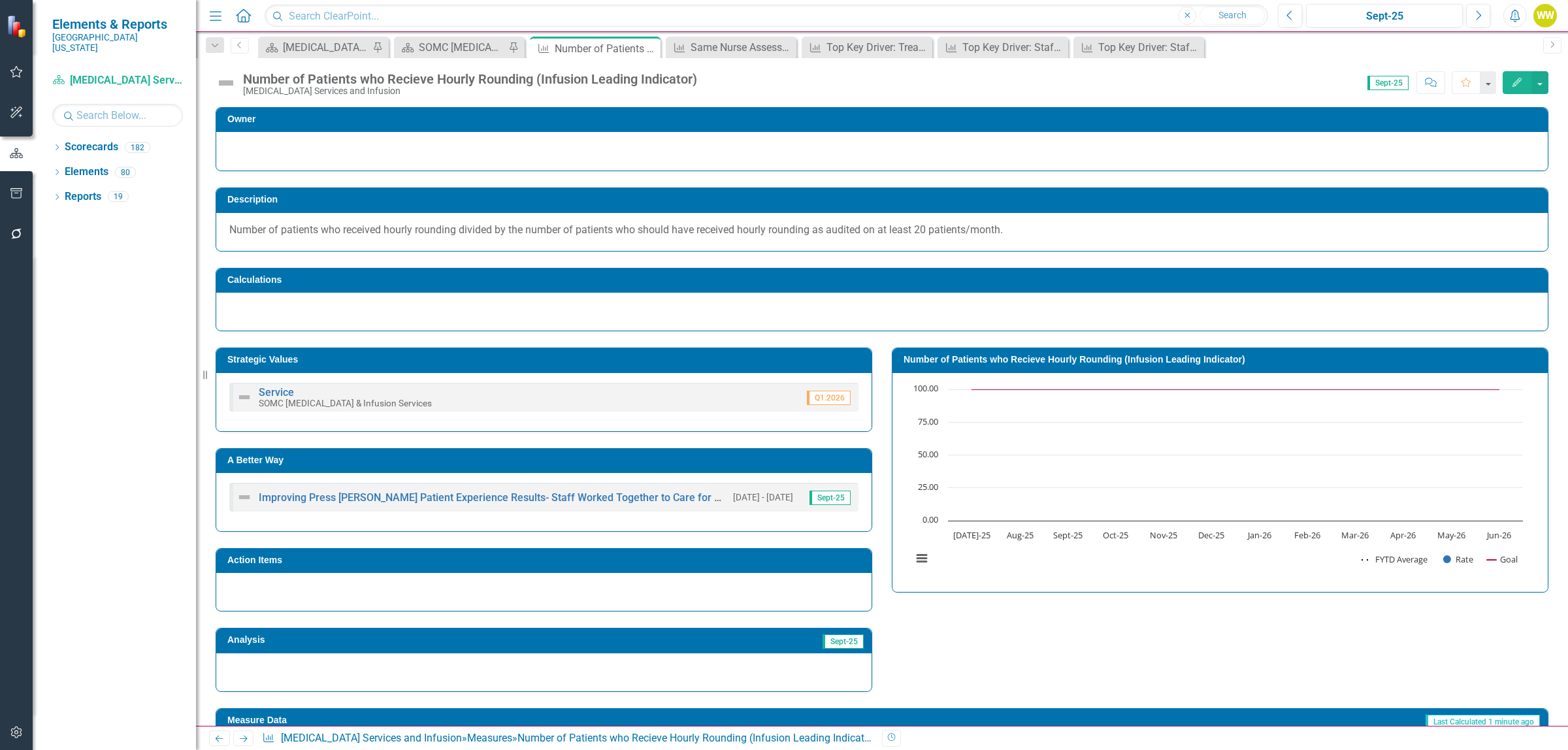
click at [1549, 12] on div "WW" at bounding box center [1545, 15] width 23 height 23
click at [1500, 187] on link "Logout Log Out" at bounding box center [1505, 189] width 103 height 24
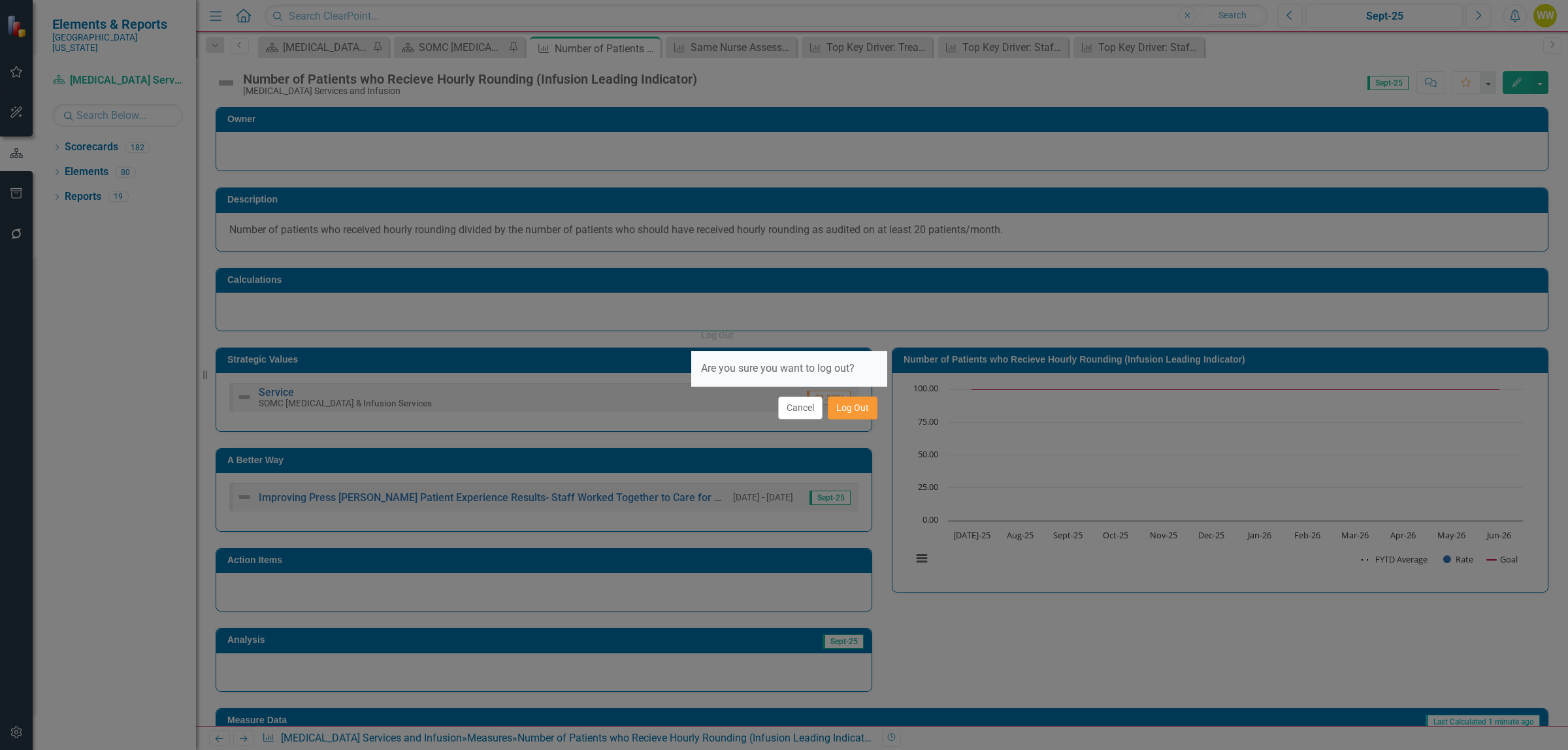
click at [846, 411] on button "Log Out" at bounding box center [852, 408] width 49 height 23
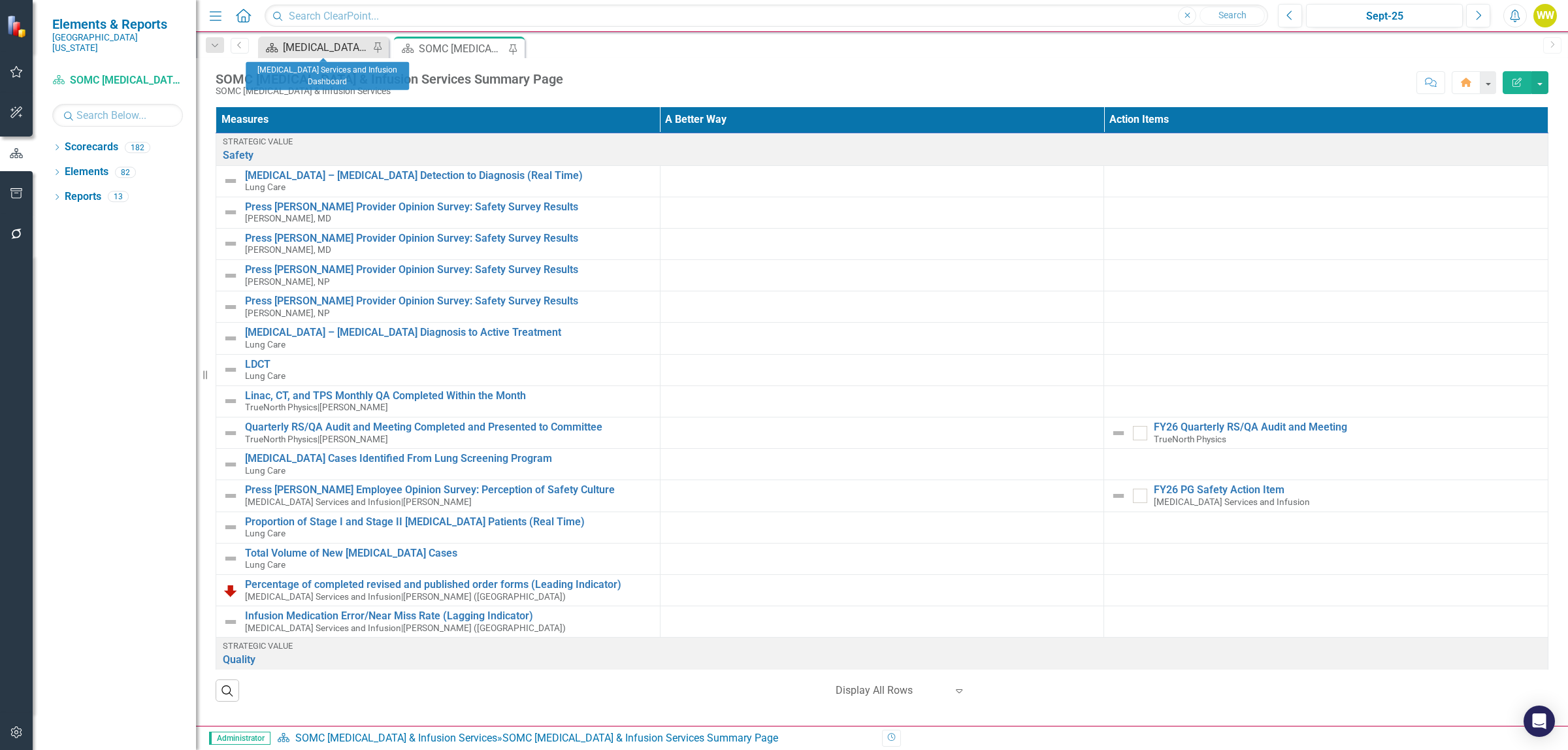
click at [318, 49] on div "[MEDICAL_DATA] Services and Infusion Dashboard" at bounding box center [325, 47] width 86 height 16
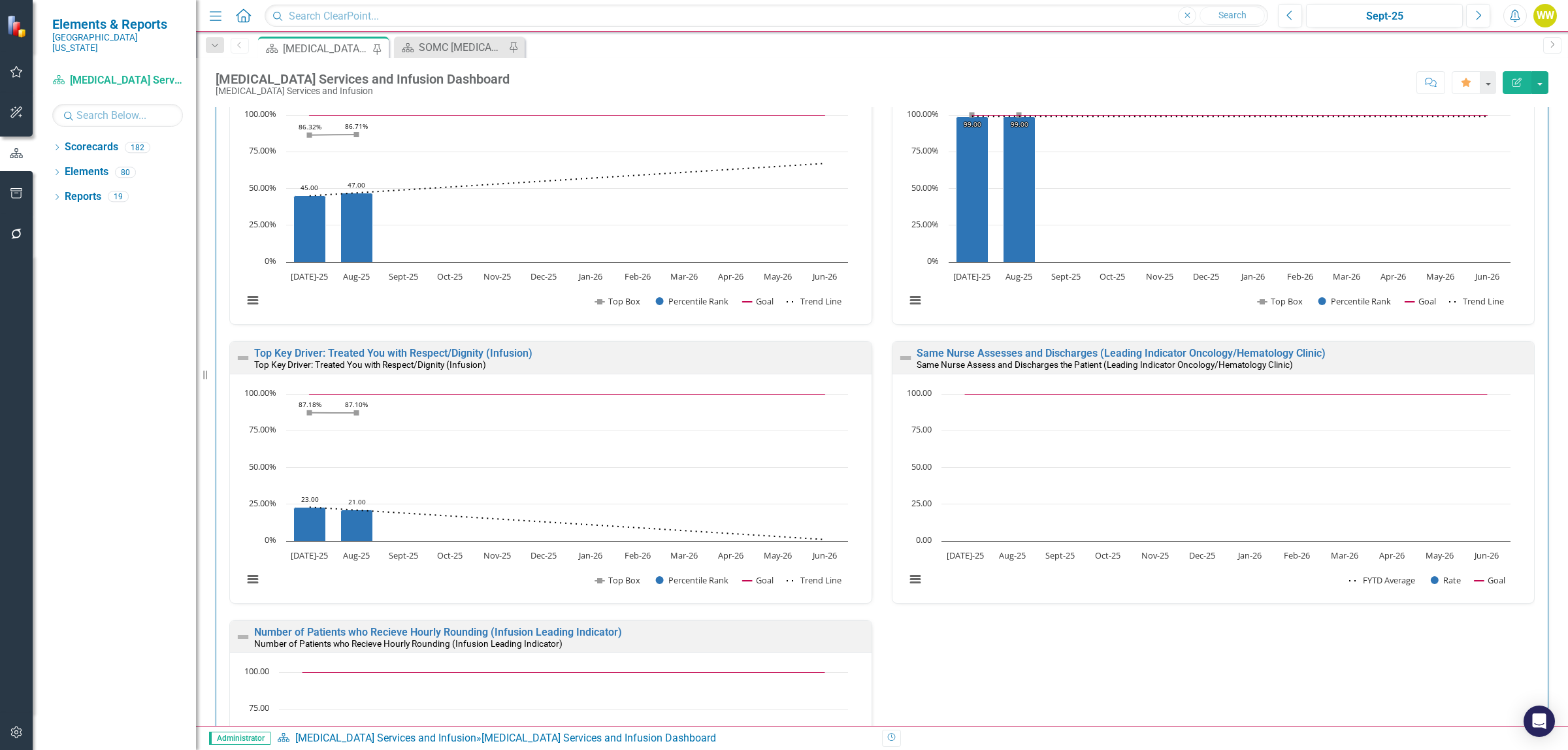
scroll to position [1306, 0]
